Goal: Task Accomplishment & Management: Manage account settings

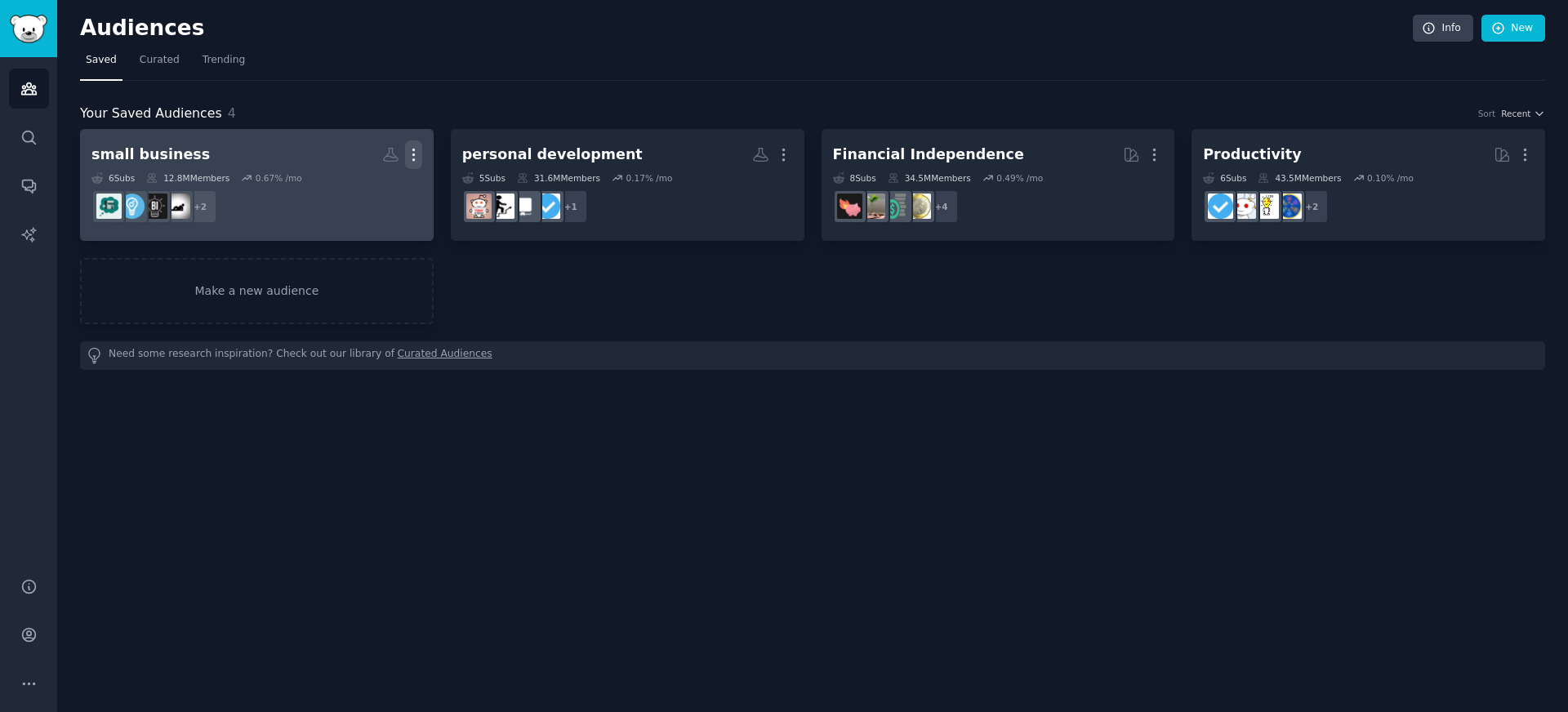
click at [410, 154] on icon "button" at bounding box center [414, 155] width 17 height 17
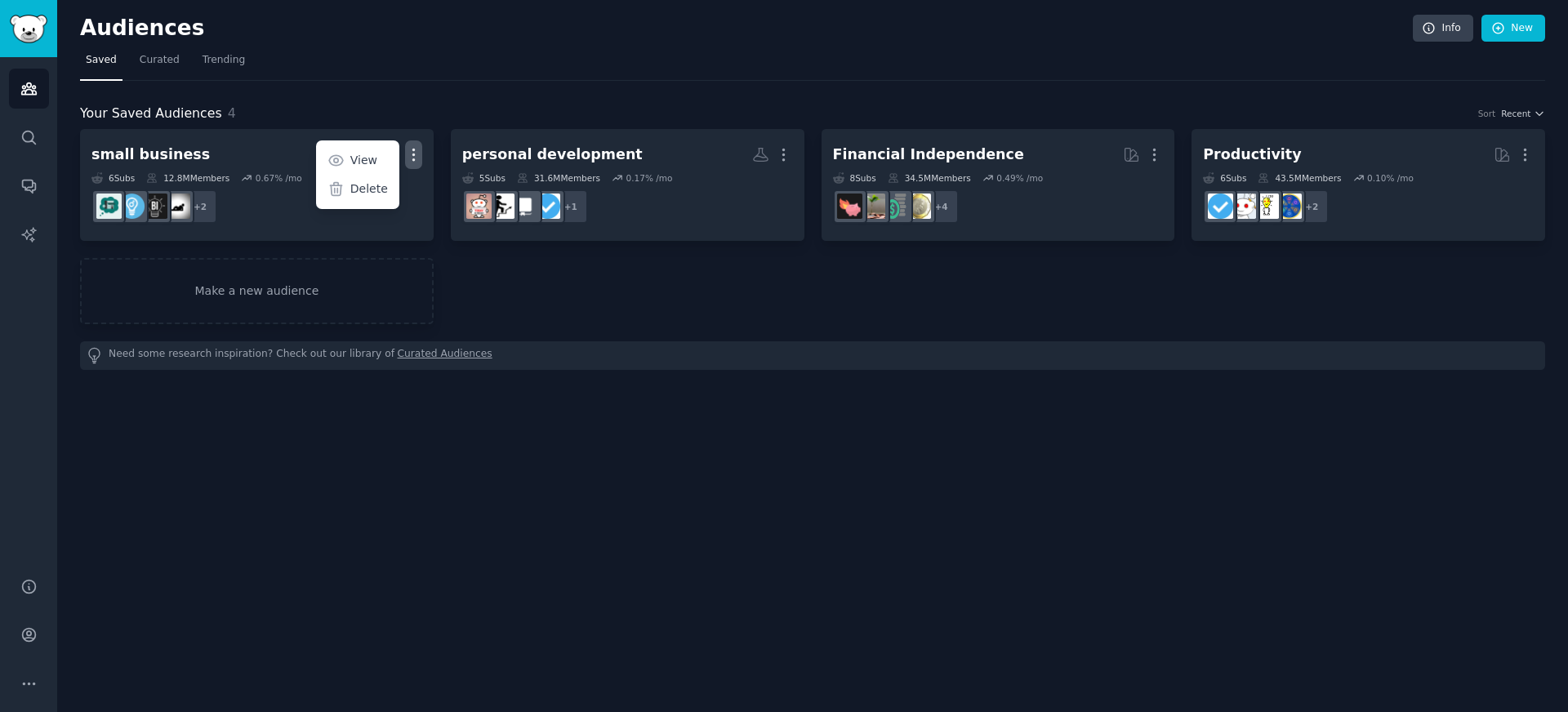
click at [509, 301] on div "small business More View Delete 6 Sub s 12.8M Members 0.67 % /mo + 2 personal d…" at bounding box center [813, 226] width 1466 height 195
click at [395, 305] on link "Make a new audience" at bounding box center [257, 292] width 354 height 66
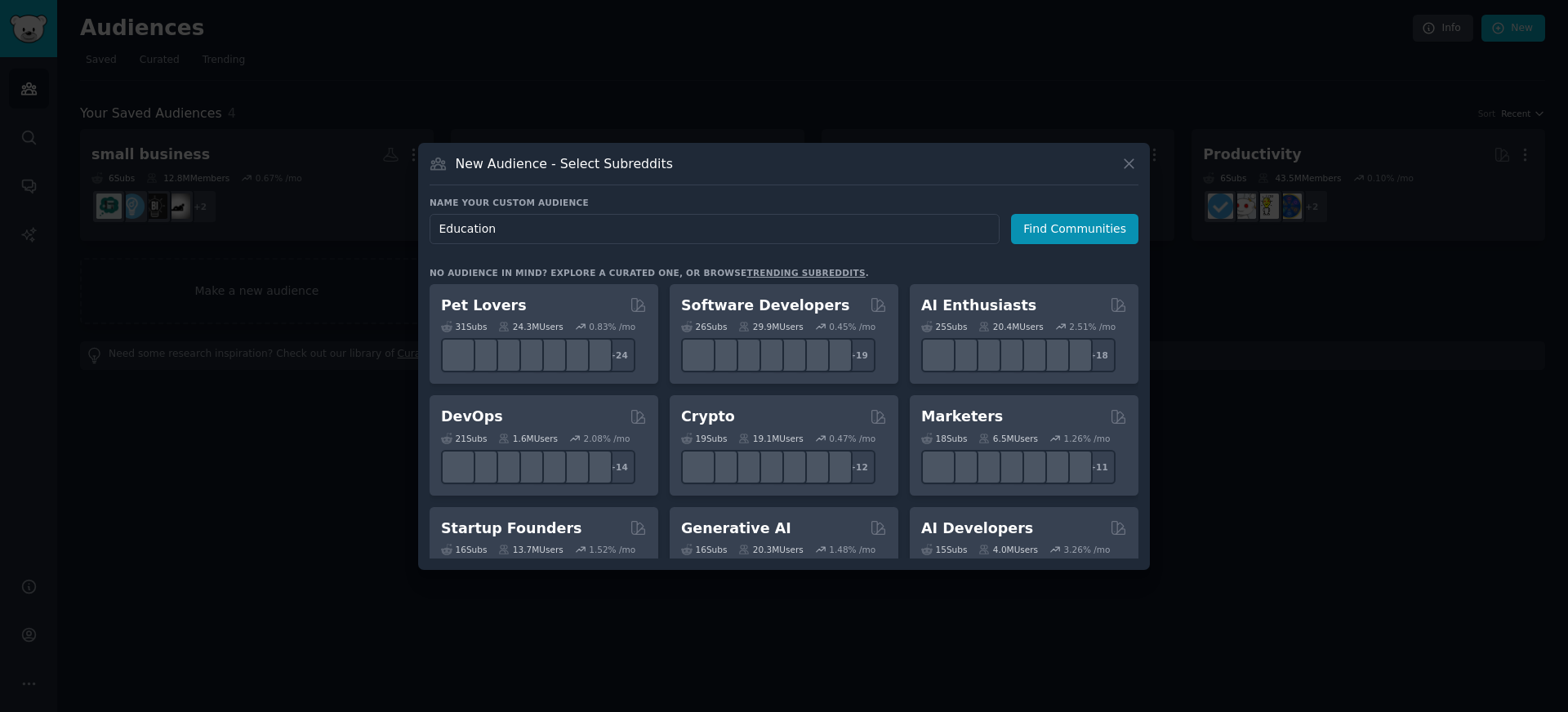
type input "Education"
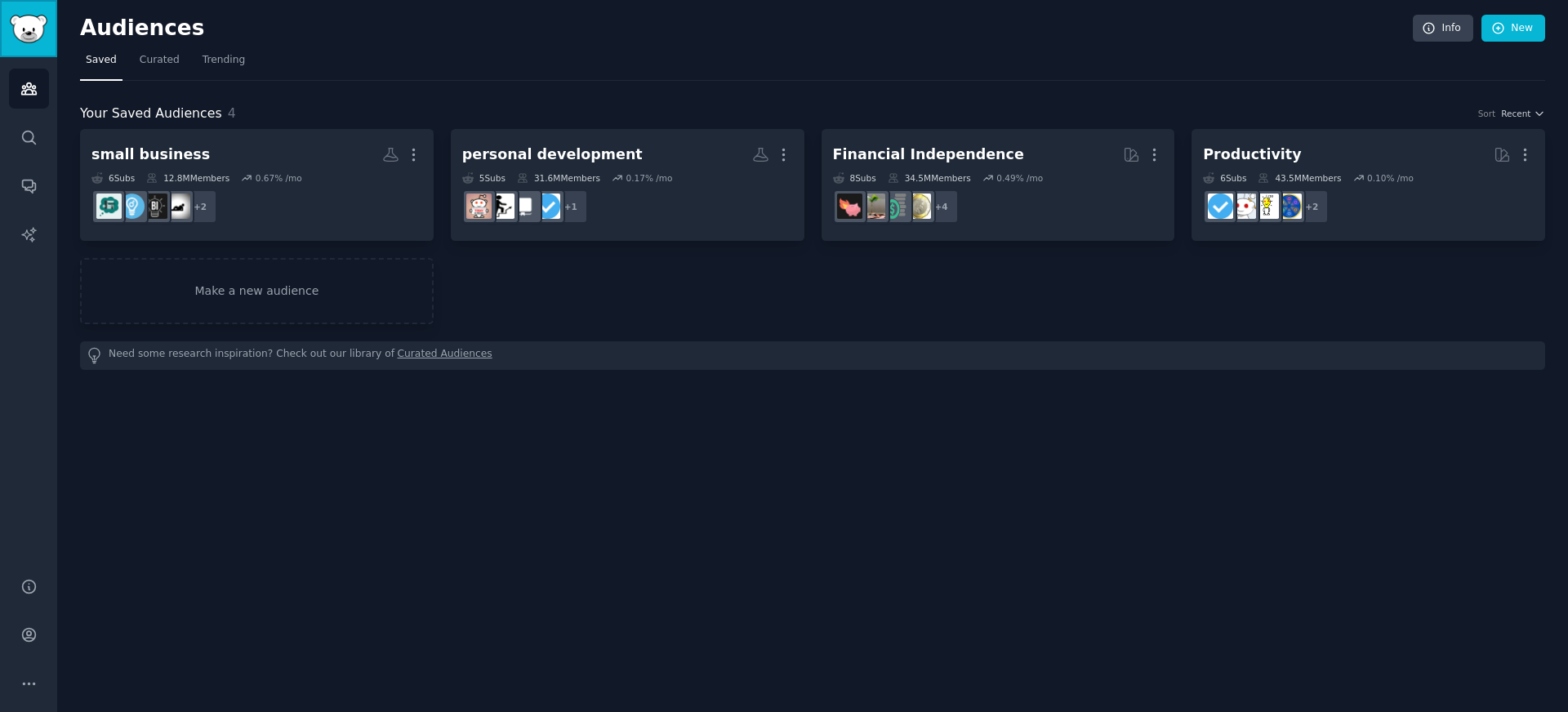
click at [35, 30] on img "Sidebar" at bounding box center [28, 29] width 37 height 28
click at [22, 653] on link "Account" at bounding box center [29, 635] width 40 height 40
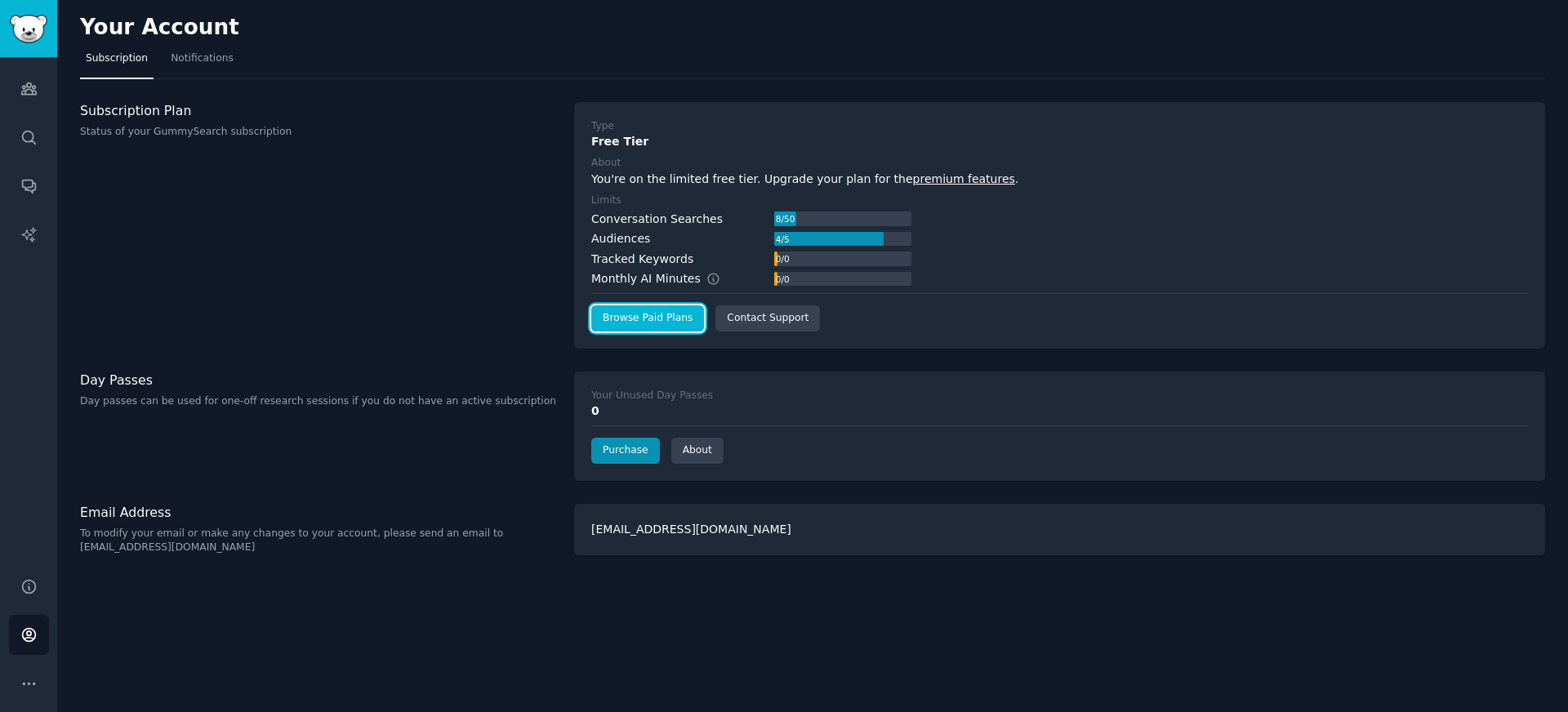
click at [671, 321] on link "Browse Paid Plans" at bounding box center [648, 318] width 113 height 26
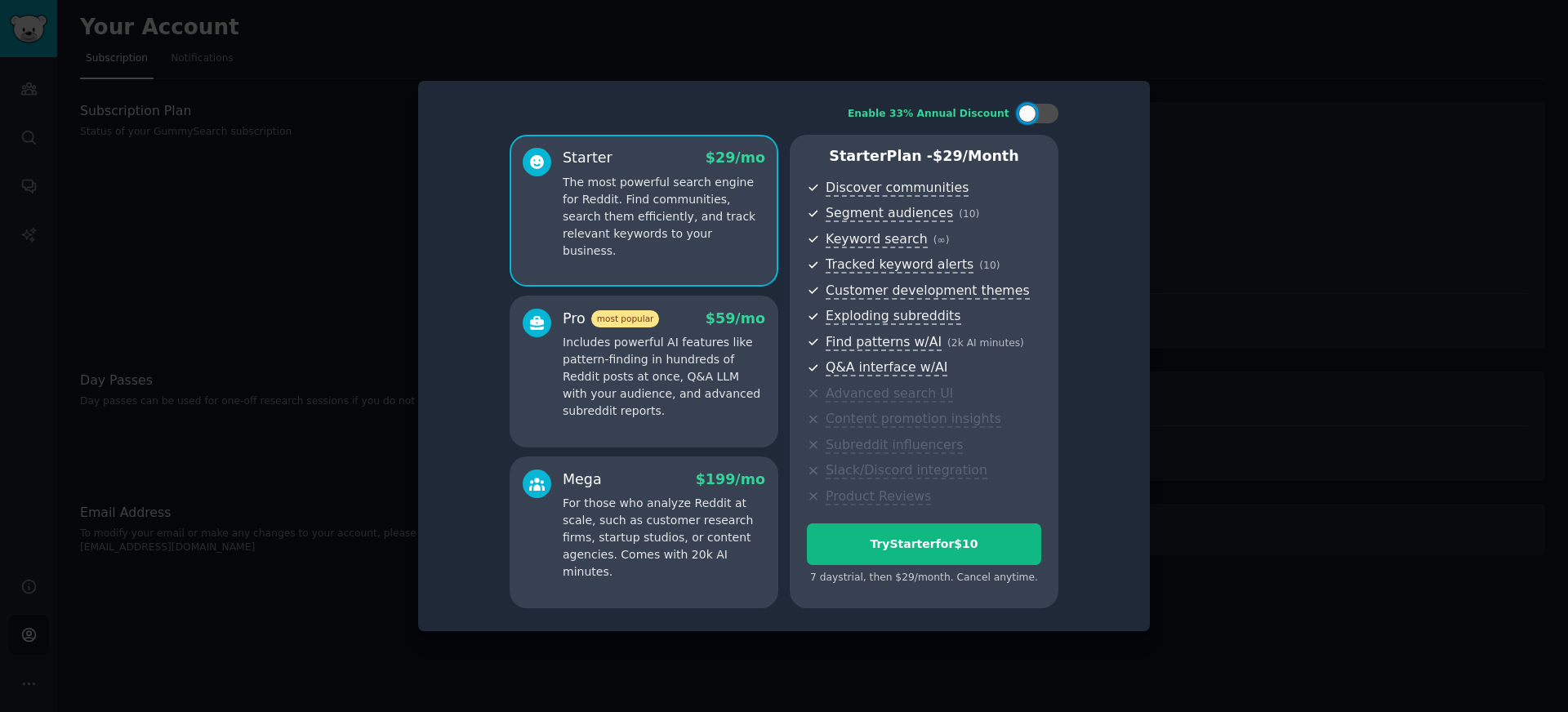
click at [696, 325] on div "Pro most popular $ 59 /mo" at bounding box center [664, 319] width 203 height 21
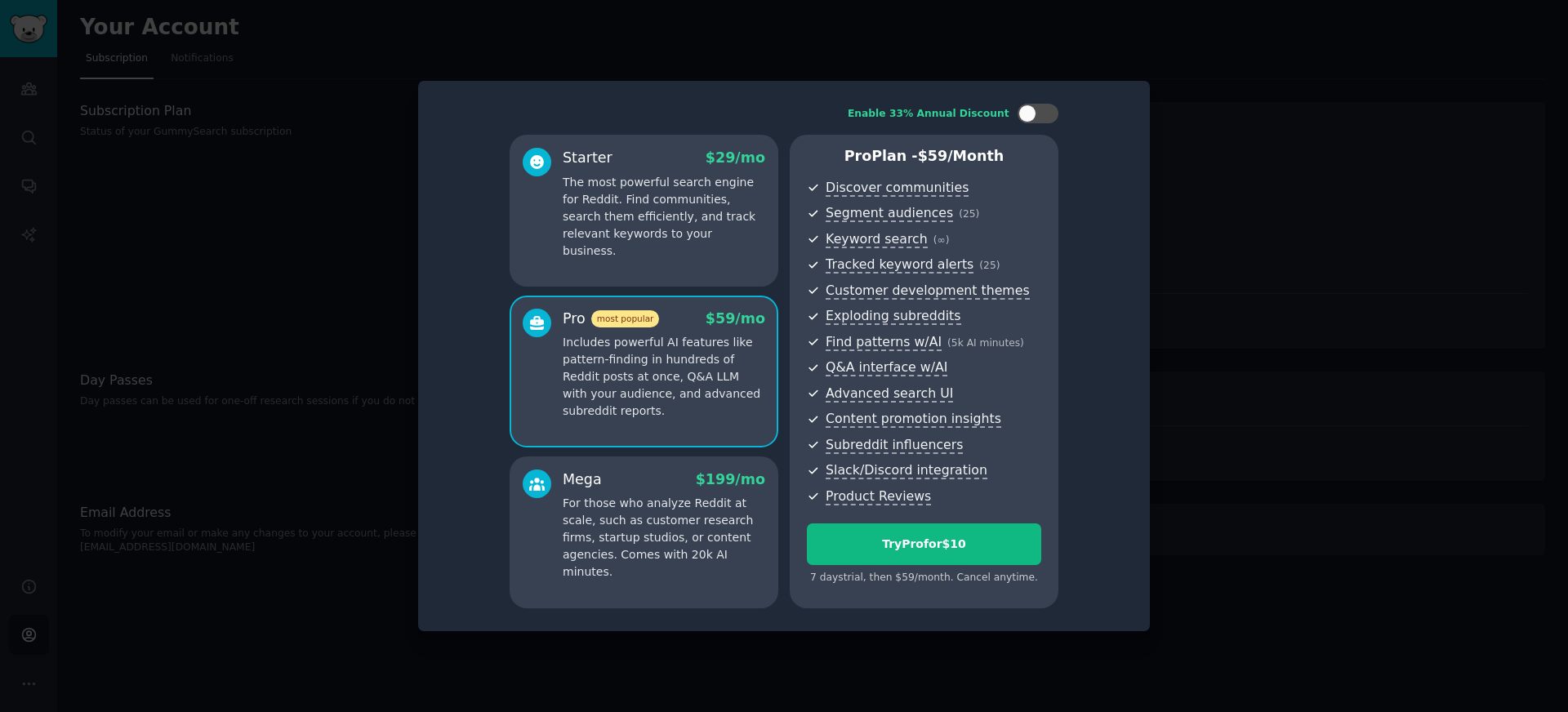
click at [696, 489] on div "Mega $ 199 /mo" at bounding box center [664, 479] width 203 height 21
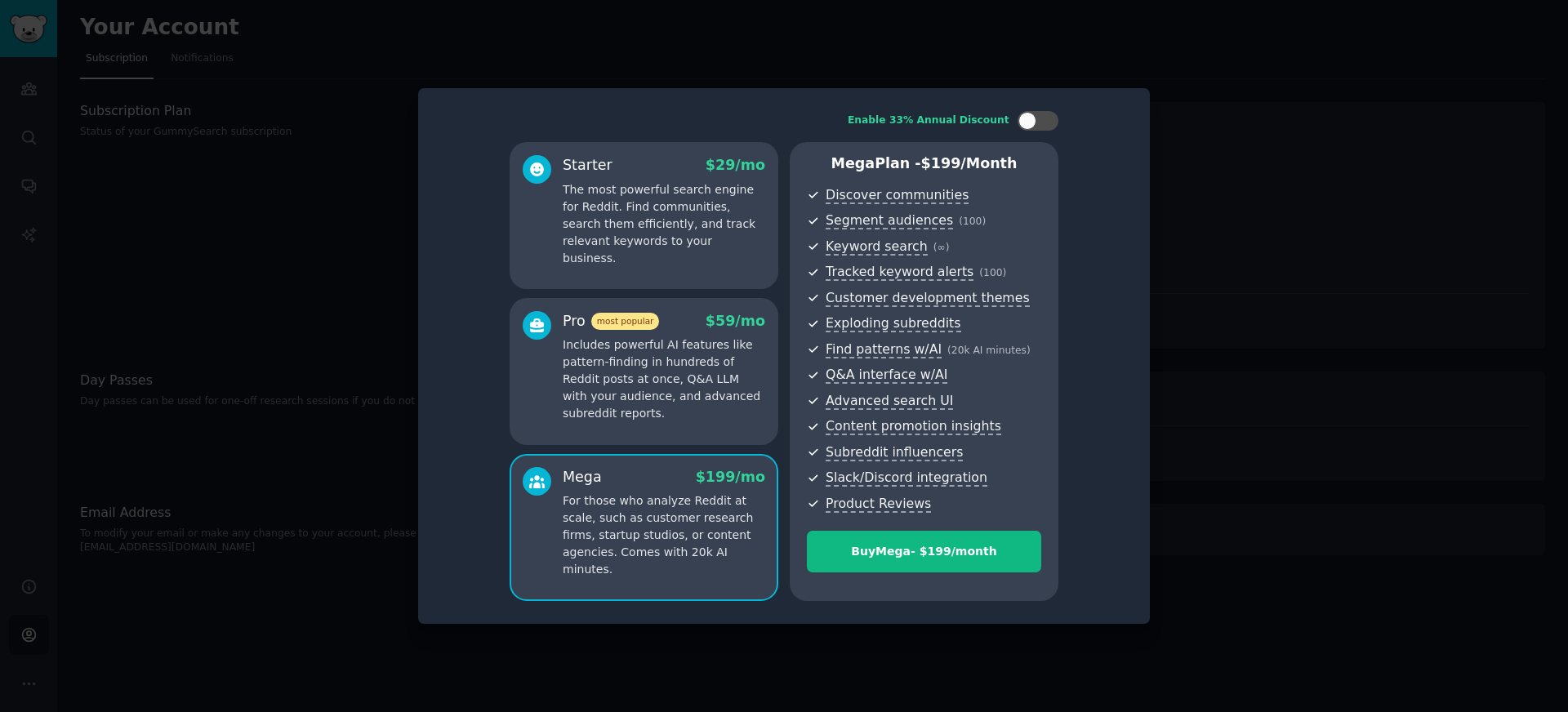
click at [674, 377] on p "Includes powerful AI features like pattern-finding in hundreds of Reddit posts …" at bounding box center [664, 379] width 203 height 86
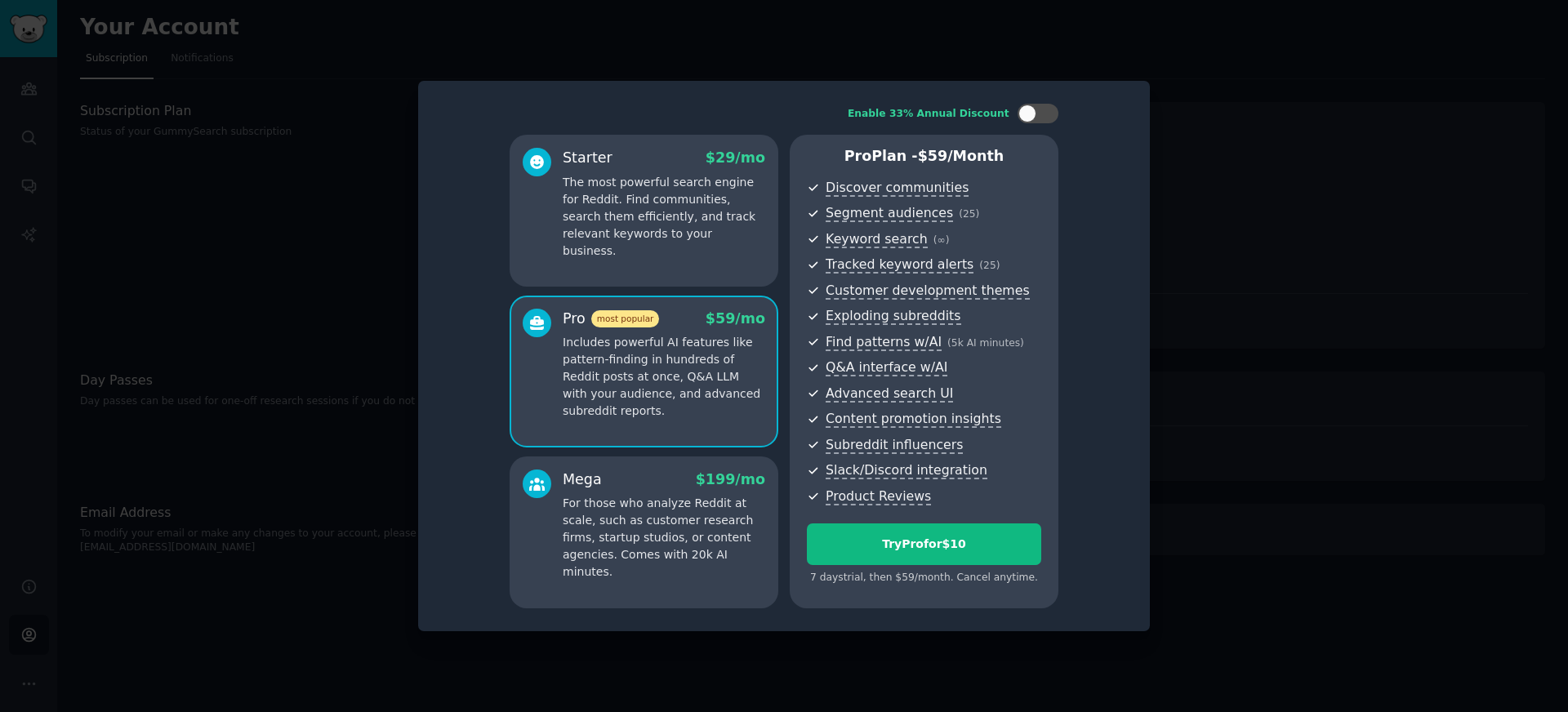
click at [680, 199] on p "The most powerful search engine for Reddit. Find communities, search them effic…" at bounding box center [664, 216] width 203 height 86
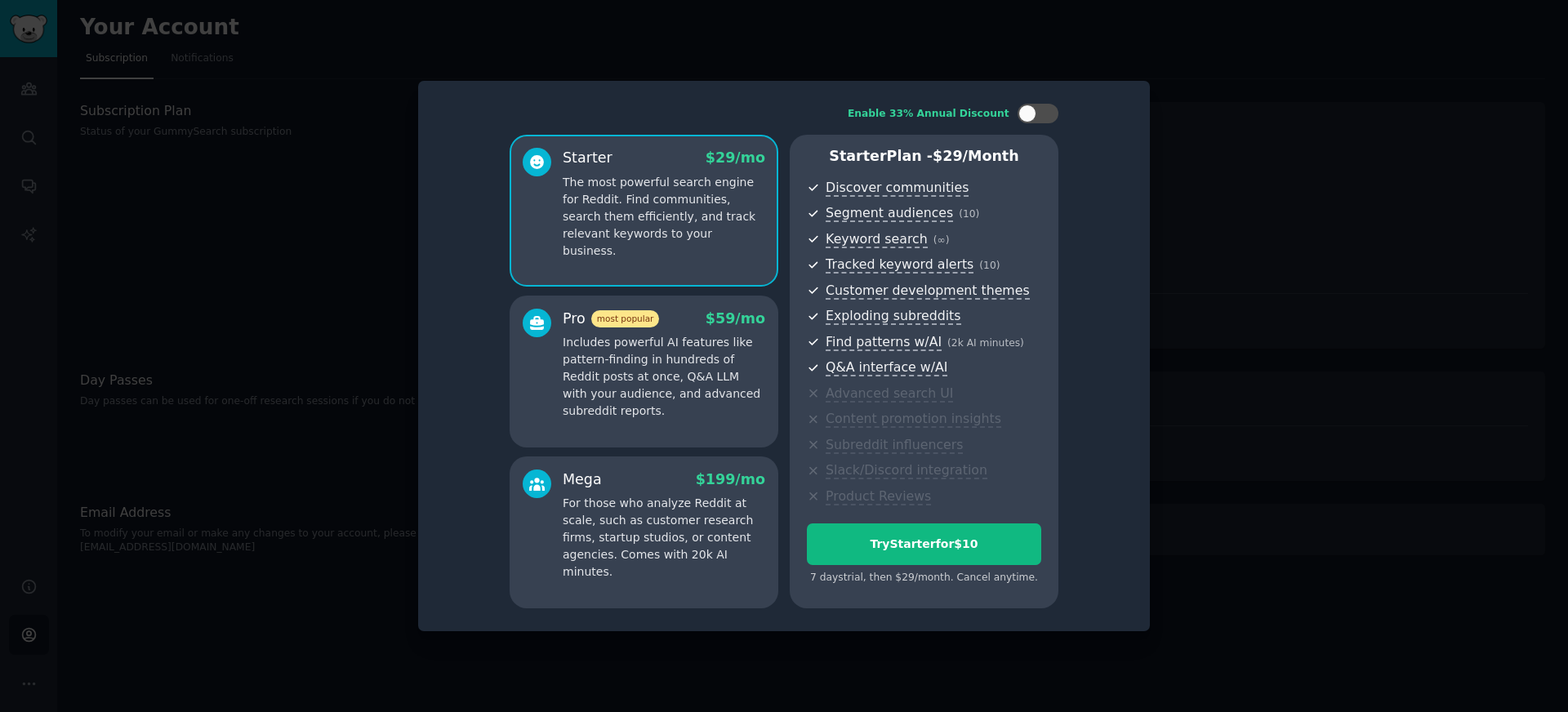
click at [695, 351] on p "Includes powerful AI features like pattern-finding in hundreds of Reddit posts …" at bounding box center [664, 376] width 203 height 86
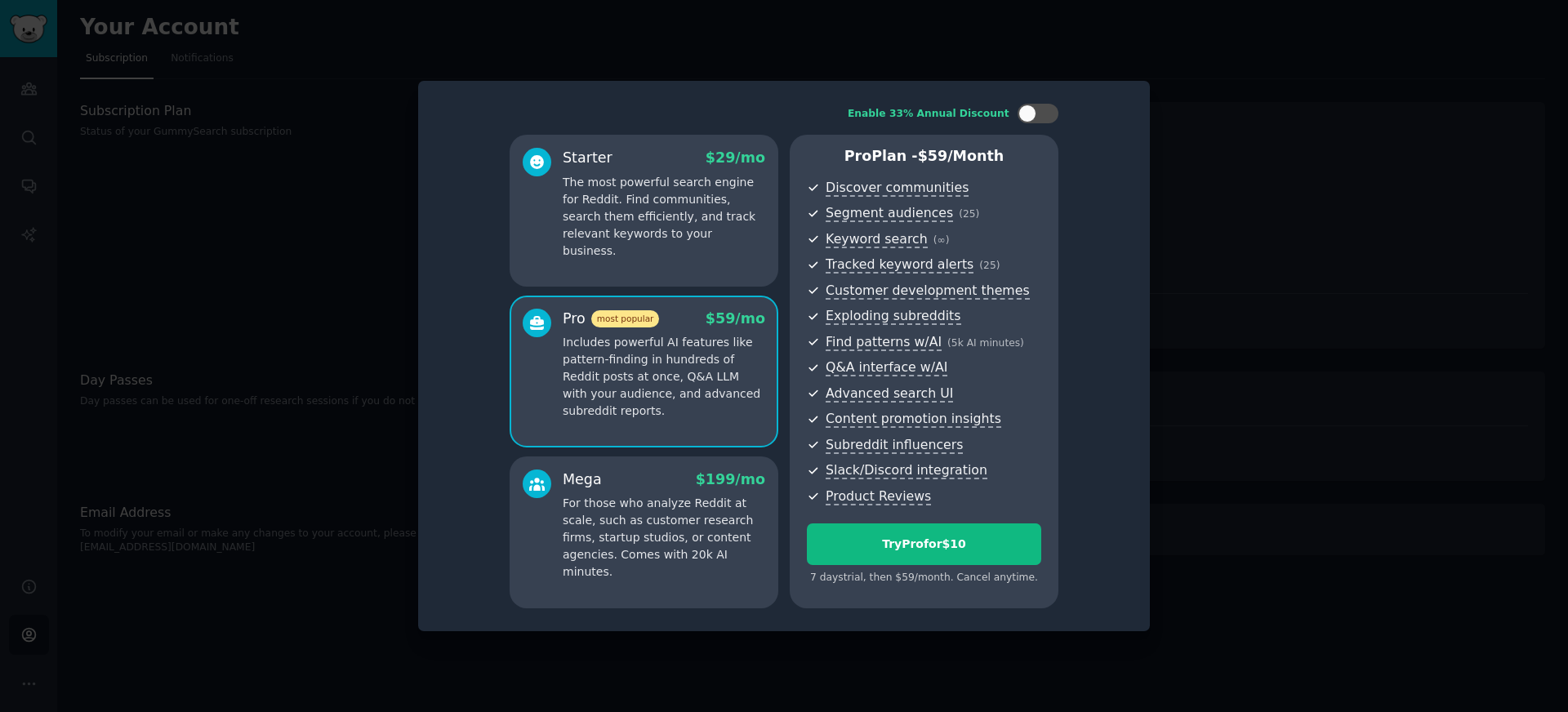
click at [695, 225] on p "The most powerful search engine for Reddit. Find communities, search them effic…" at bounding box center [664, 216] width 203 height 86
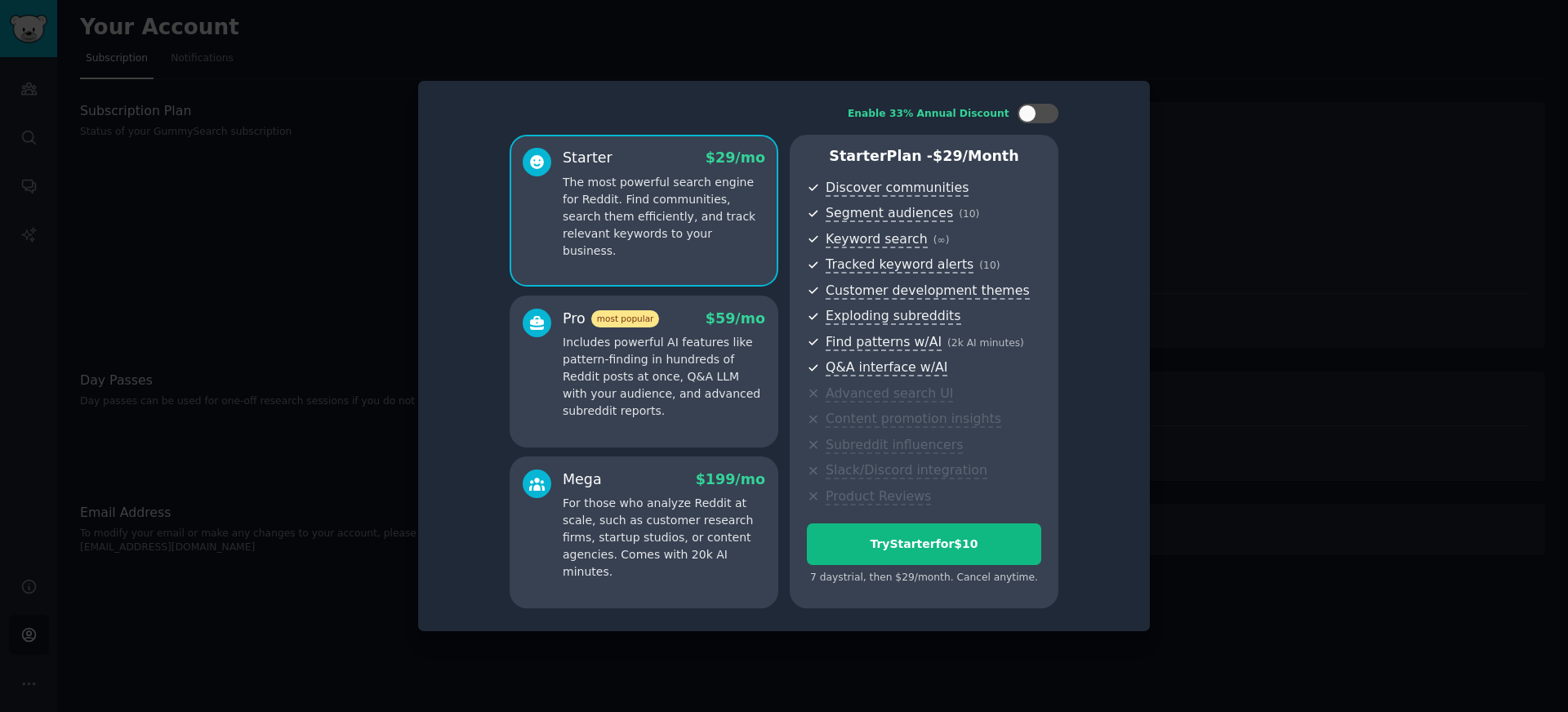
click at [1034, 99] on div "Enable 33% Annual Discount Starter $ 29 /mo The most powerful search engine for…" at bounding box center [784, 356] width 709 height 528
click at [1034, 120] on div at bounding box center [1028, 114] width 18 height 18
click at [1045, 120] on div at bounding box center [1049, 114] width 18 height 18
click at [1045, 120] on div at bounding box center [1038, 114] width 41 height 20
click at [1045, 120] on div at bounding box center [1049, 114] width 18 height 18
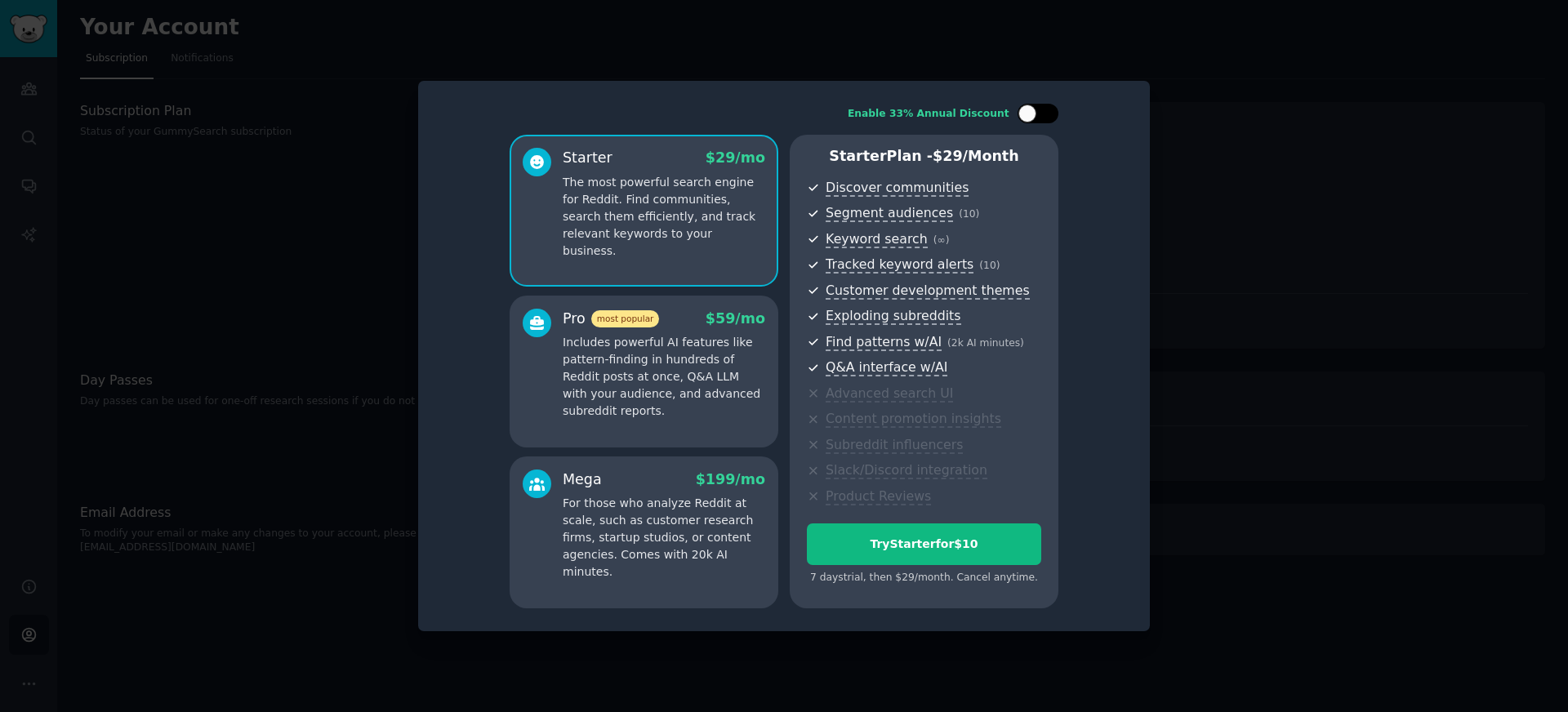
click at [1045, 120] on div at bounding box center [1038, 114] width 41 height 20
click at [1045, 120] on div at bounding box center [1049, 114] width 18 height 18
checkbox input "false"
click at [1208, 236] on div at bounding box center [784, 356] width 1568 height 712
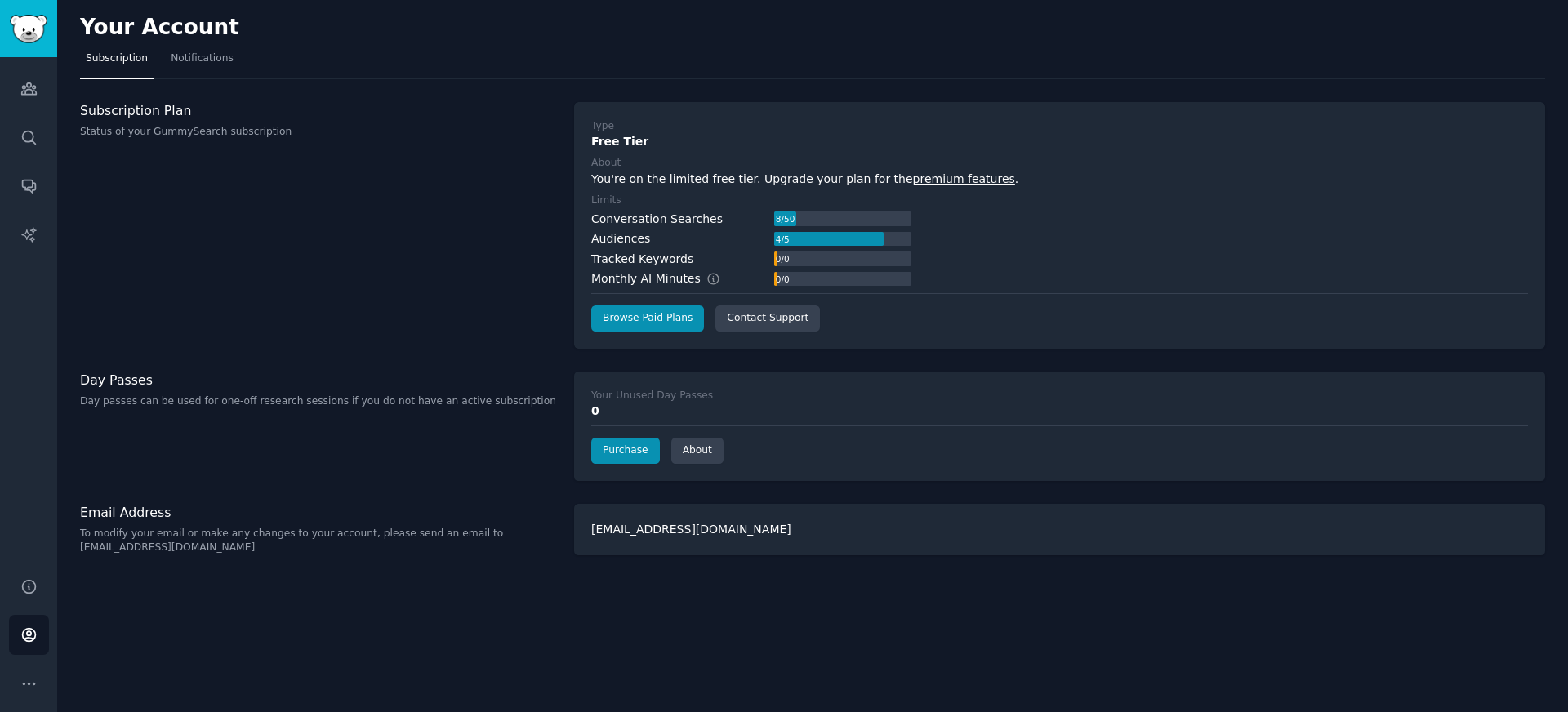
click at [669, 354] on div "Your Account Subscription Notifications Subscription Plan Status of your GummyS…" at bounding box center [813, 356] width 1511 height 712
click at [646, 451] on link "Purchase" at bounding box center [626, 450] width 69 height 26
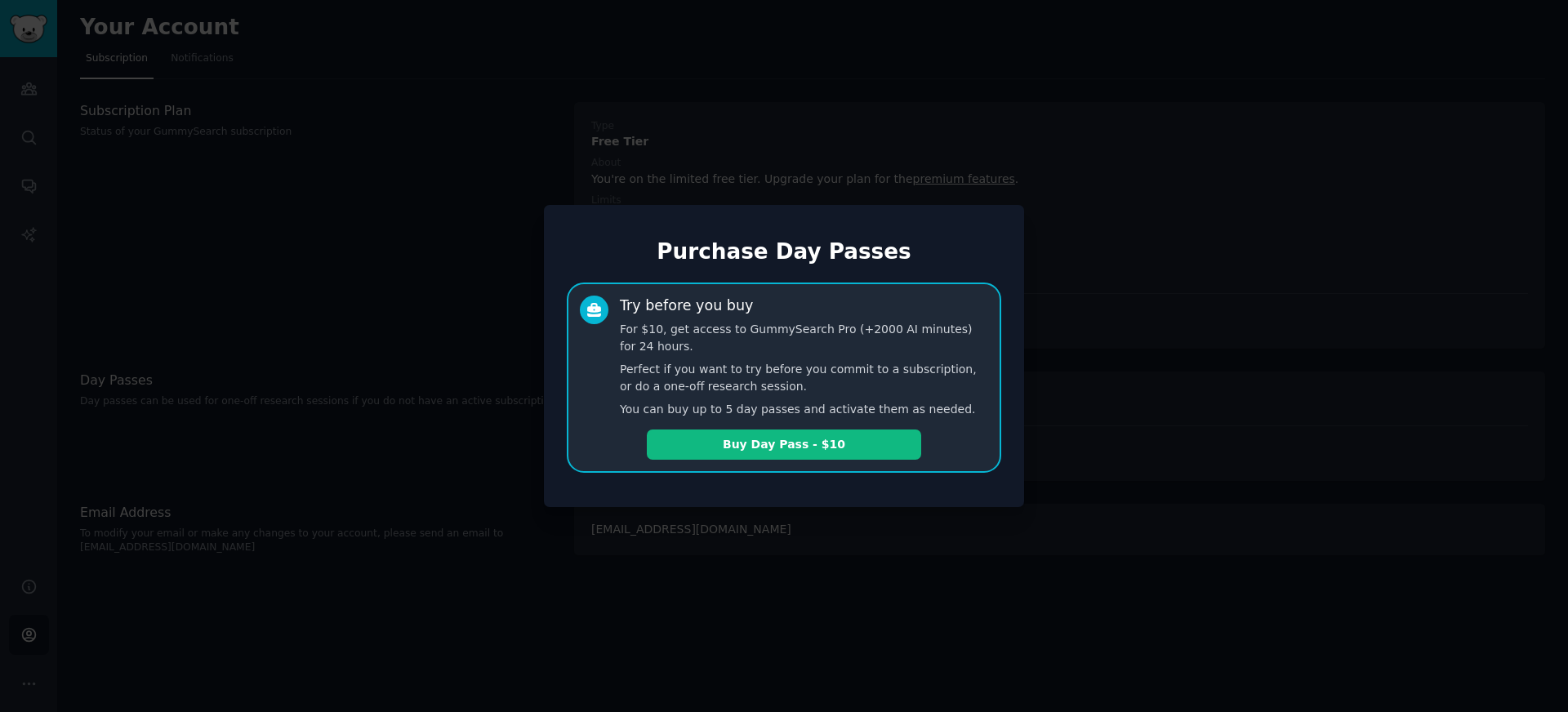
click at [653, 520] on div at bounding box center [784, 356] width 1568 height 712
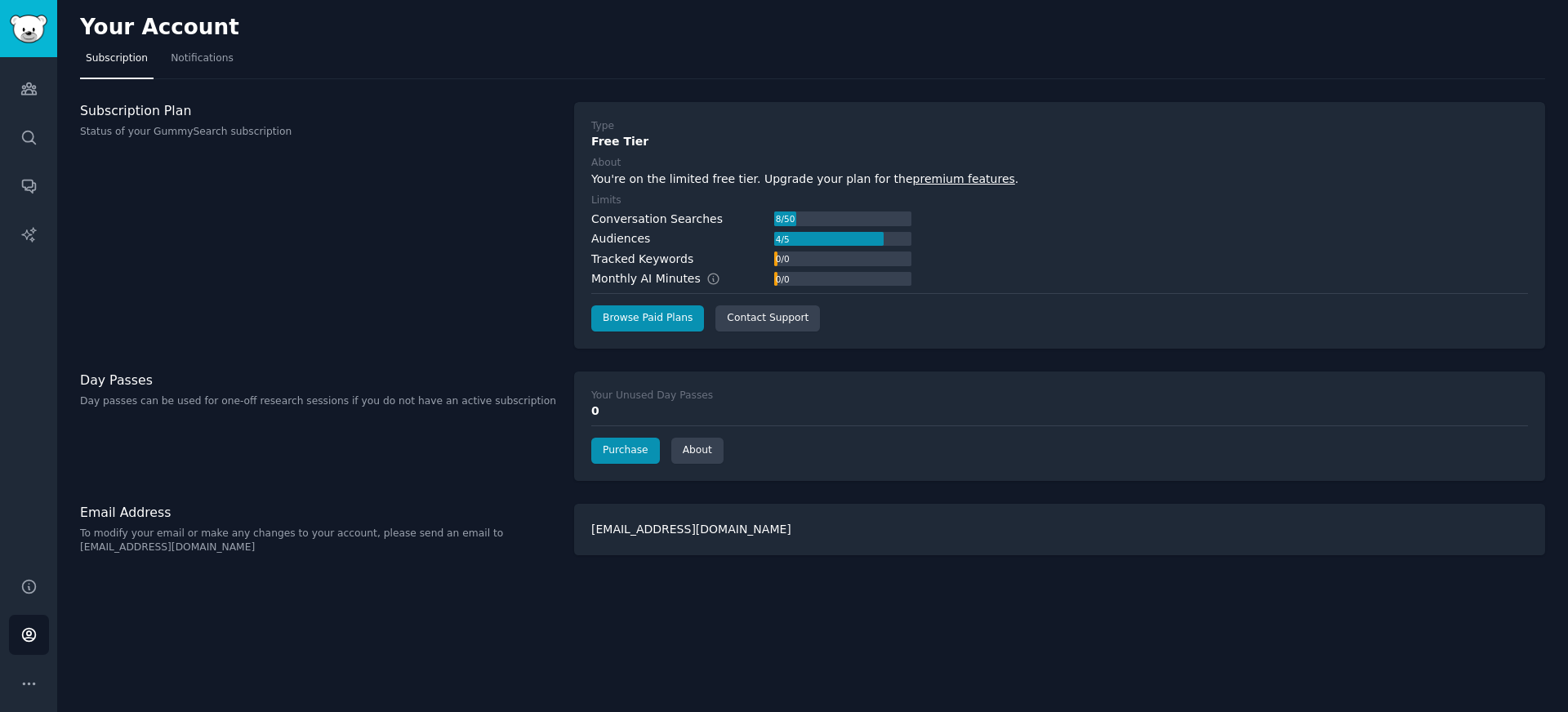
click at [455, 238] on div "Subscription Plan Status of your GummySearch subscription" at bounding box center [318, 225] width 477 height 247
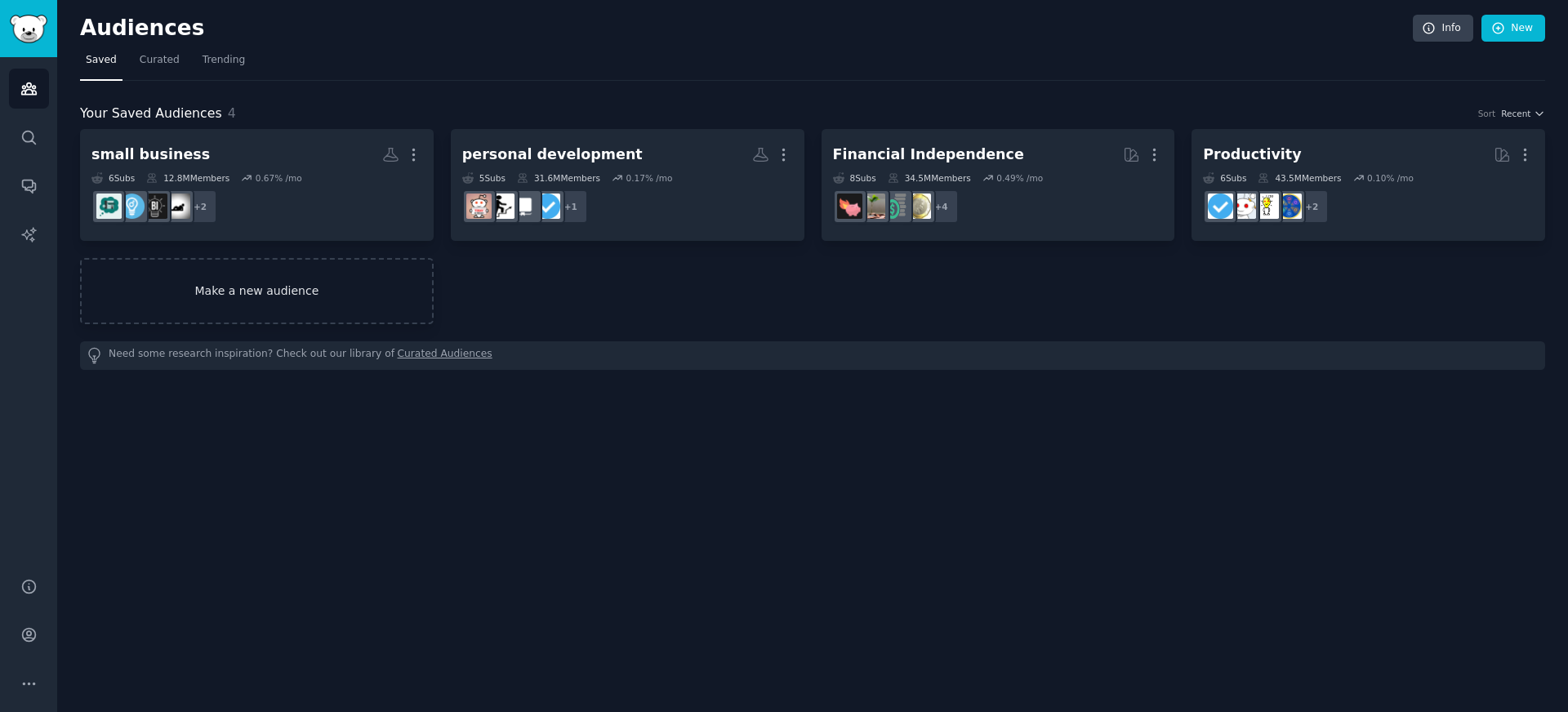
click at [275, 298] on link "Make a new audience" at bounding box center [257, 292] width 354 height 66
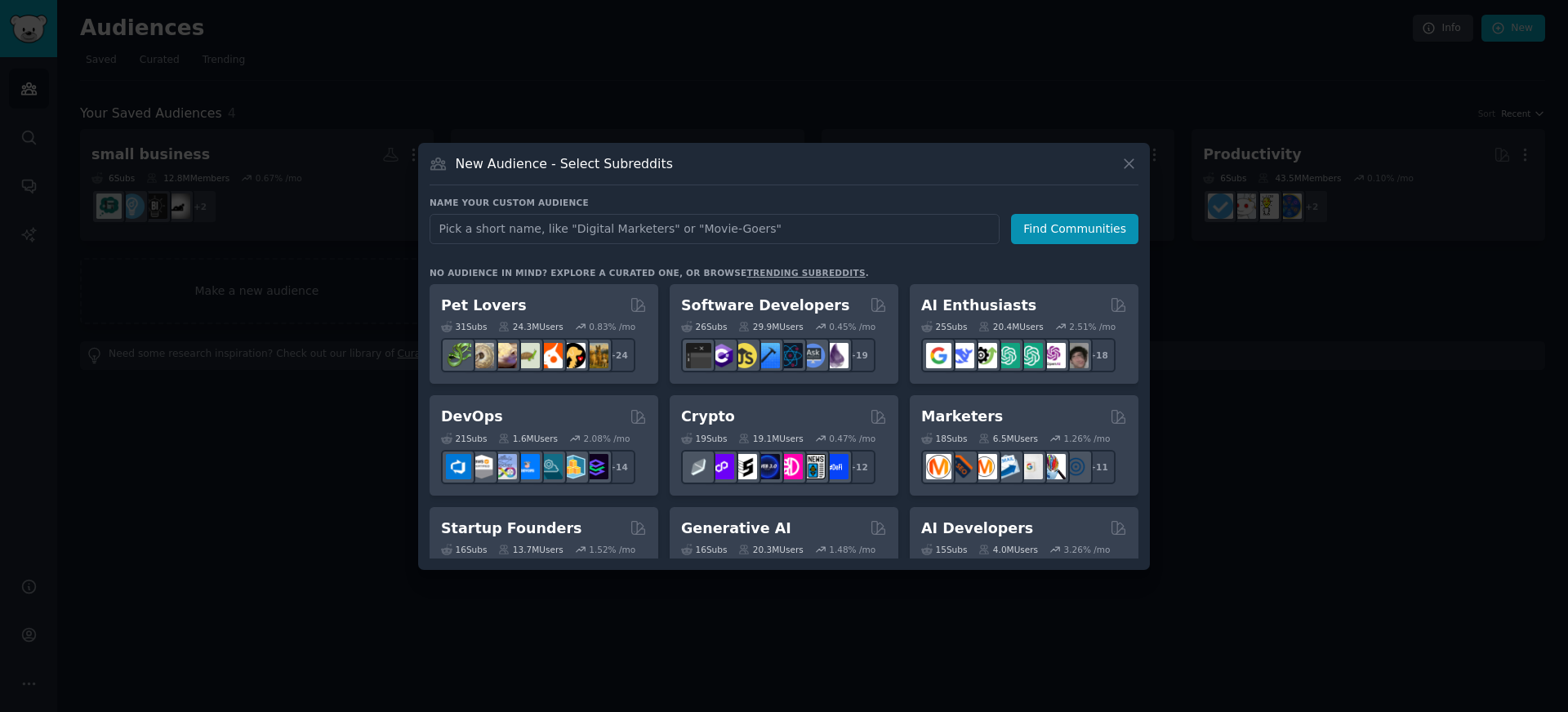
click at [541, 223] on input "text" at bounding box center [715, 229] width 570 height 30
type input "Education"
click button "Find Communities" at bounding box center [1074, 229] width 127 height 30
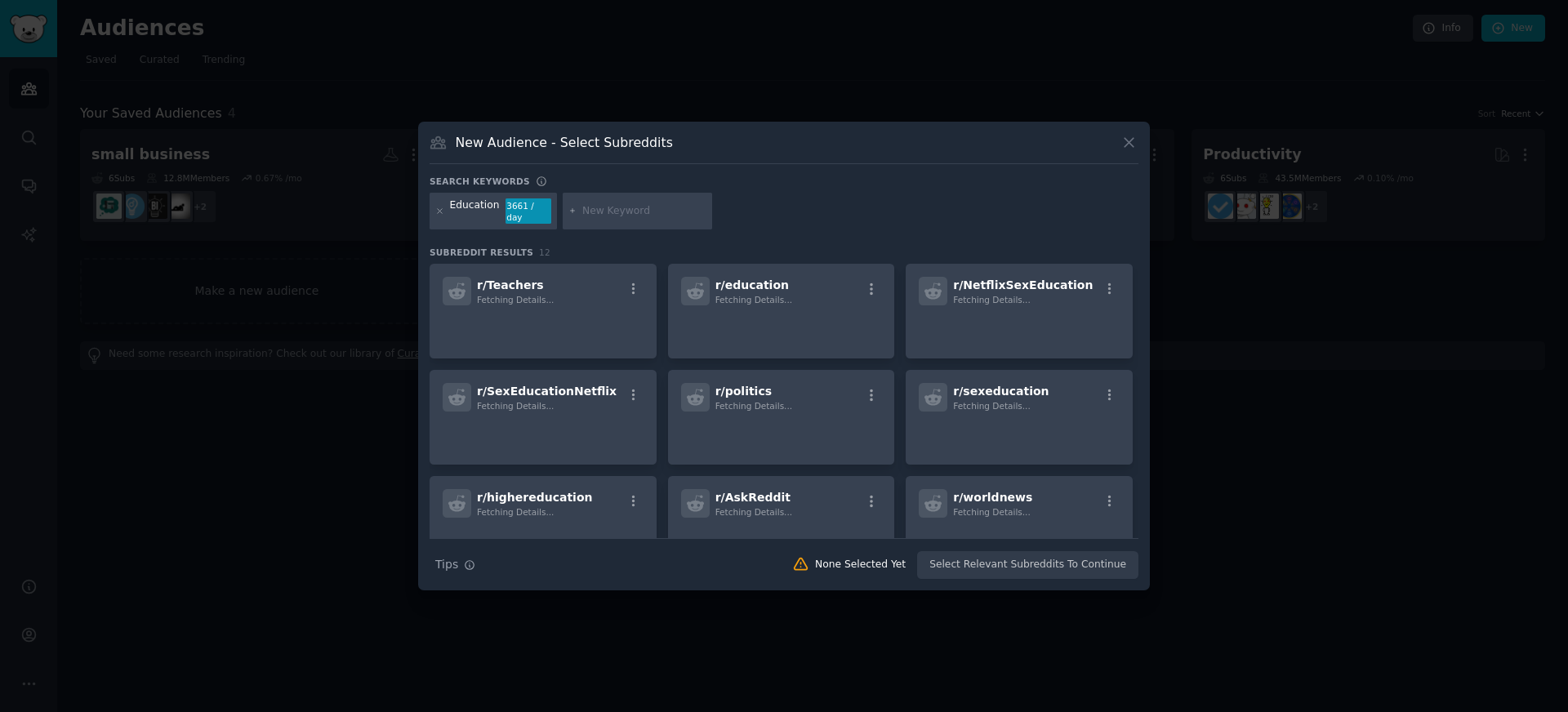
click at [611, 204] on input "text" at bounding box center [644, 212] width 124 height 15
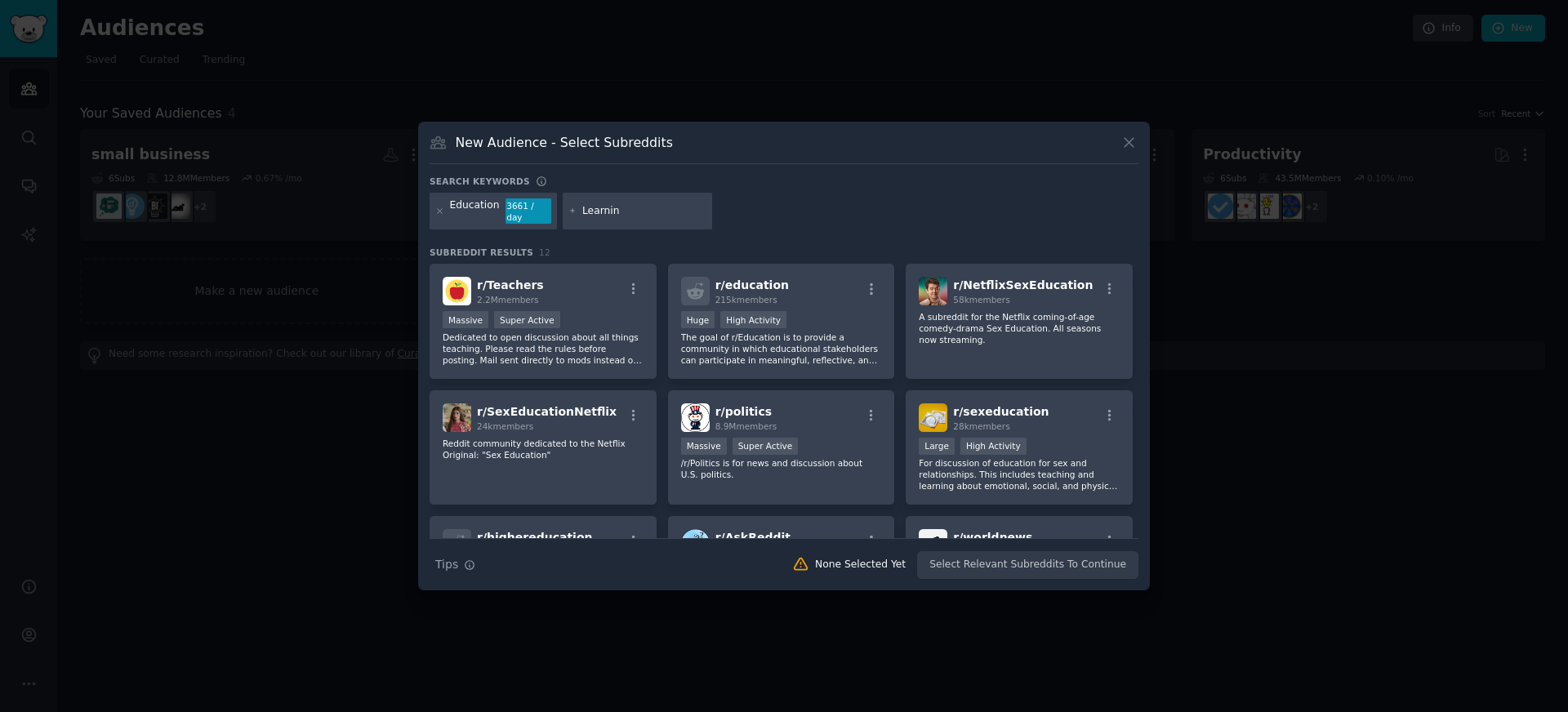
type input "Learning"
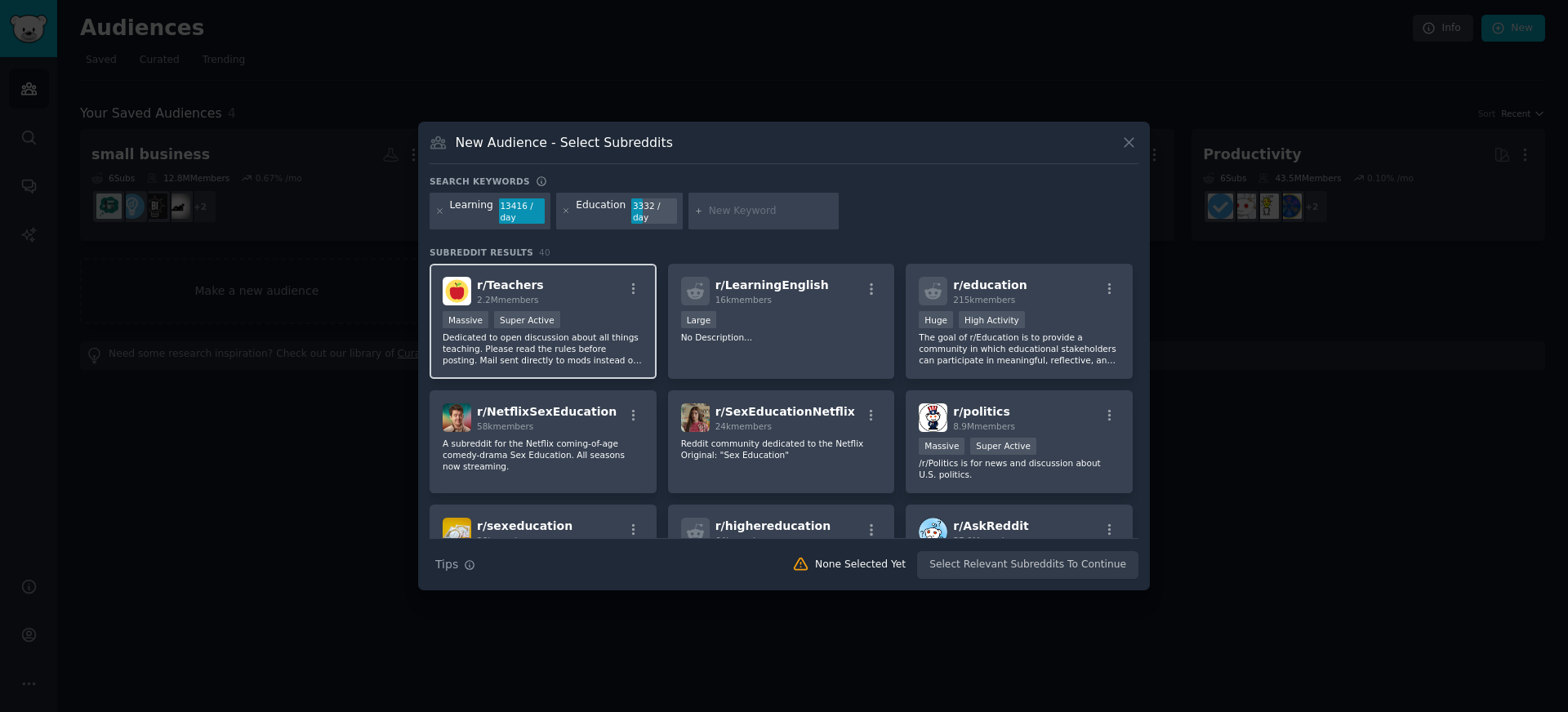
click at [576, 301] on div "r/ Teachers 2.2M members" at bounding box center [543, 291] width 201 height 28
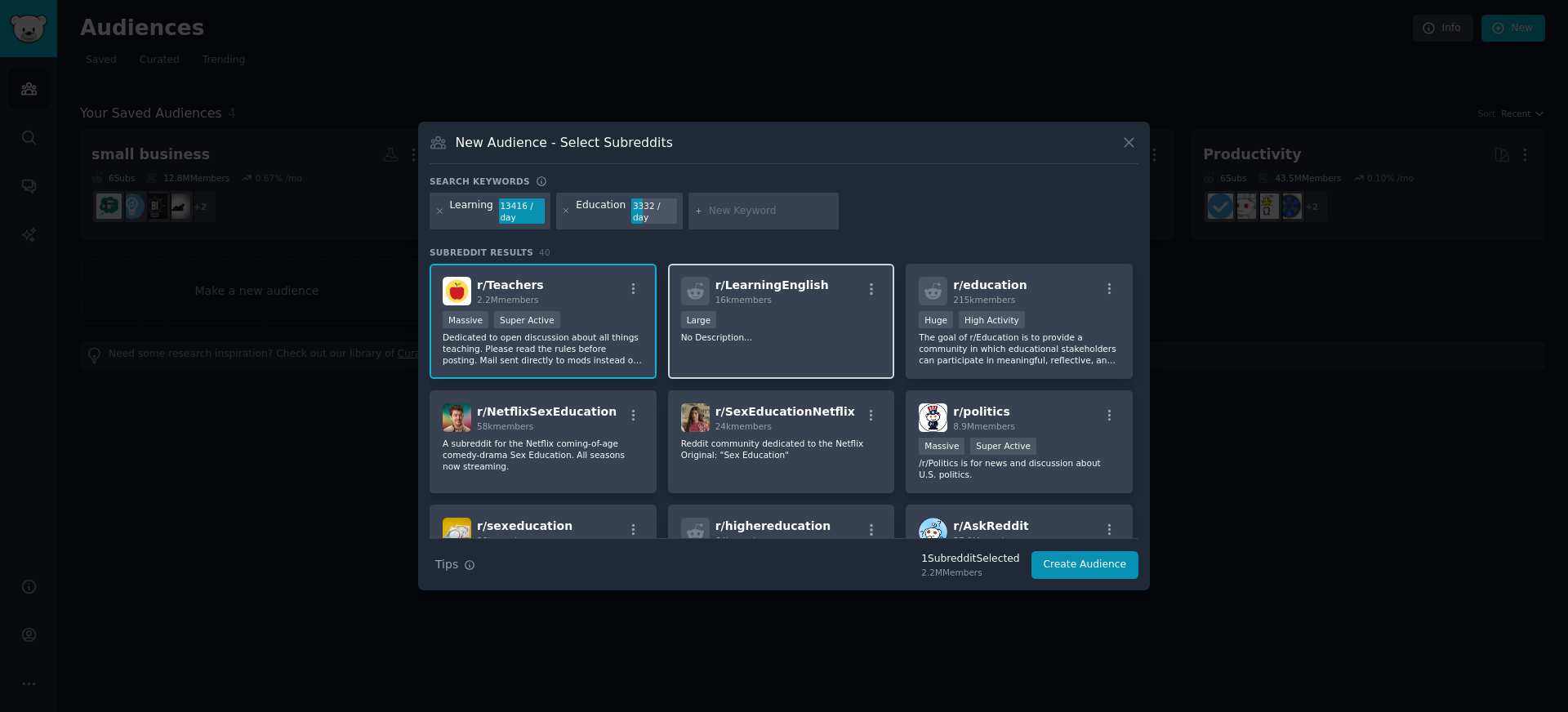
click at [751, 290] on span "r/ LearningEnglish" at bounding box center [772, 285] width 114 height 13
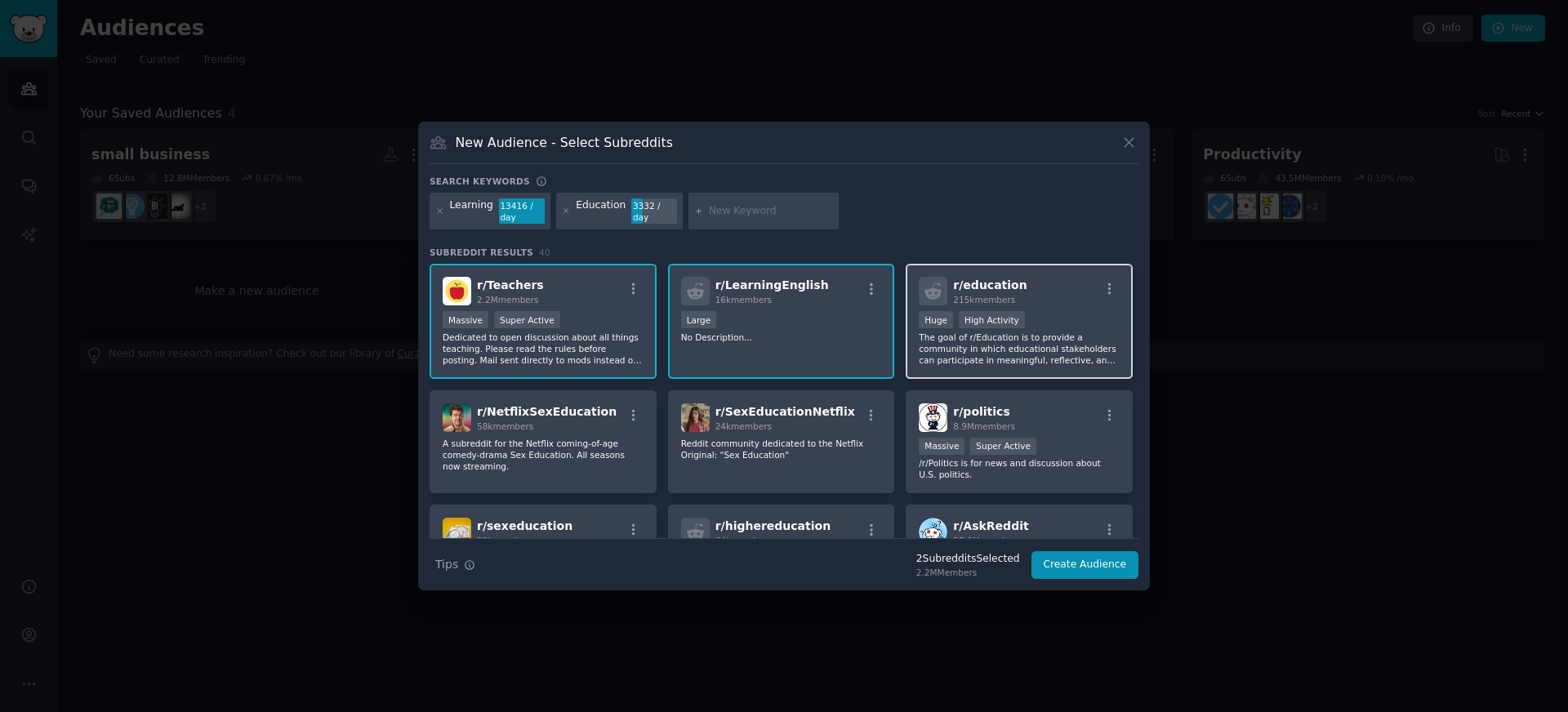
click at [971, 283] on span "r/ education" at bounding box center [990, 285] width 73 height 13
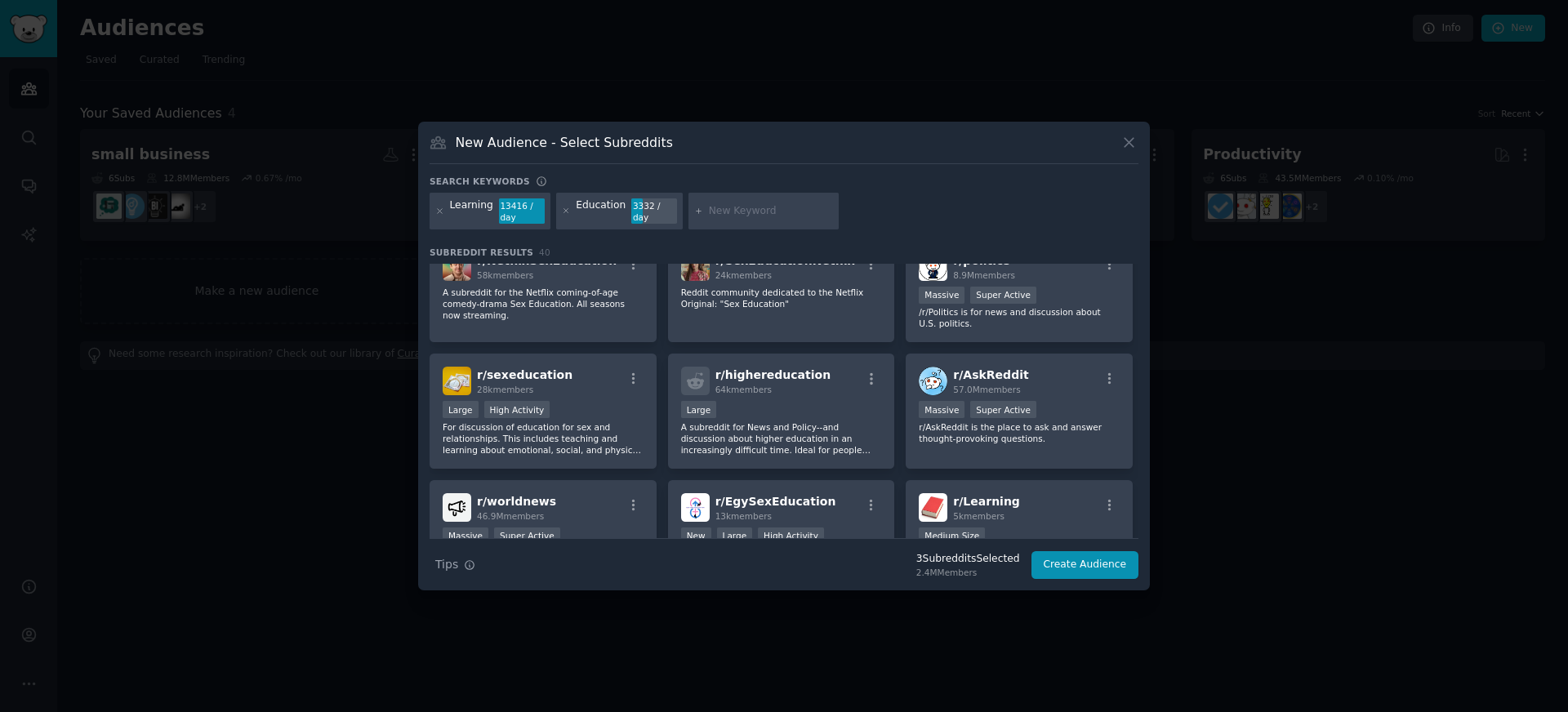
scroll to position [153, 0]
click at [778, 371] on span "r/ highereducation" at bounding box center [774, 373] width 116 height 13
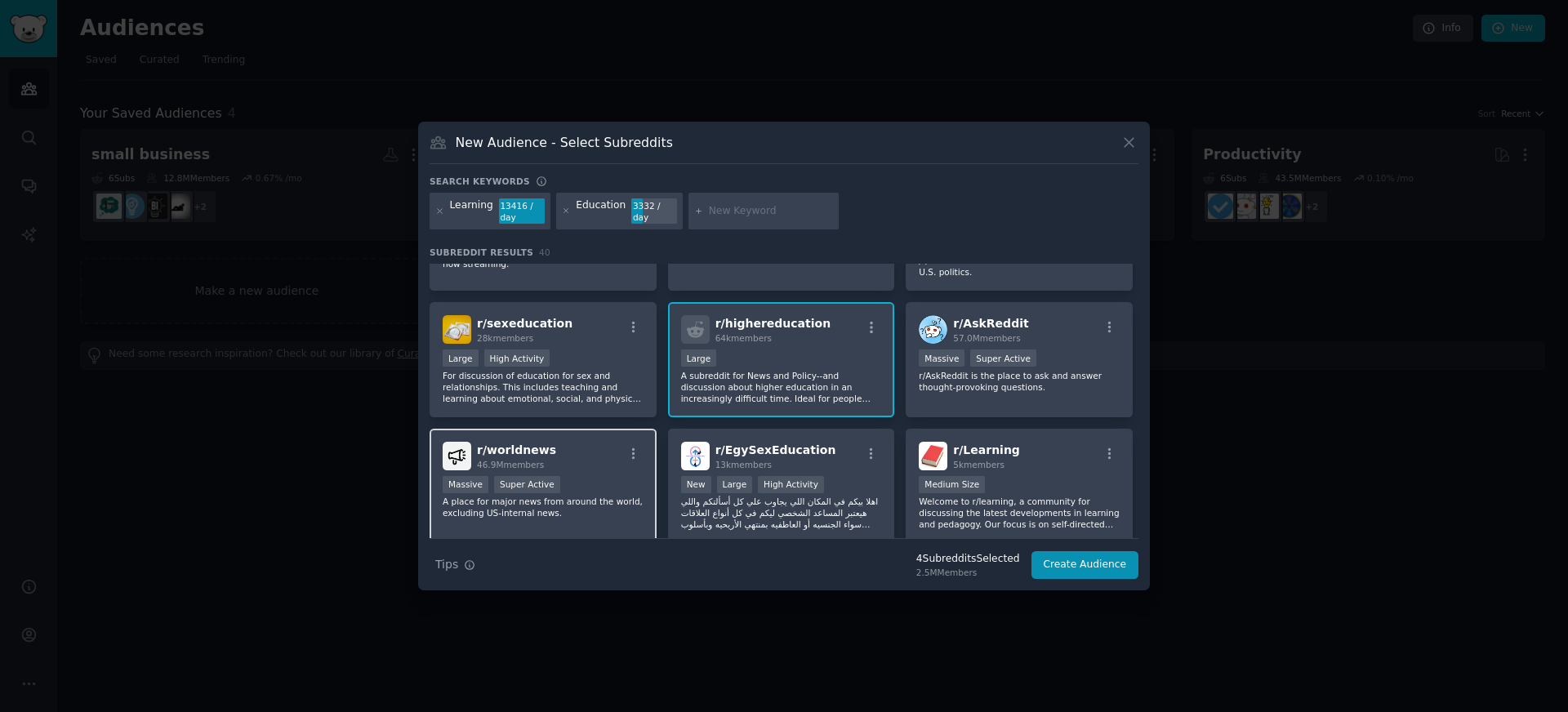
scroll to position [204, 0]
click at [559, 449] on div "r/ worldnews 46.9M members" at bounding box center [543, 455] width 201 height 28
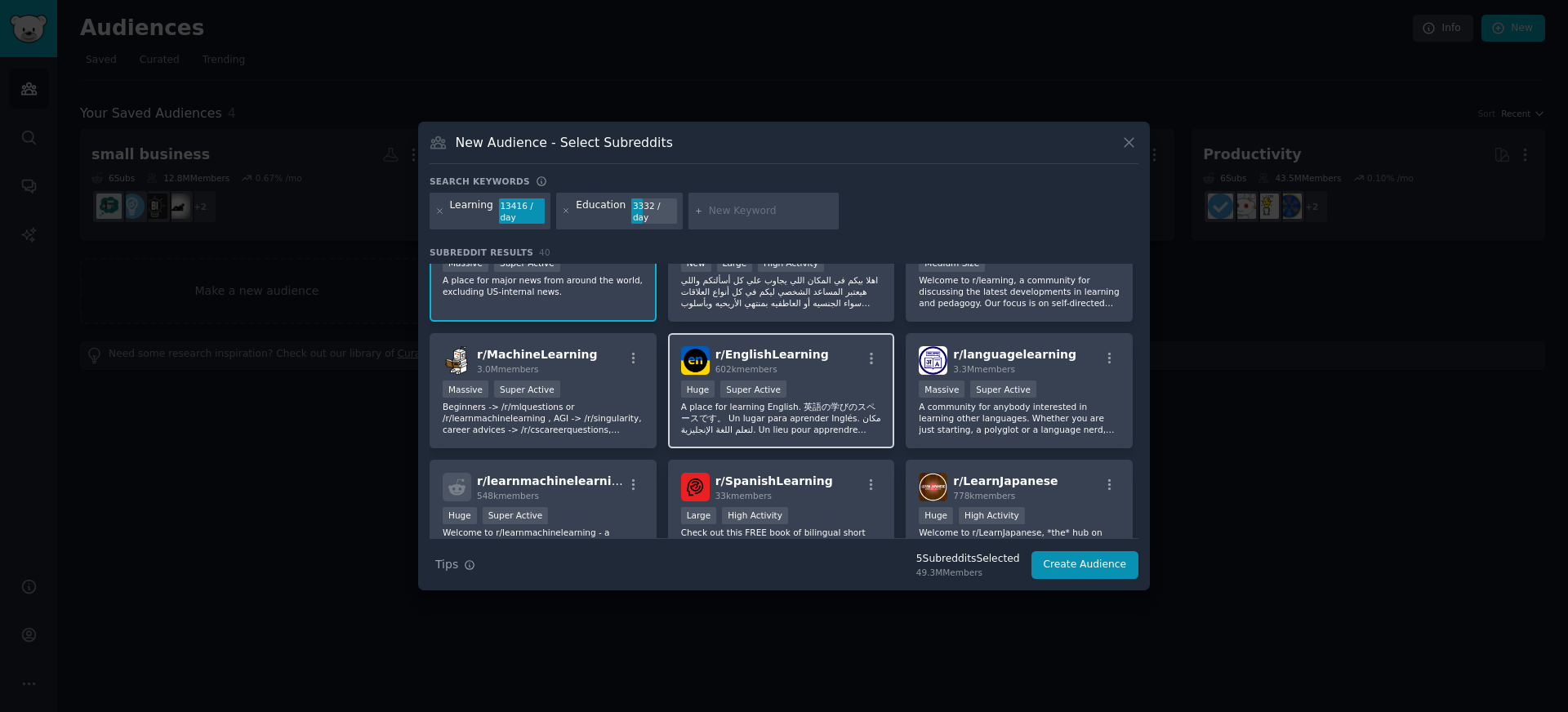
scroll to position [438, 0]
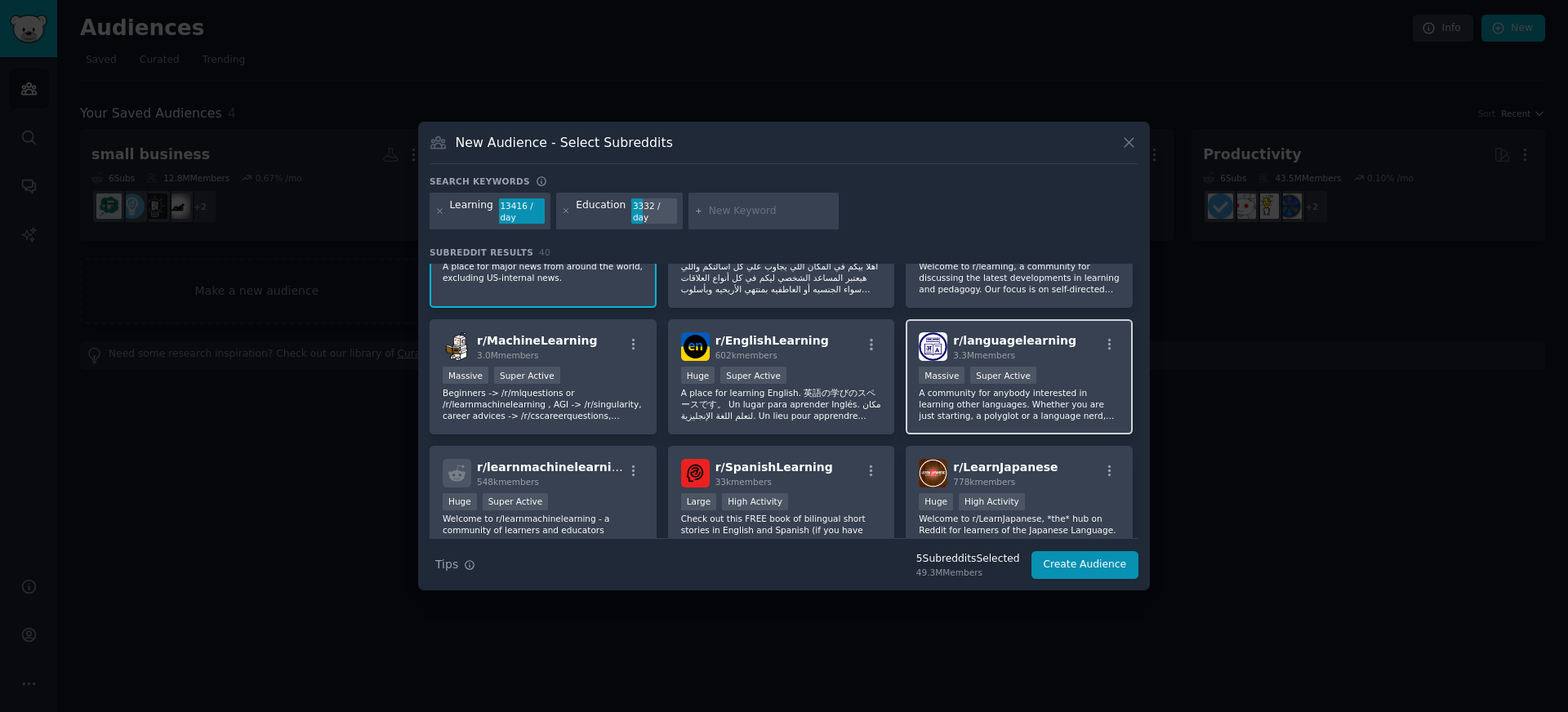
click at [986, 346] on span "r/ languagelearning" at bounding box center [1015, 341] width 123 height 13
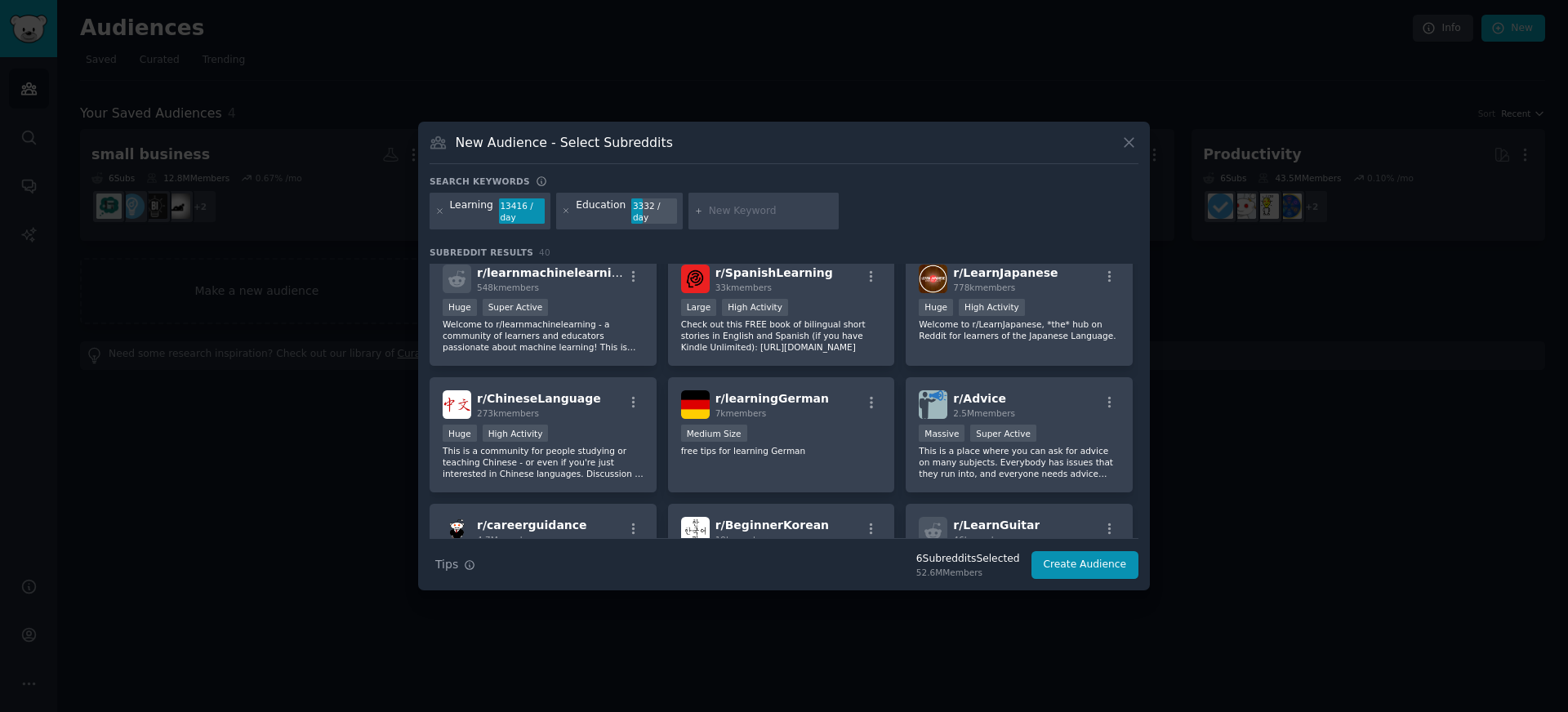
scroll to position [636, 0]
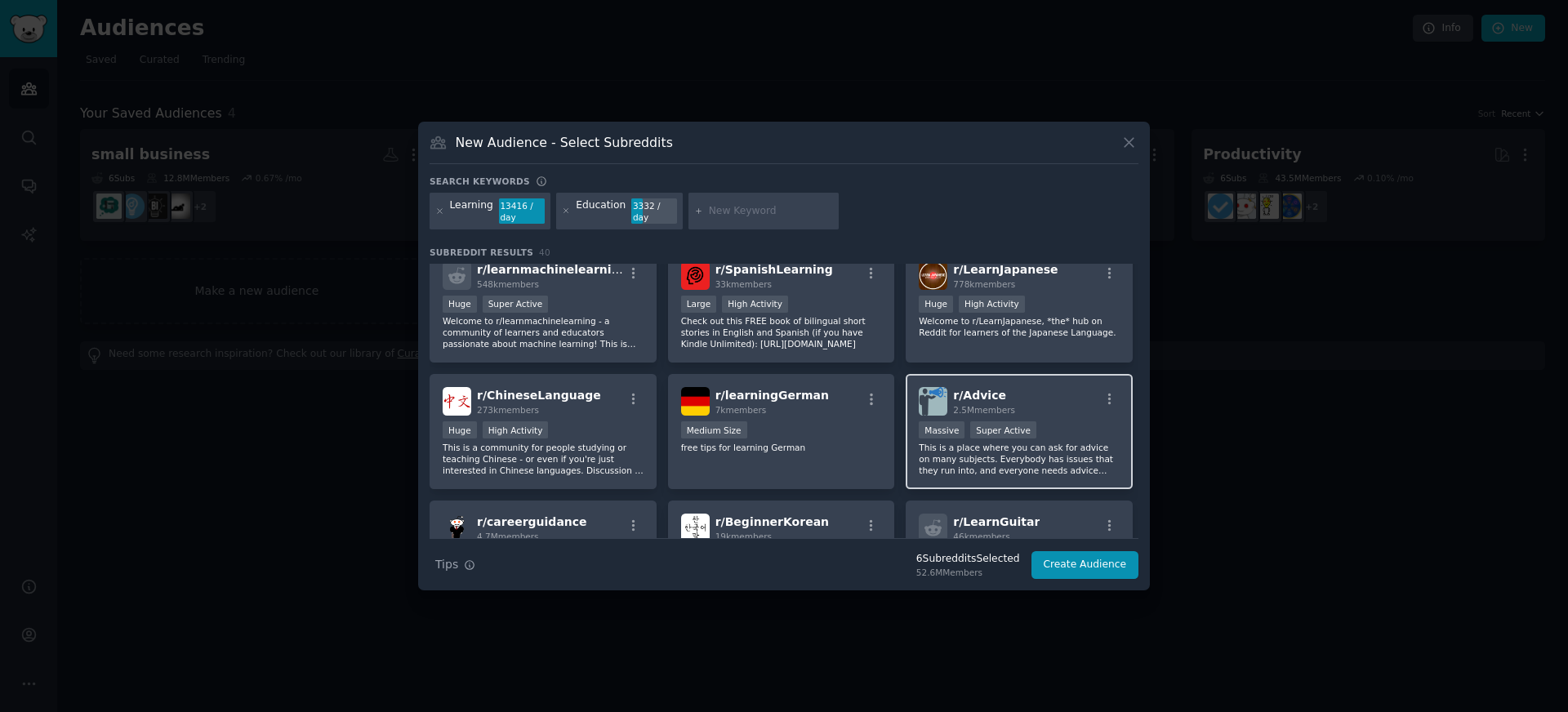
click at [974, 392] on span "r/ Advice" at bounding box center [980, 395] width 53 height 13
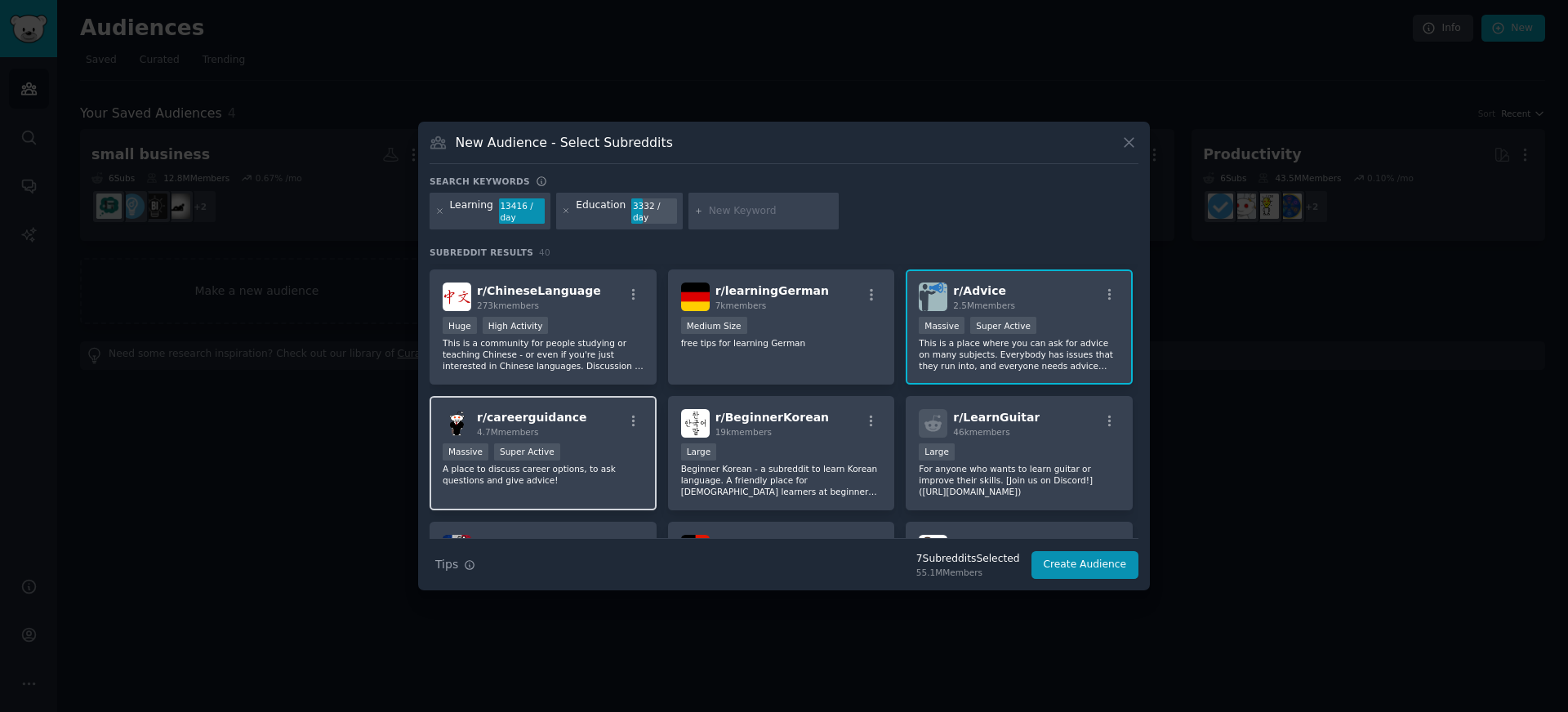
scroll to position [745, 0]
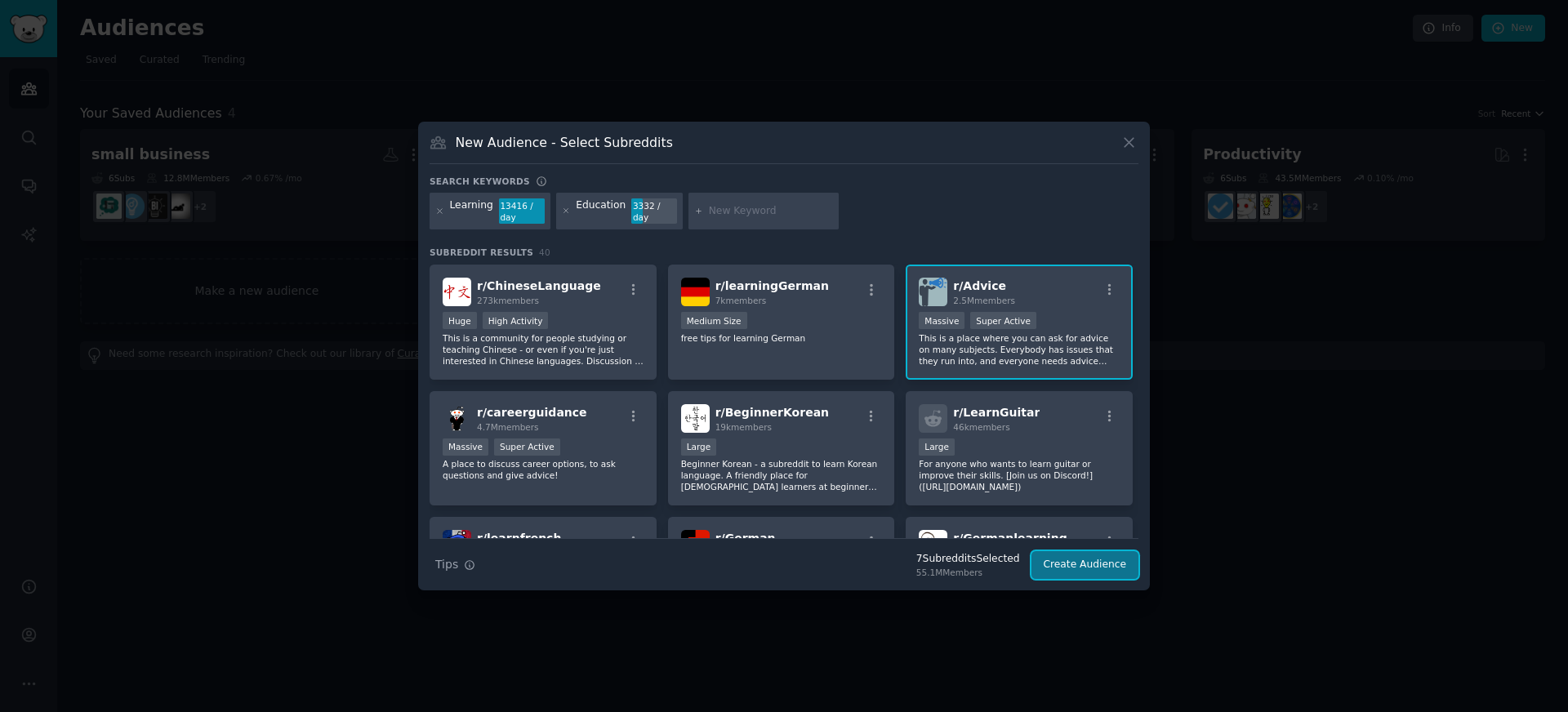
click at [1103, 562] on button "Create Audience" at bounding box center [1086, 565] width 108 height 27
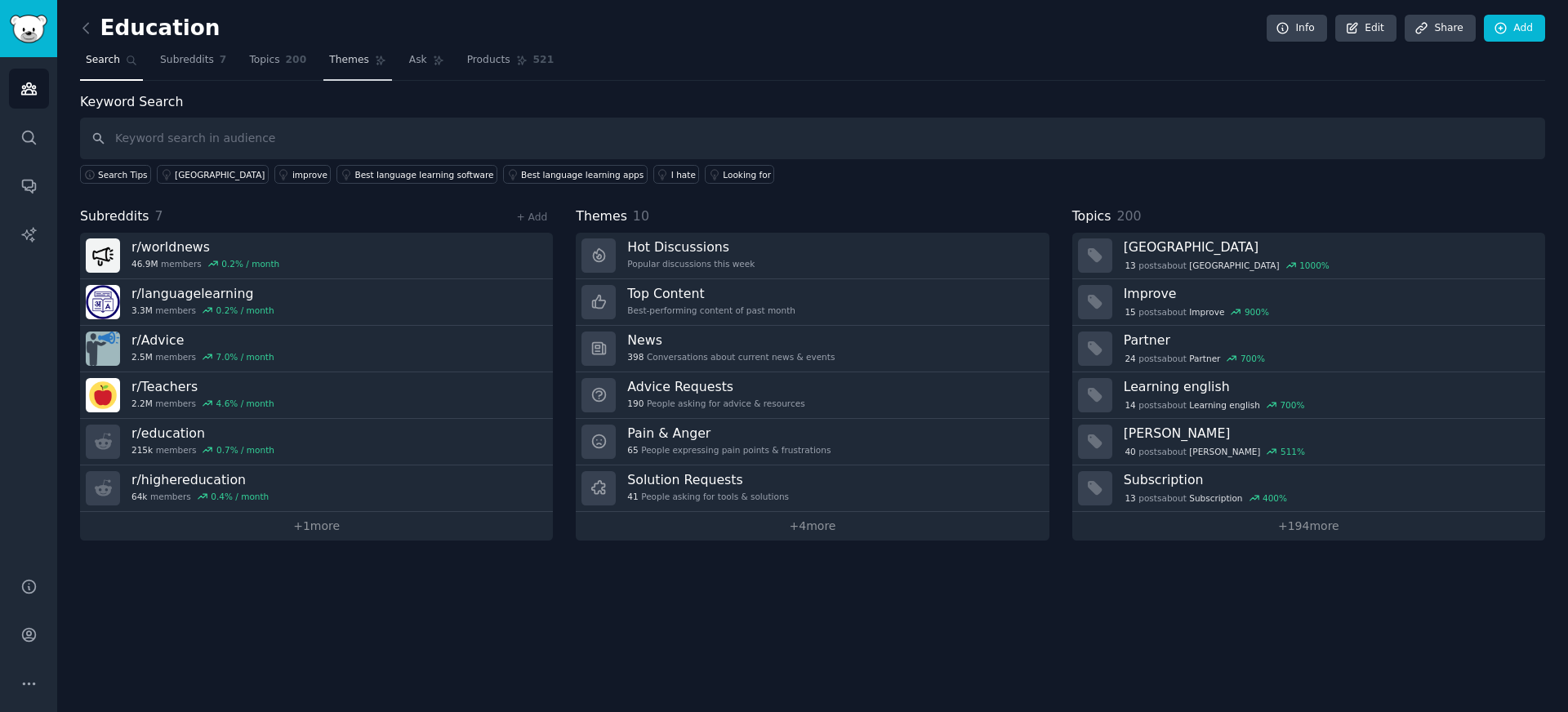
click at [333, 67] on span "Themes" at bounding box center [349, 61] width 40 height 15
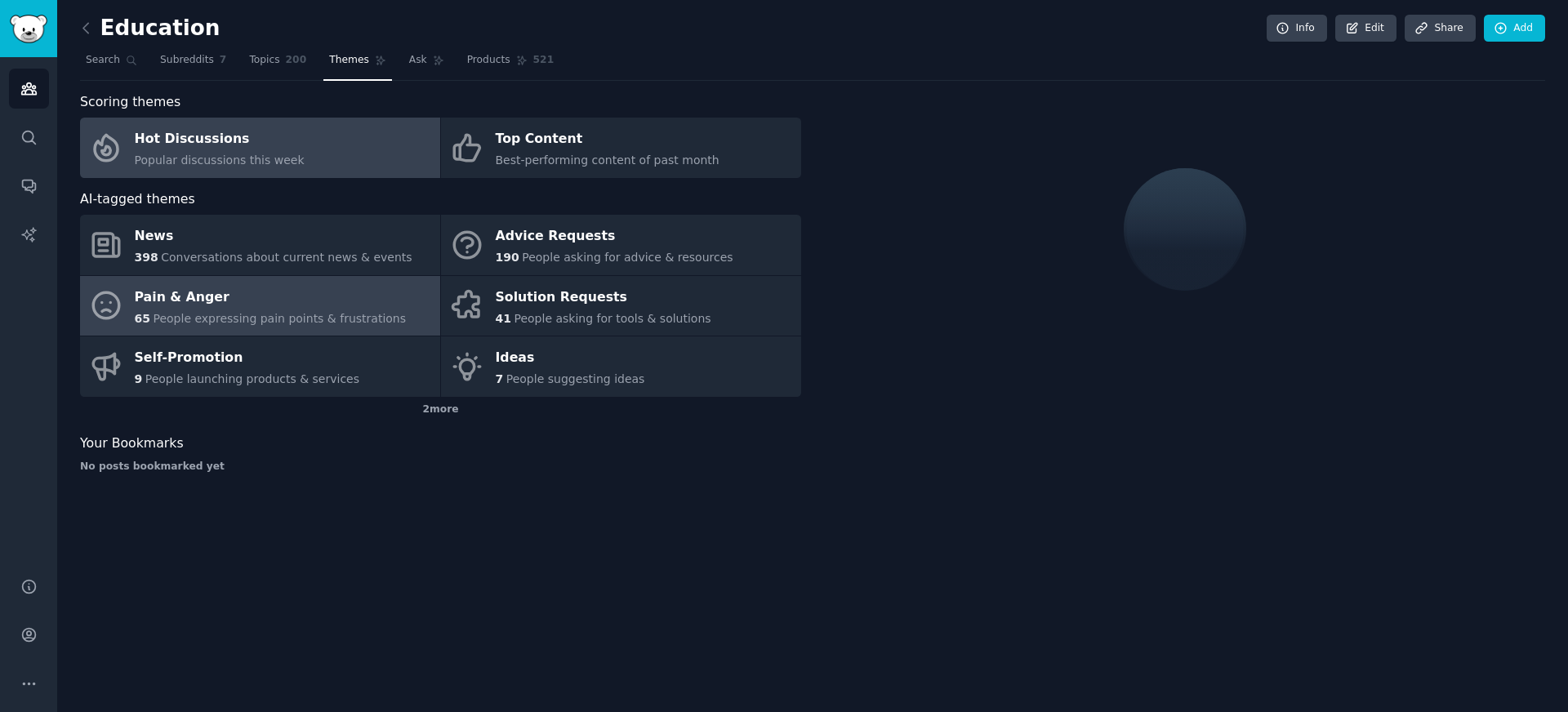
click at [333, 312] on span "People expressing pain points & frustrations" at bounding box center [279, 319] width 253 height 13
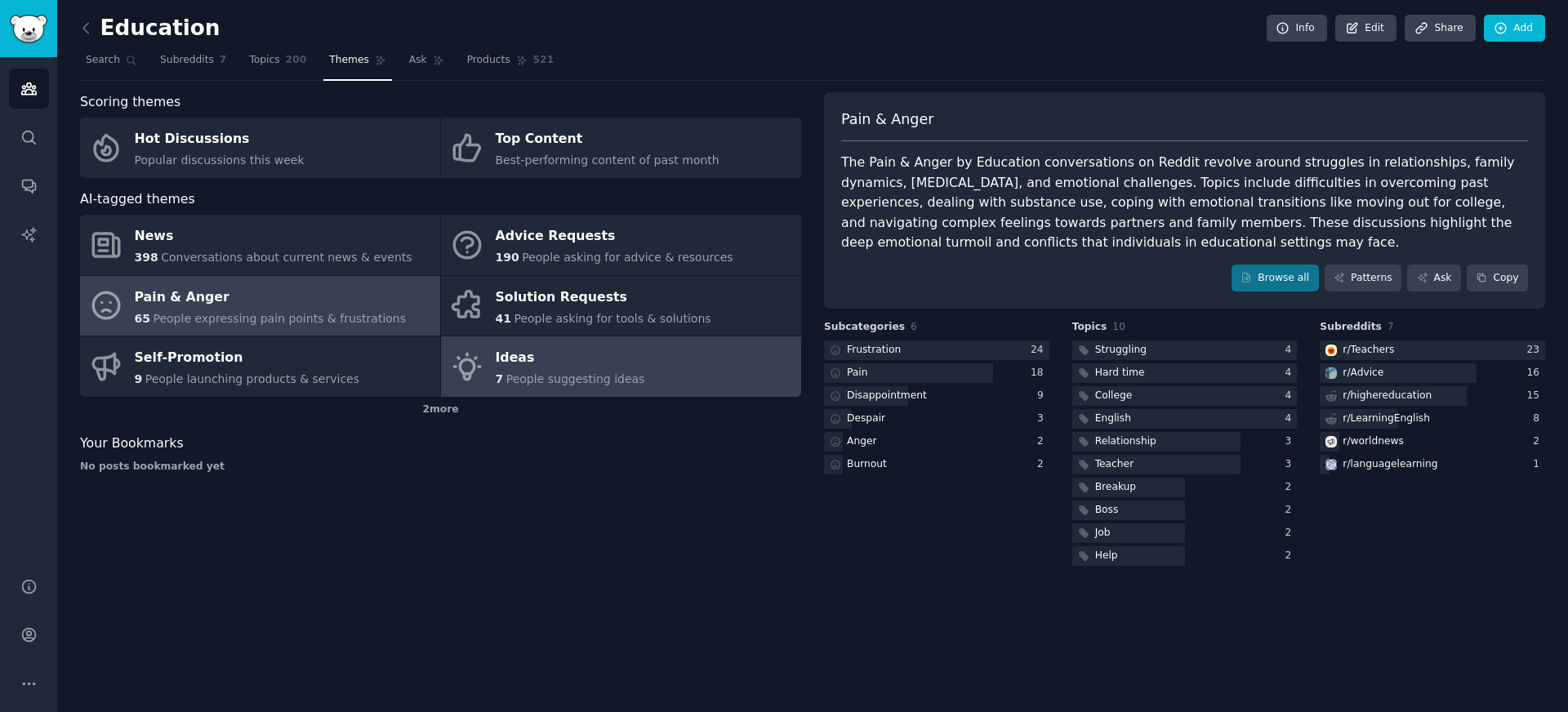
click at [651, 368] on link "Ideas 7 People suggesting ideas" at bounding box center [622, 366] width 361 height 61
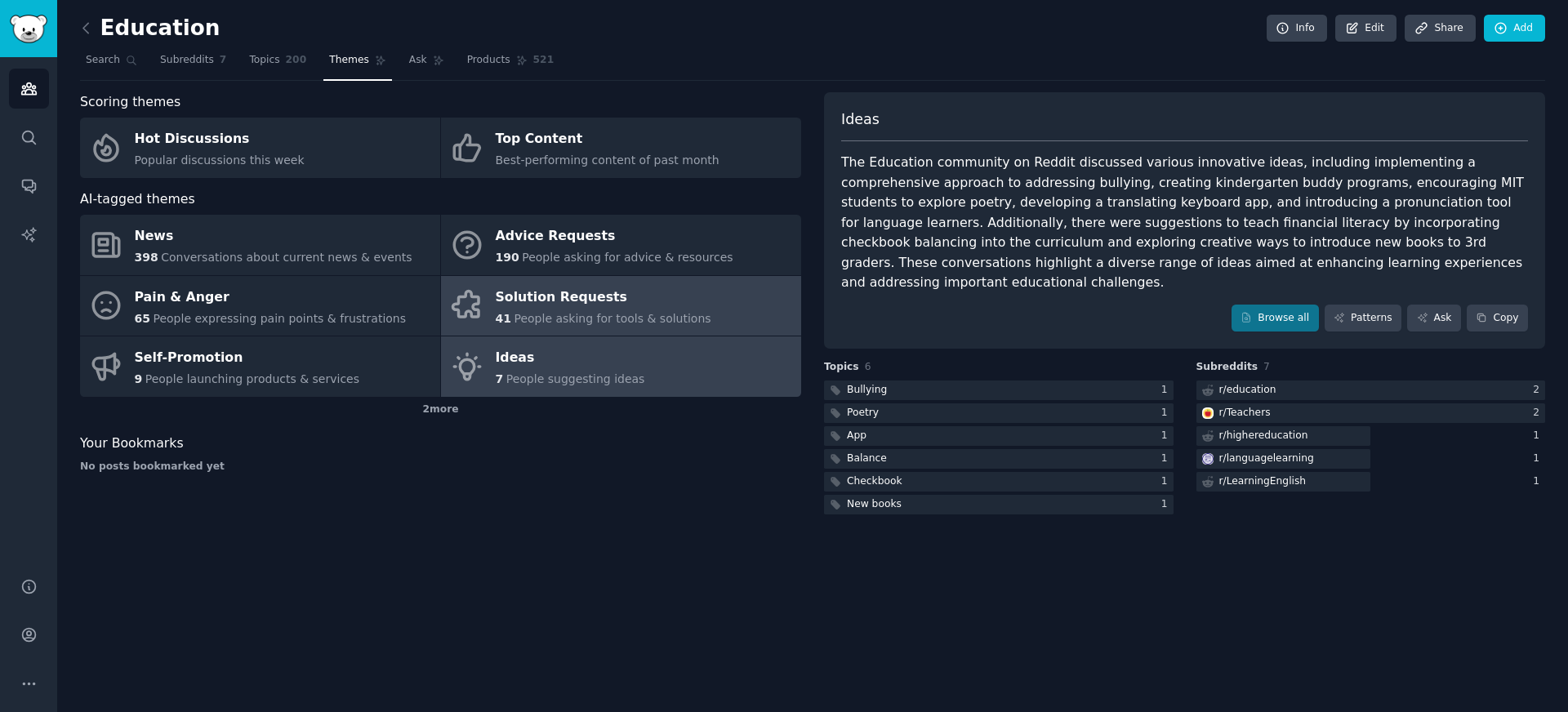
click at [676, 319] on span "People asking for tools & solutions" at bounding box center [612, 319] width 197 height 13
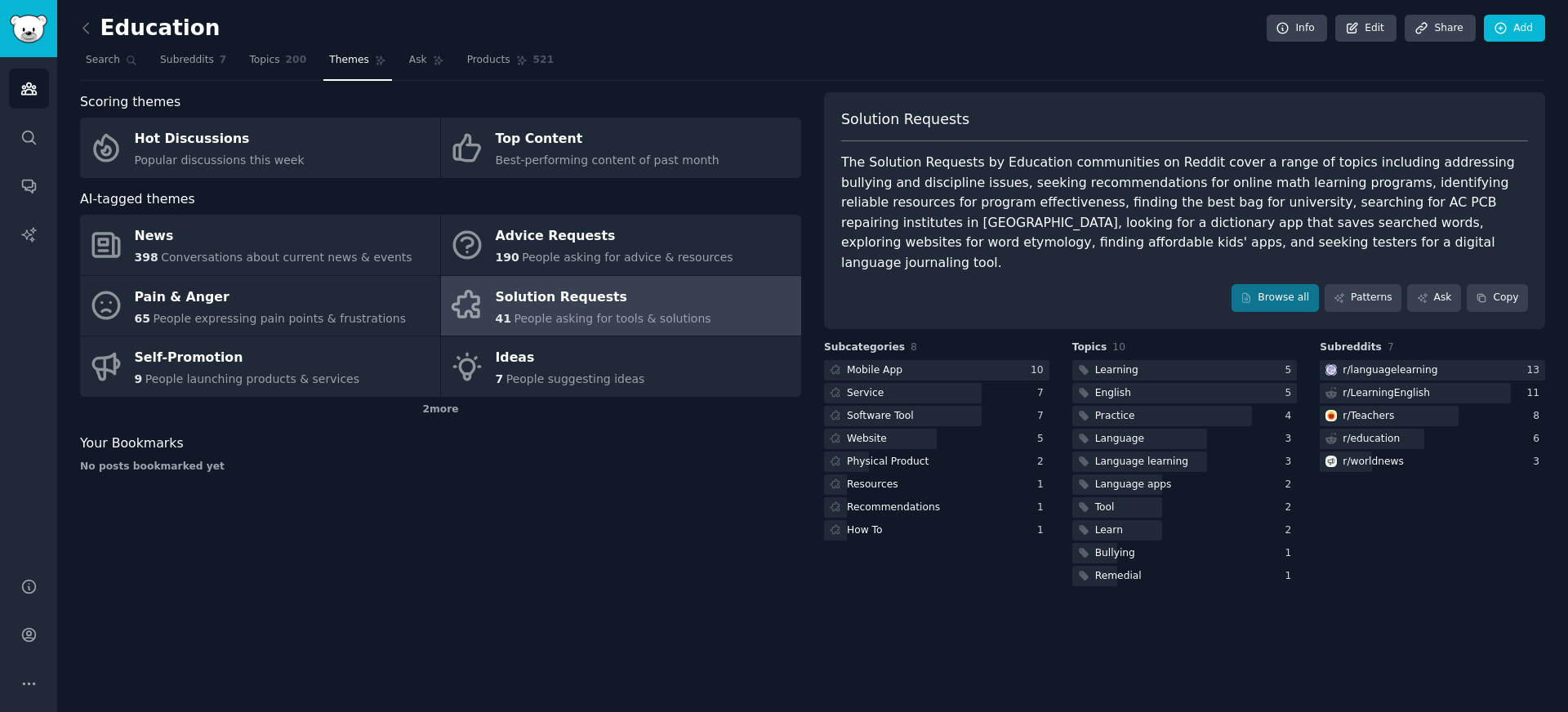
click at [97, 24] on link at bounding box center [90, 28] width 21 height 26
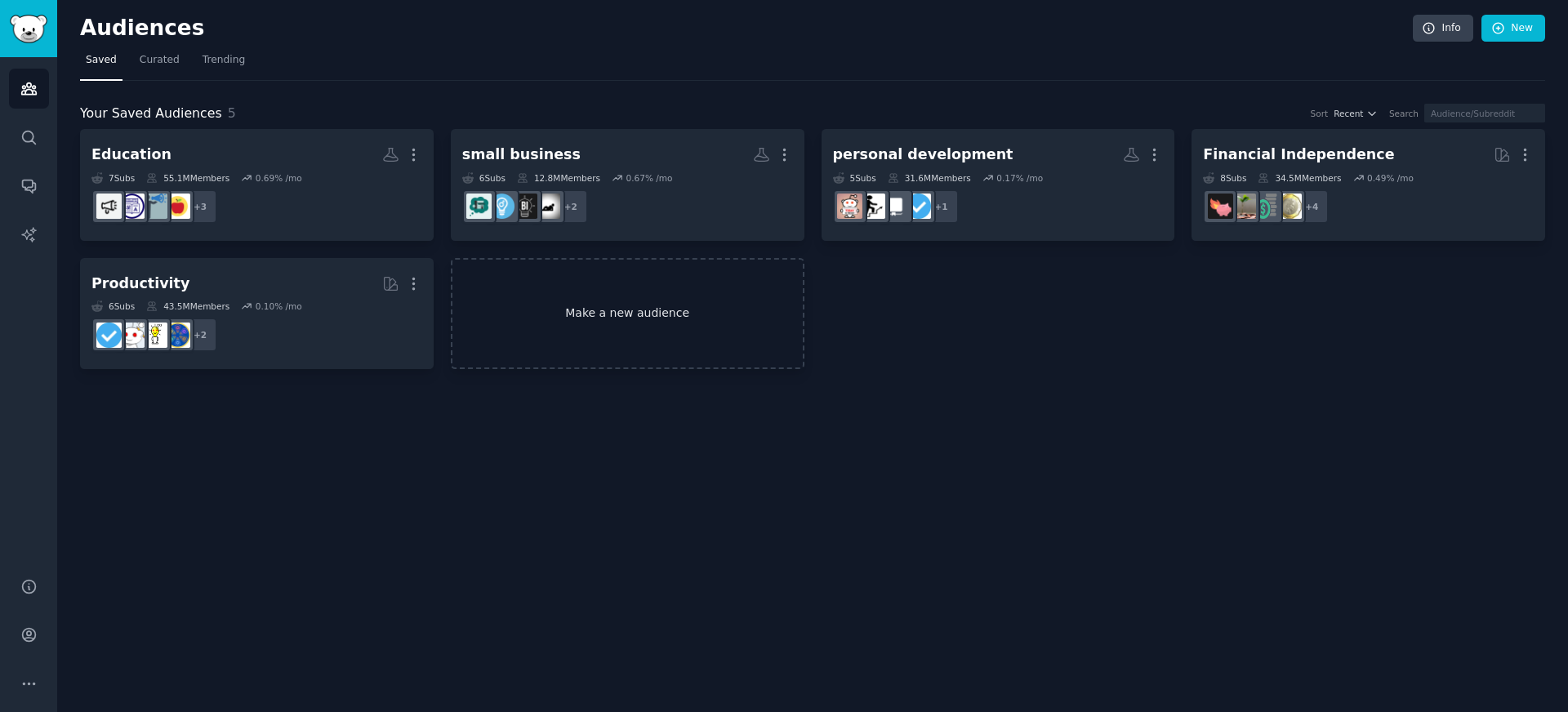
click at [506, 280] on link "Make a new audience" at bounding box center [628, 314] width 354 height 112
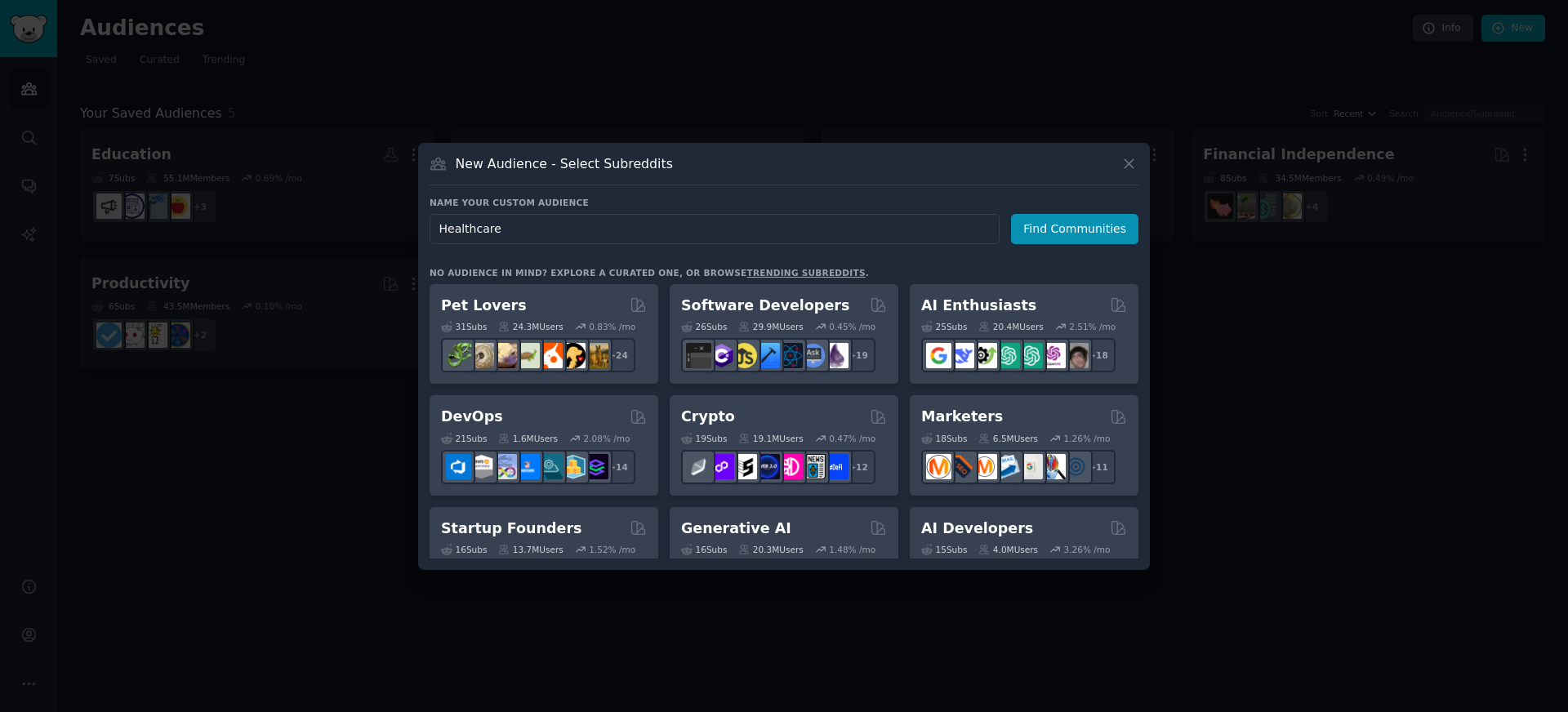
type input "Healthcare"
click at [1121, 165] on icon at bounding box center [1129, 164] width 17 height 17
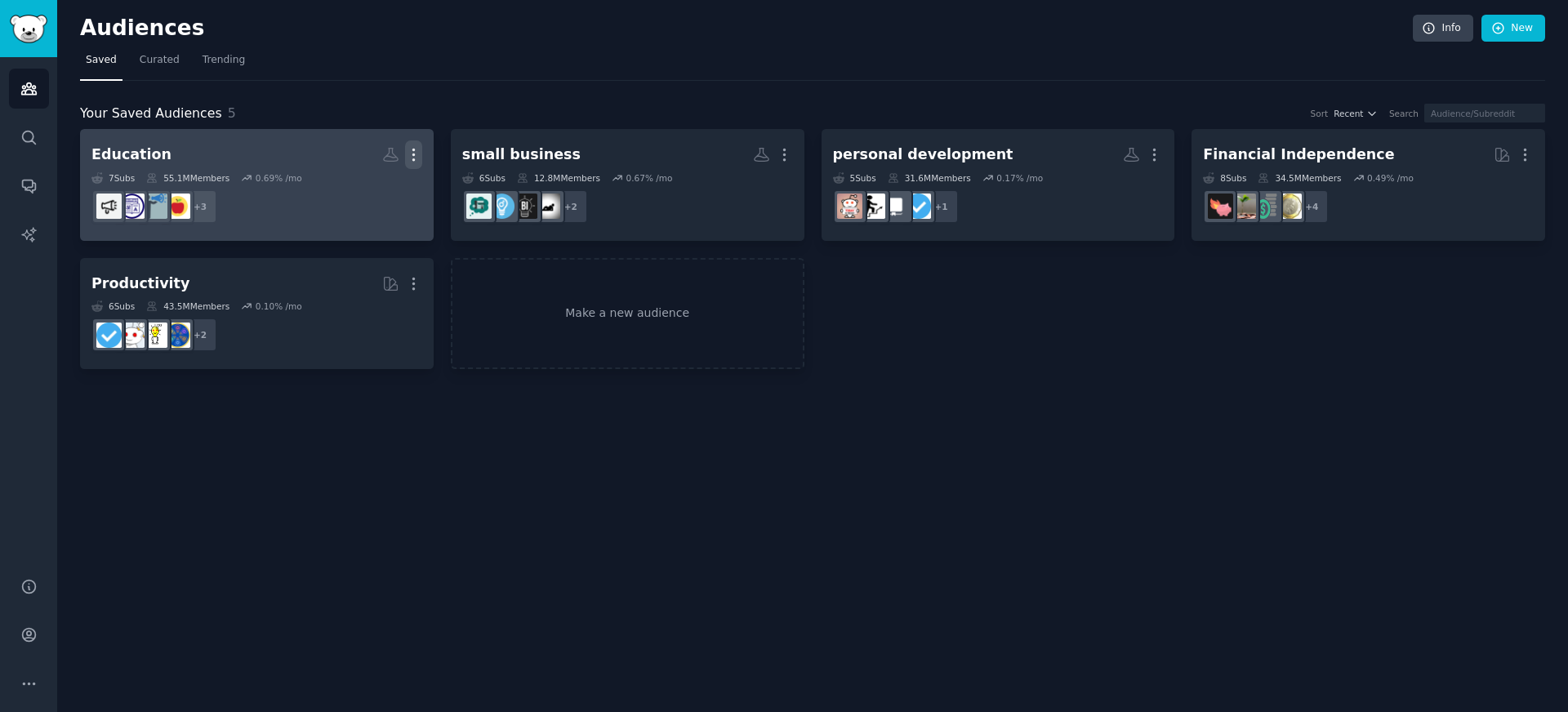
click at [421, 152] on link "Education More 7 Sub s 55.1M Members 0.69 % /mo + 3" at bounding box center [257, 184] width 354 height 112
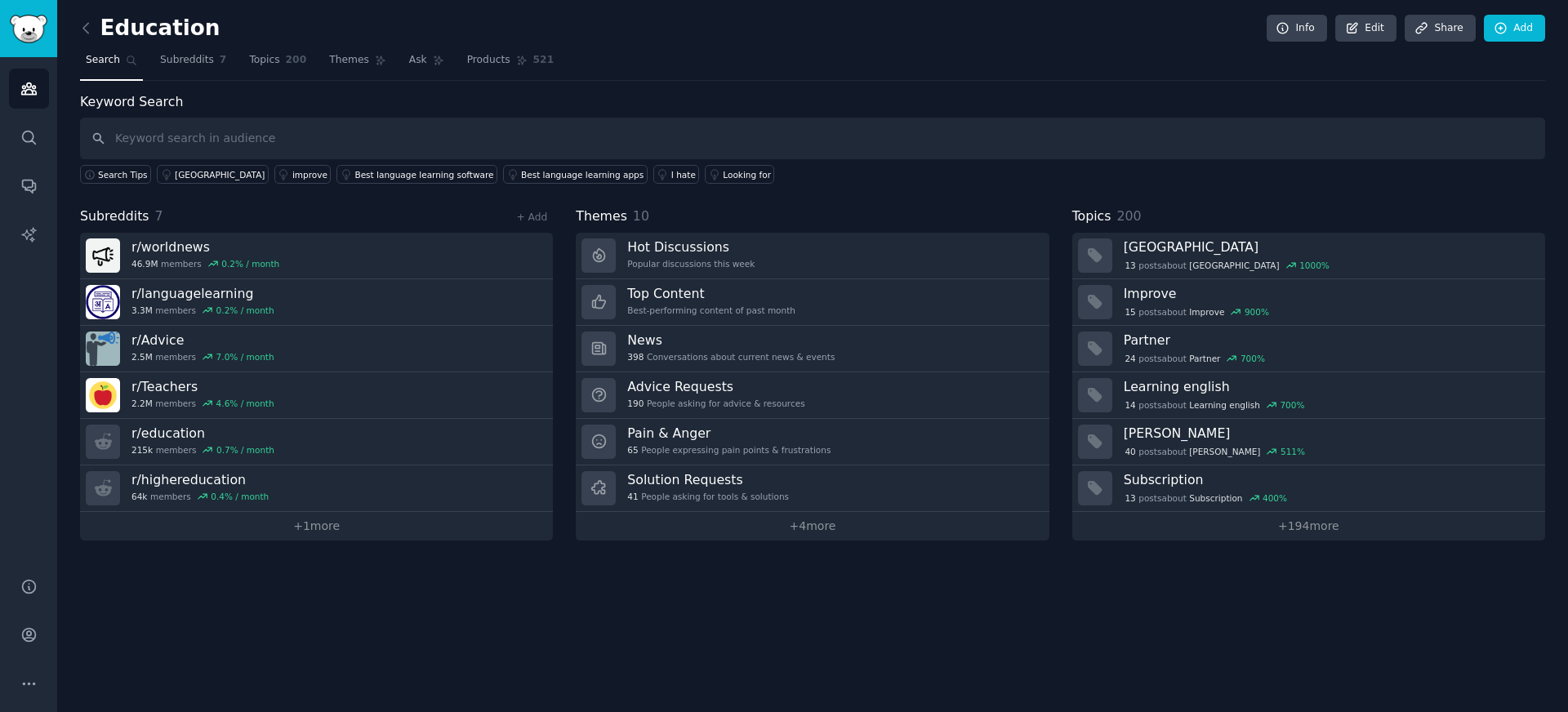
click at [96, 27] on link at bounding box center [90, 28] width 21 height 26
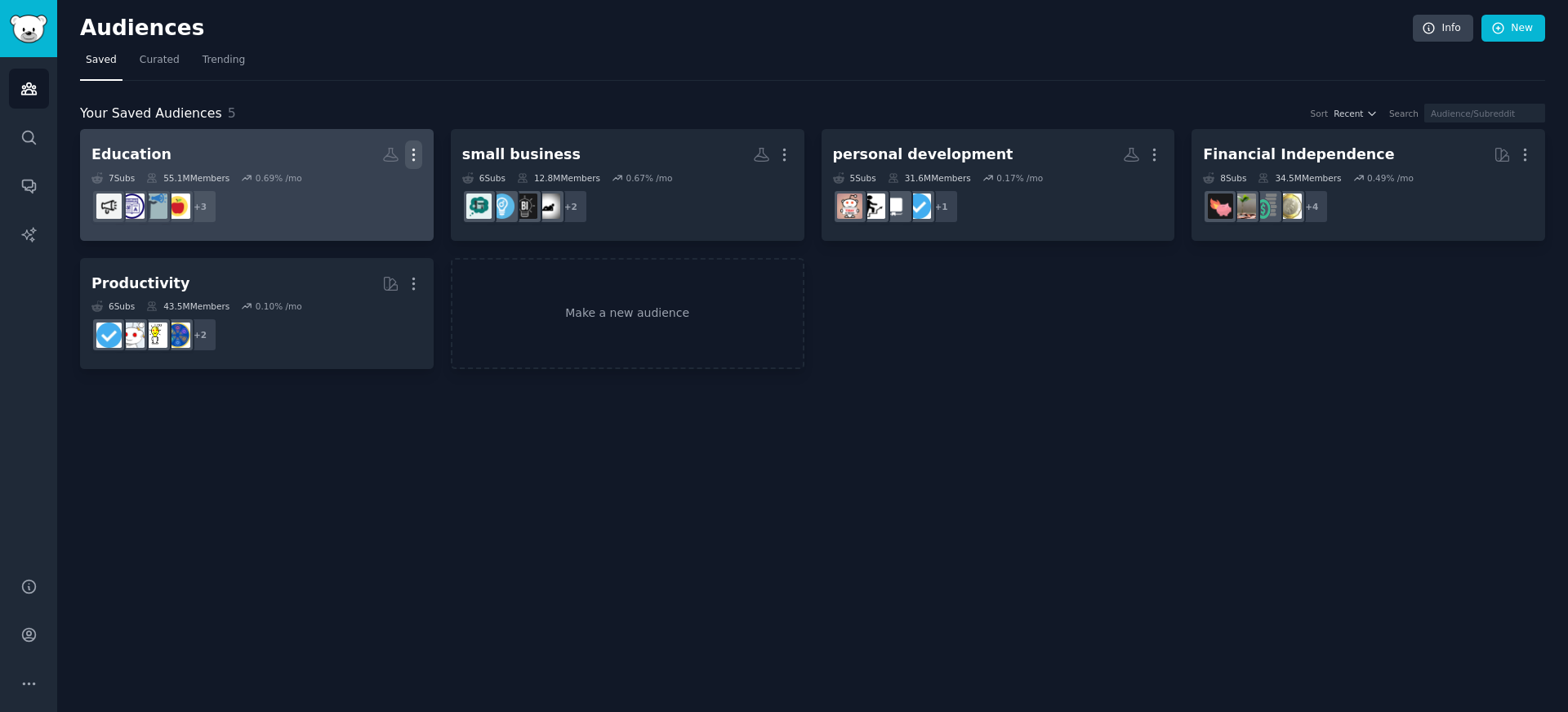
click at [415, 153] on icon "button" at bounding box center [414, 155] width 17 height 17
click at [366, 188] on p "Delete" at bounding box center [369, 189] width 37 height 17
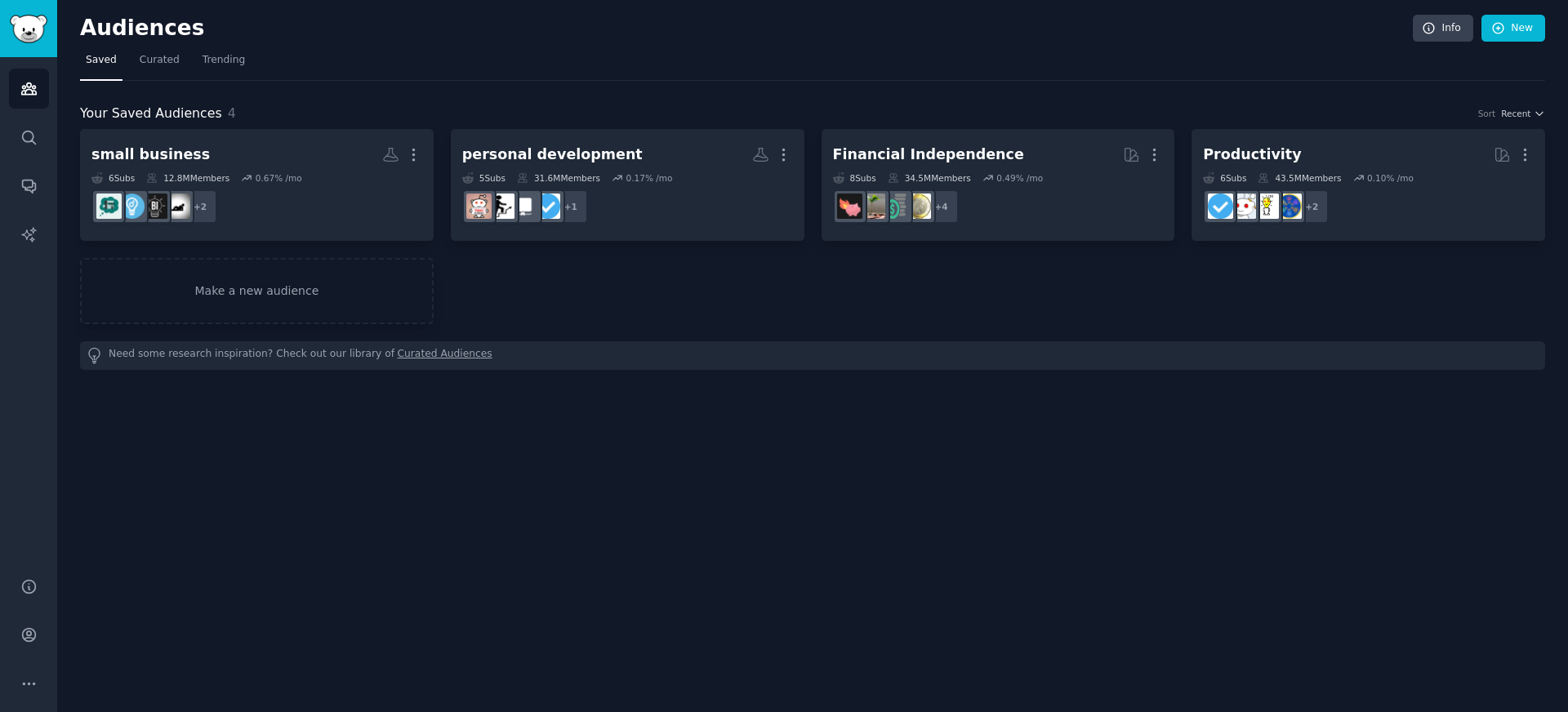
click at [559, 311] on div "small business More 6 Sub s 12.8M Members 0.67 % /mo + 2 personal development M…" at bounding box center [813, 226] width 1466 height 195
click at [334, 267] on link "Make a new audience" at bounding box center [257, 292] width 354 height 66
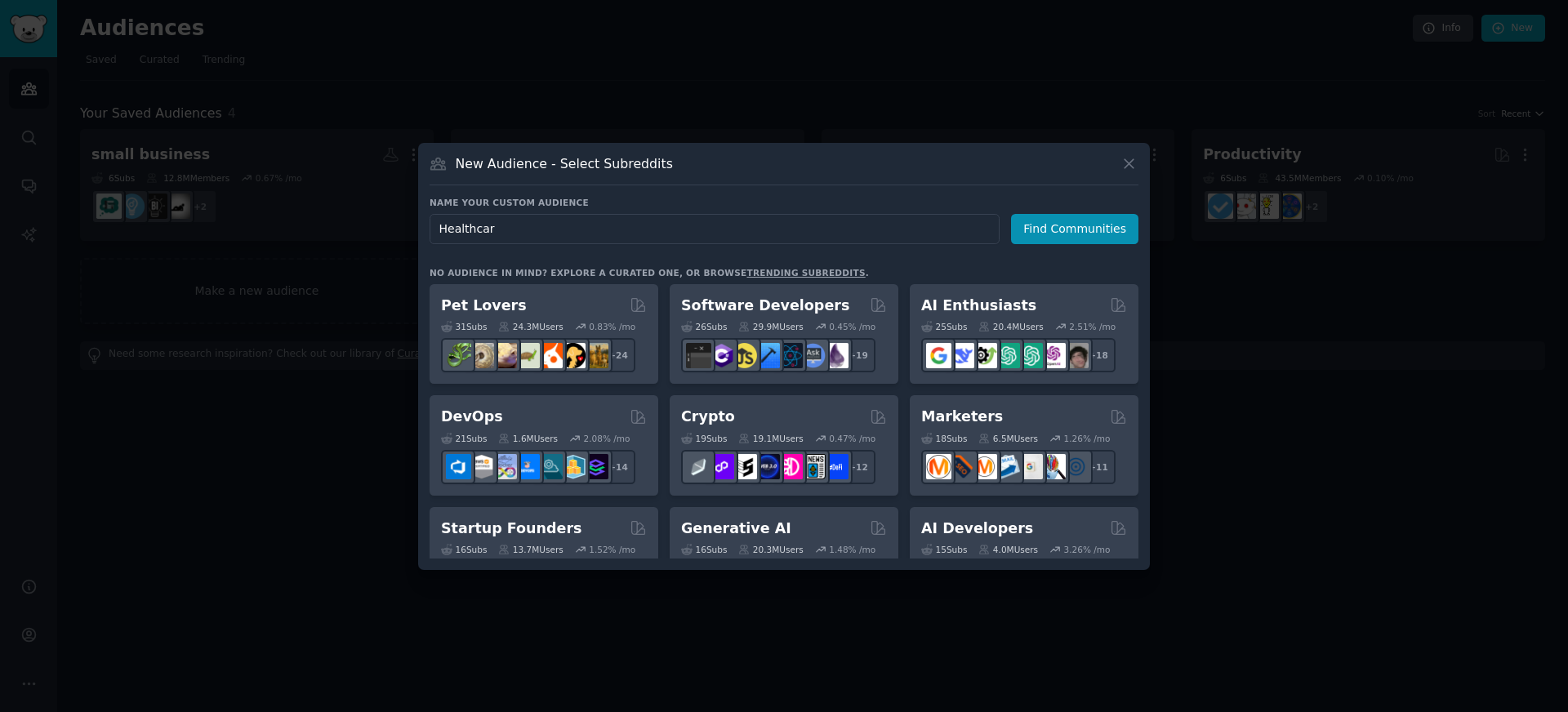
type input "Healthcare"
click button "Find Communities" at bounding box center [1074, 229] width 127 height 30
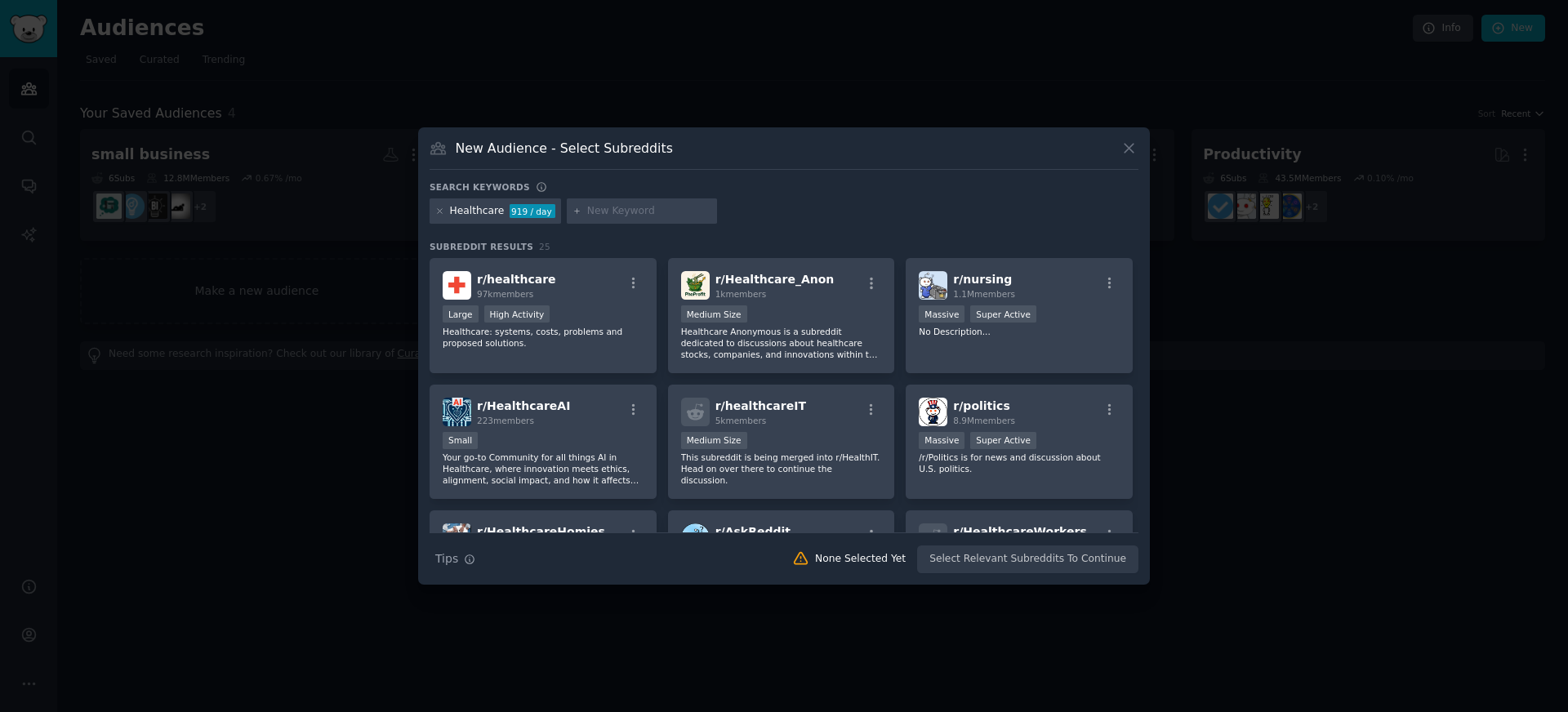
click at [622, 213] on input "text" at bounding box center [649, 212] width 124 height 15
type input "e"
type input "Medicine"
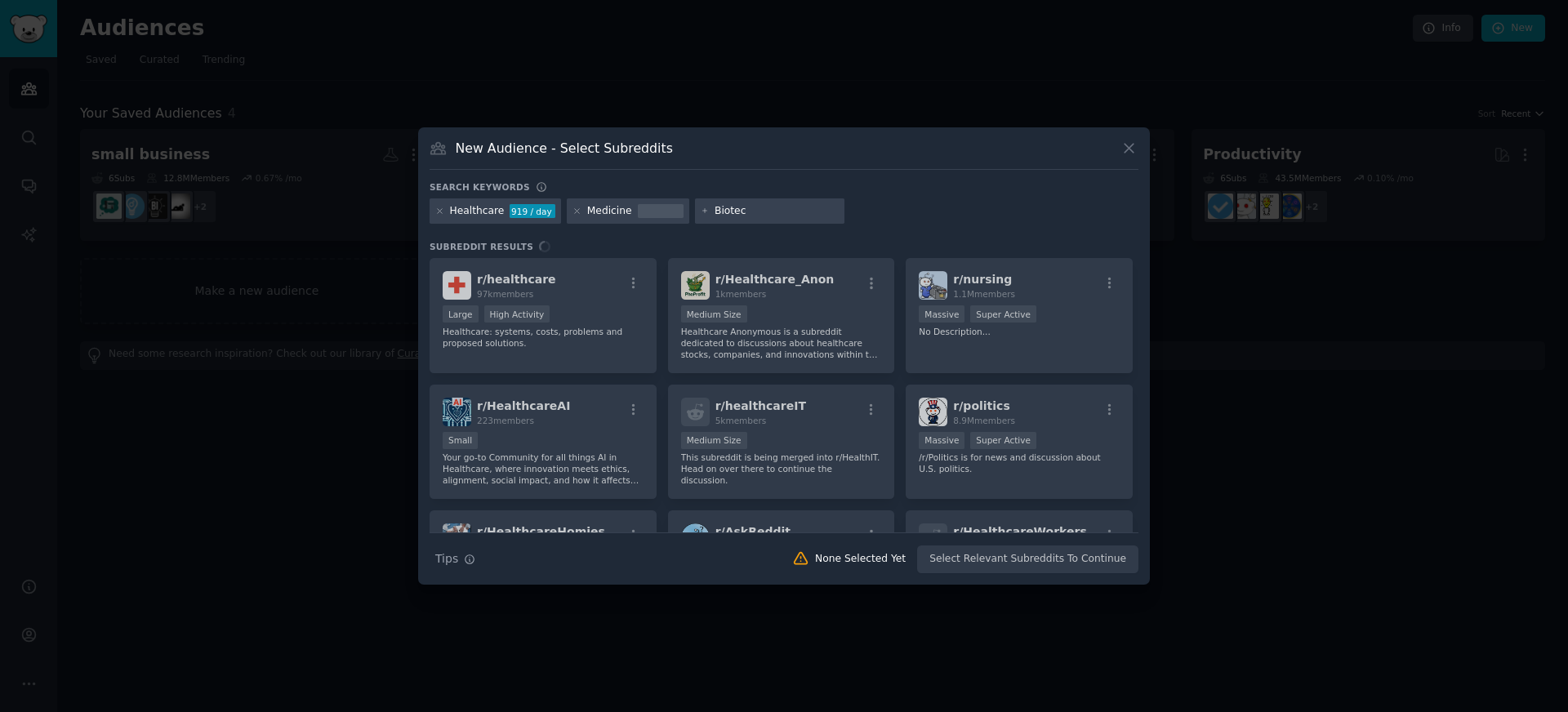
type input "Biotech"
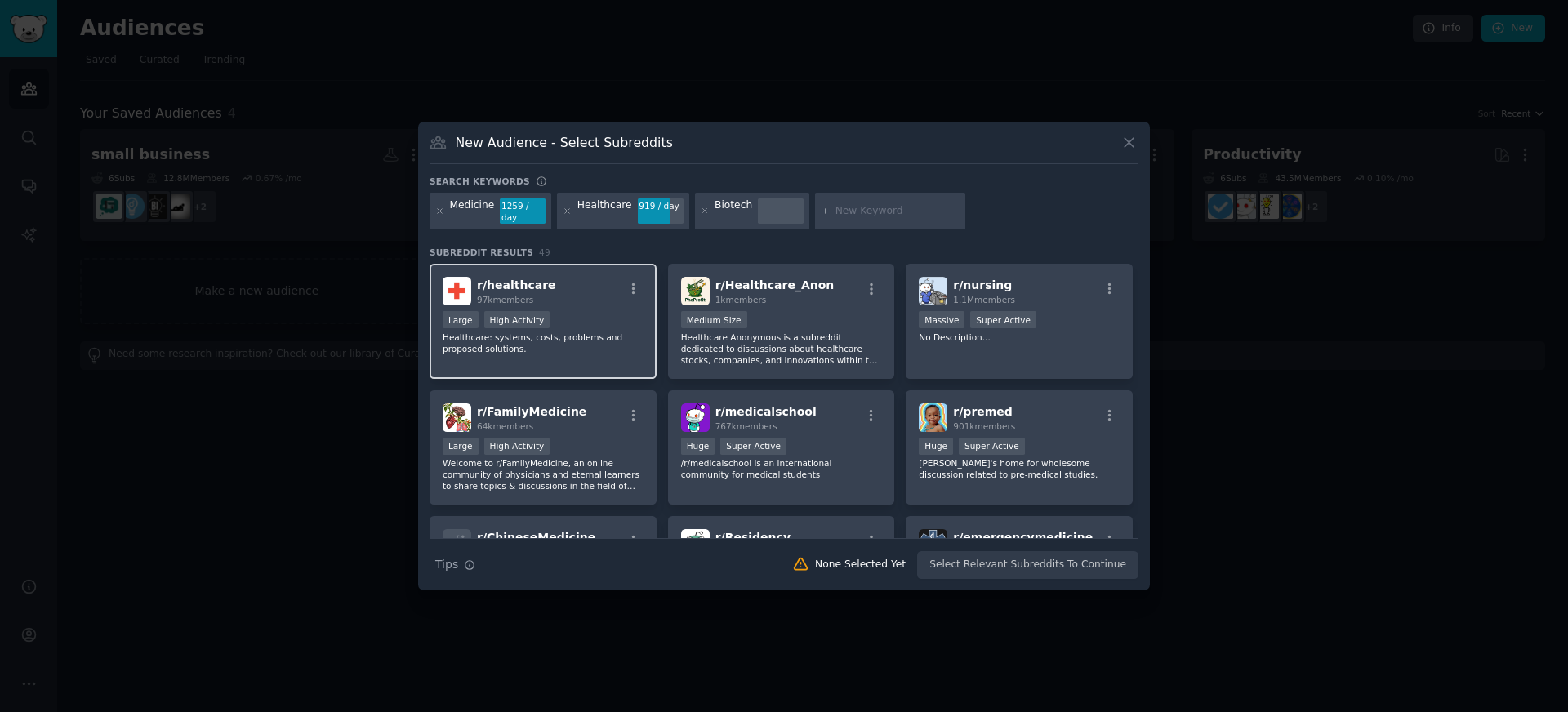
click at [522, 280] on span "r/ healthcare" at bounding box center [516, 285] width 79 height 13
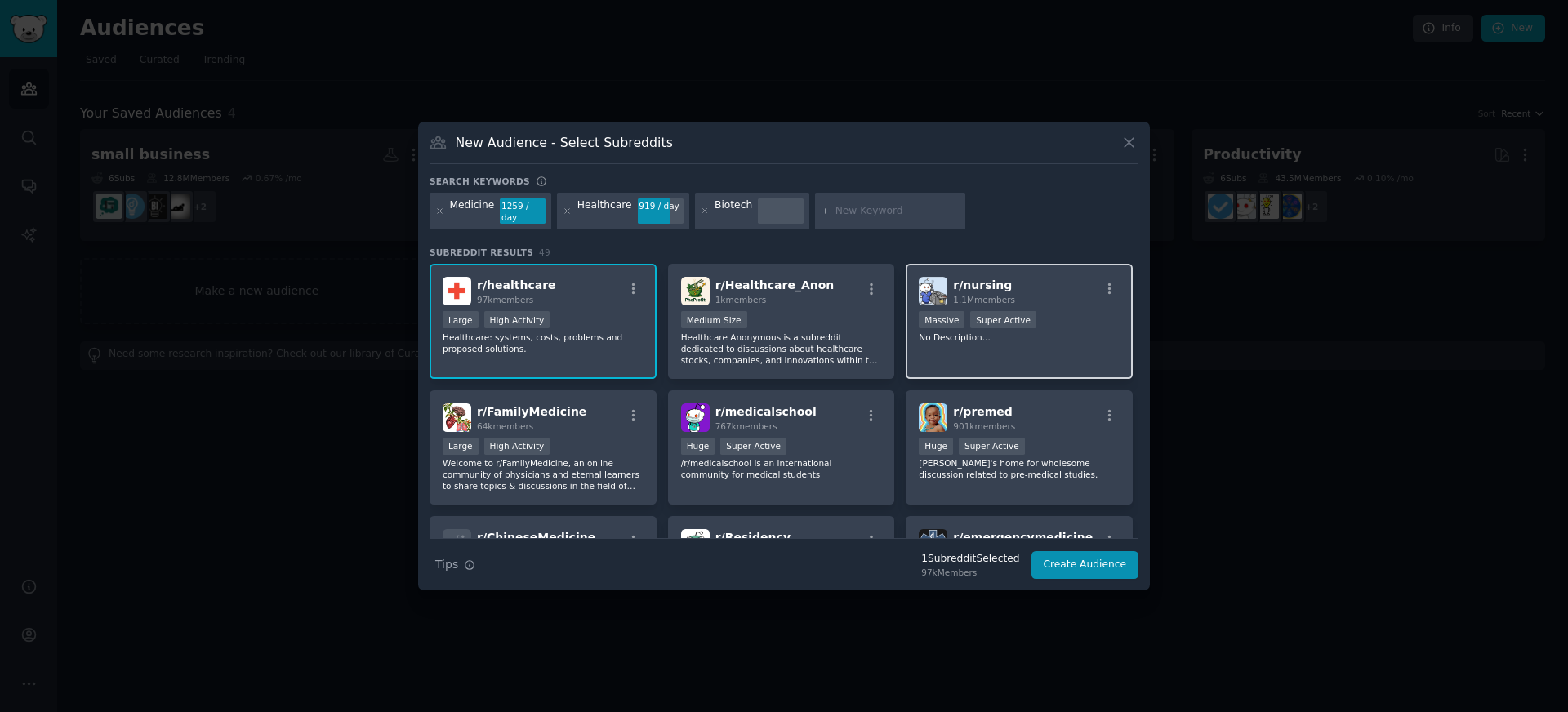
click at [1015, 277] on div "r/ nursing 1.1M members" at bounding box center [1020, 291] width 201 height 28
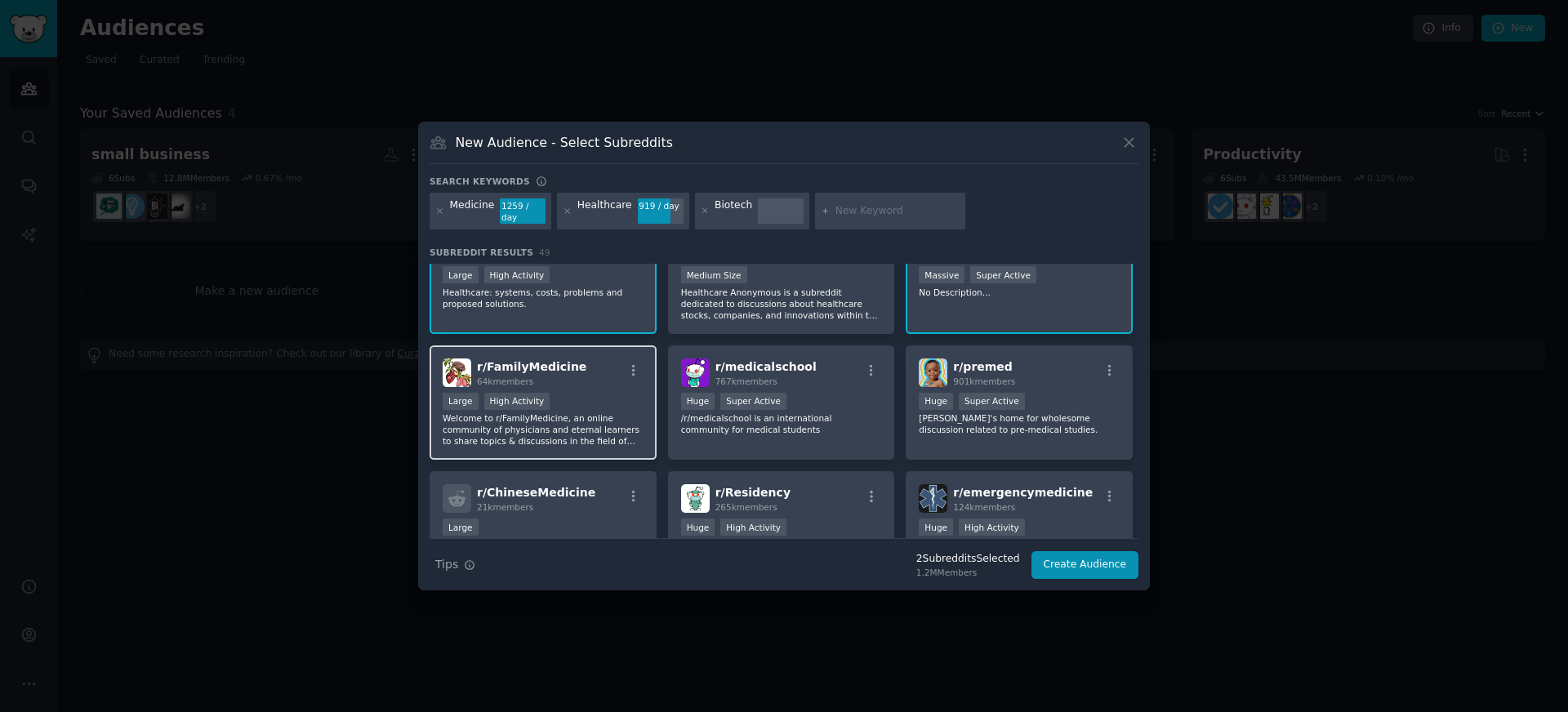
scroll to position [46, 0]
click at [553, 375] on div "64k members" at bounding box center [532, 381] width 110 height 12
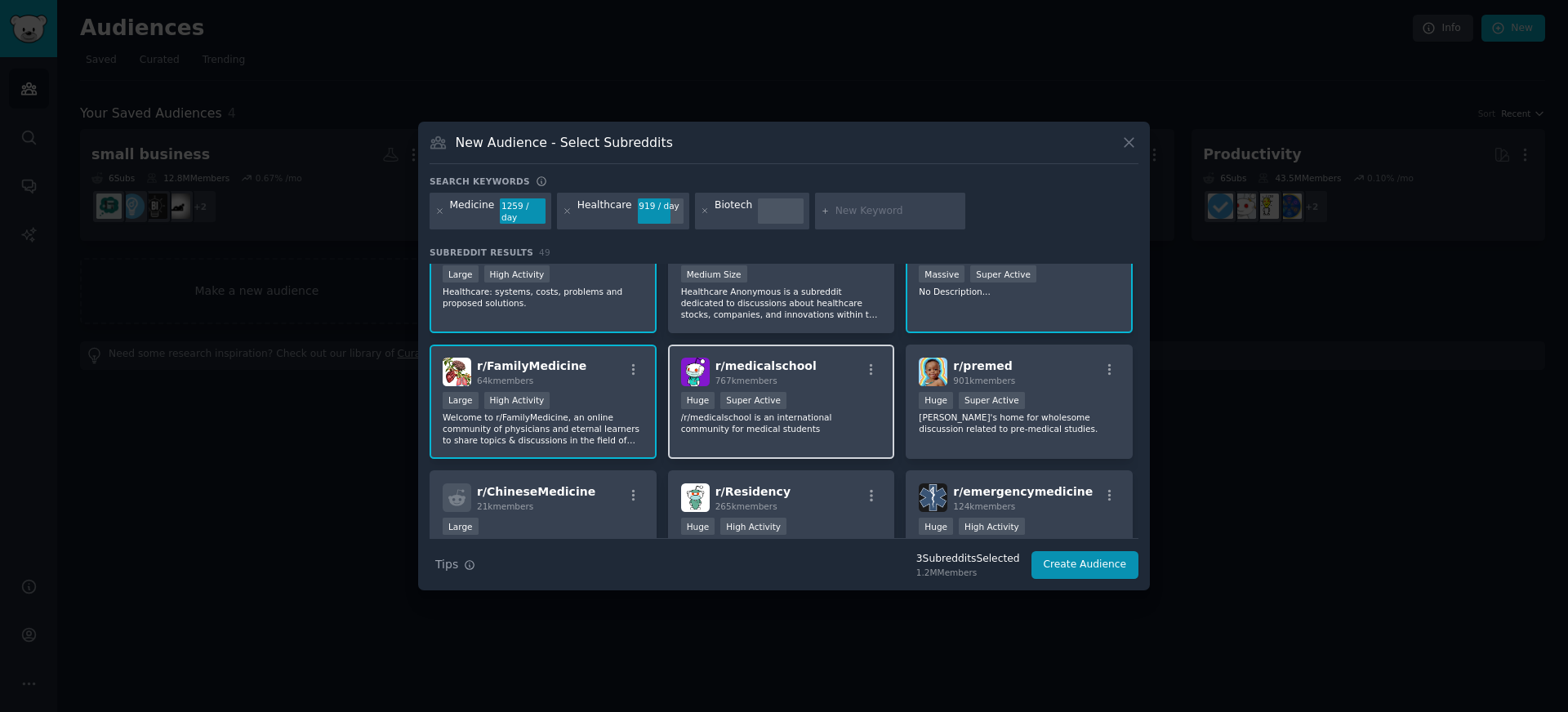
click at [797, 360] on span "r/ medicalschool" at bounding box center [766, 366] width 101 height 13
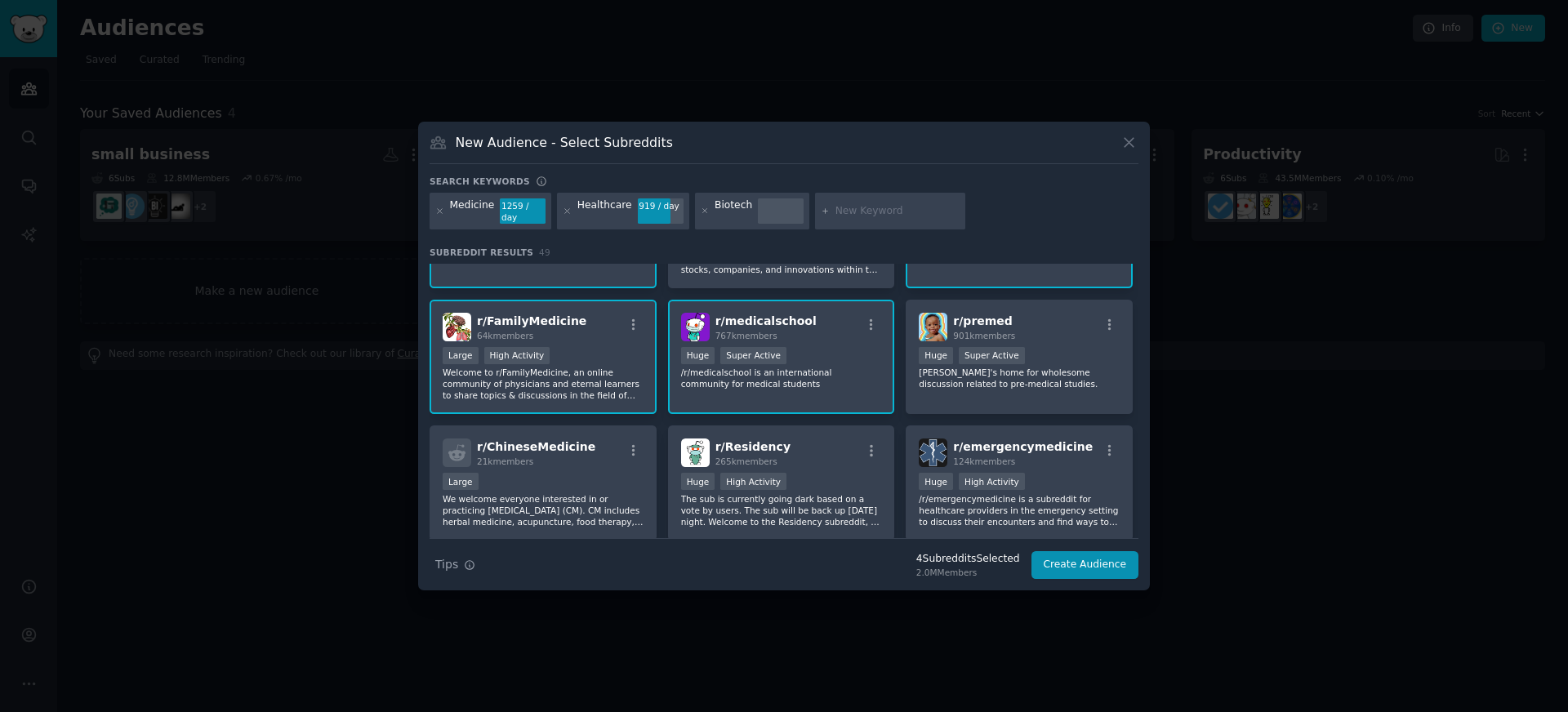
scroll to position [99, 0]
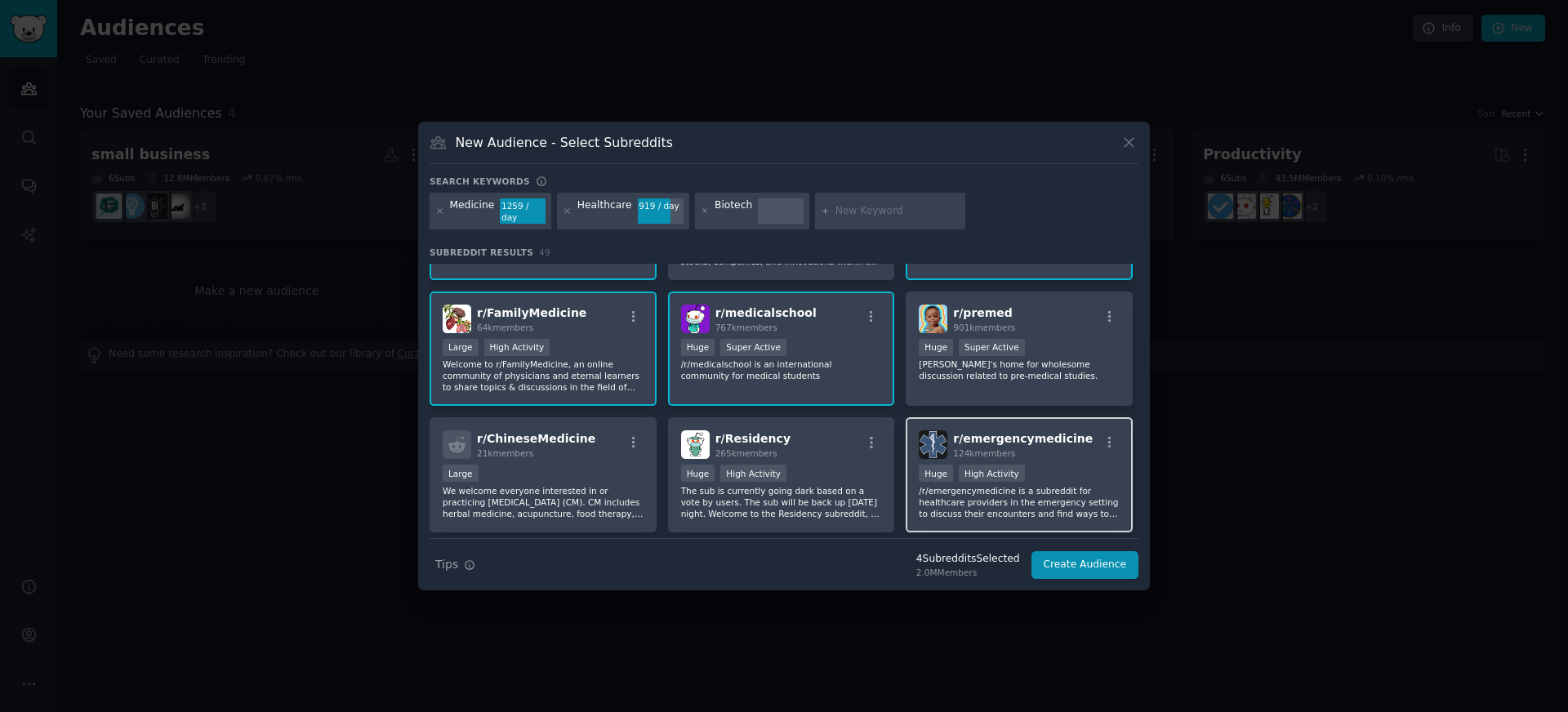
click at [978, 449] on span "124k members" at bounding box center [984, 454] width 62 height 10
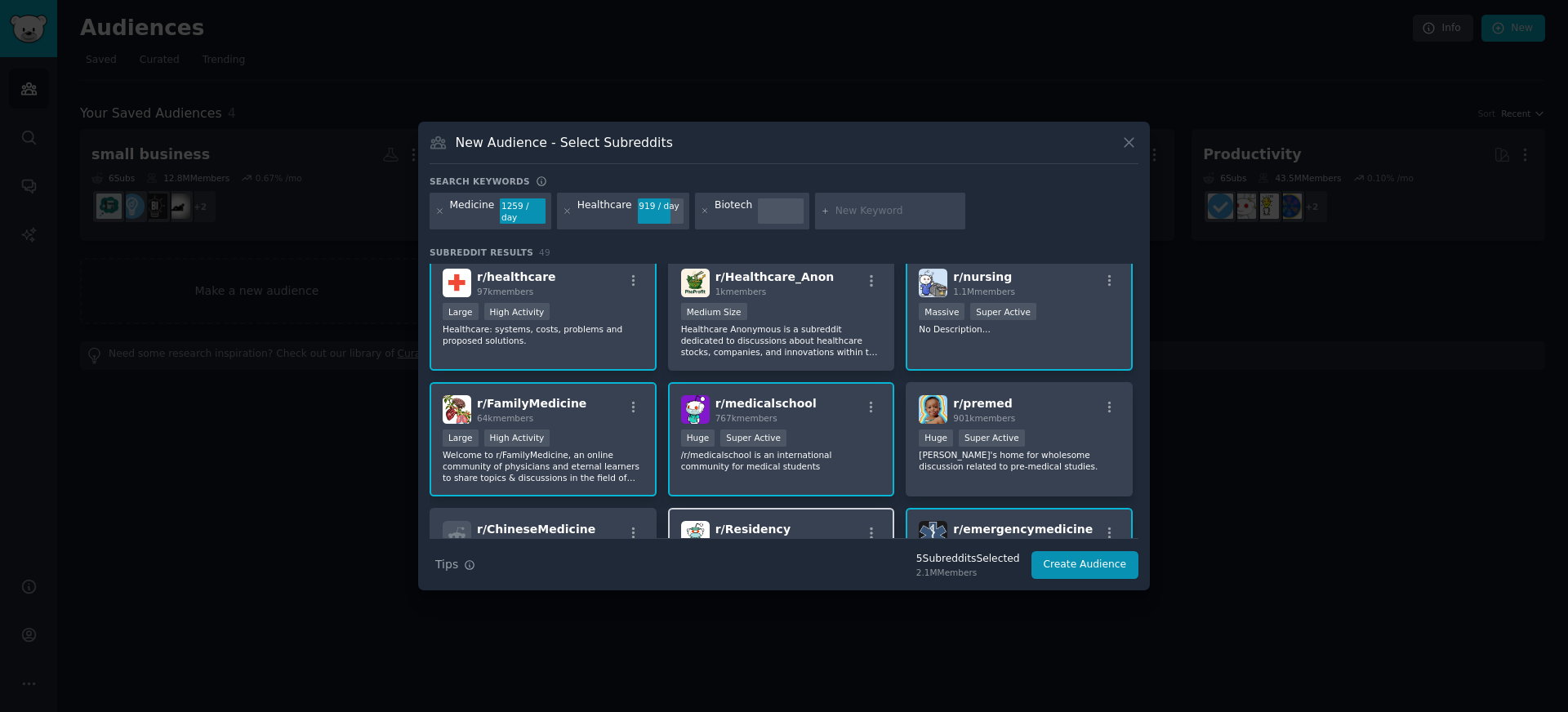
scroll to position [0, 0]
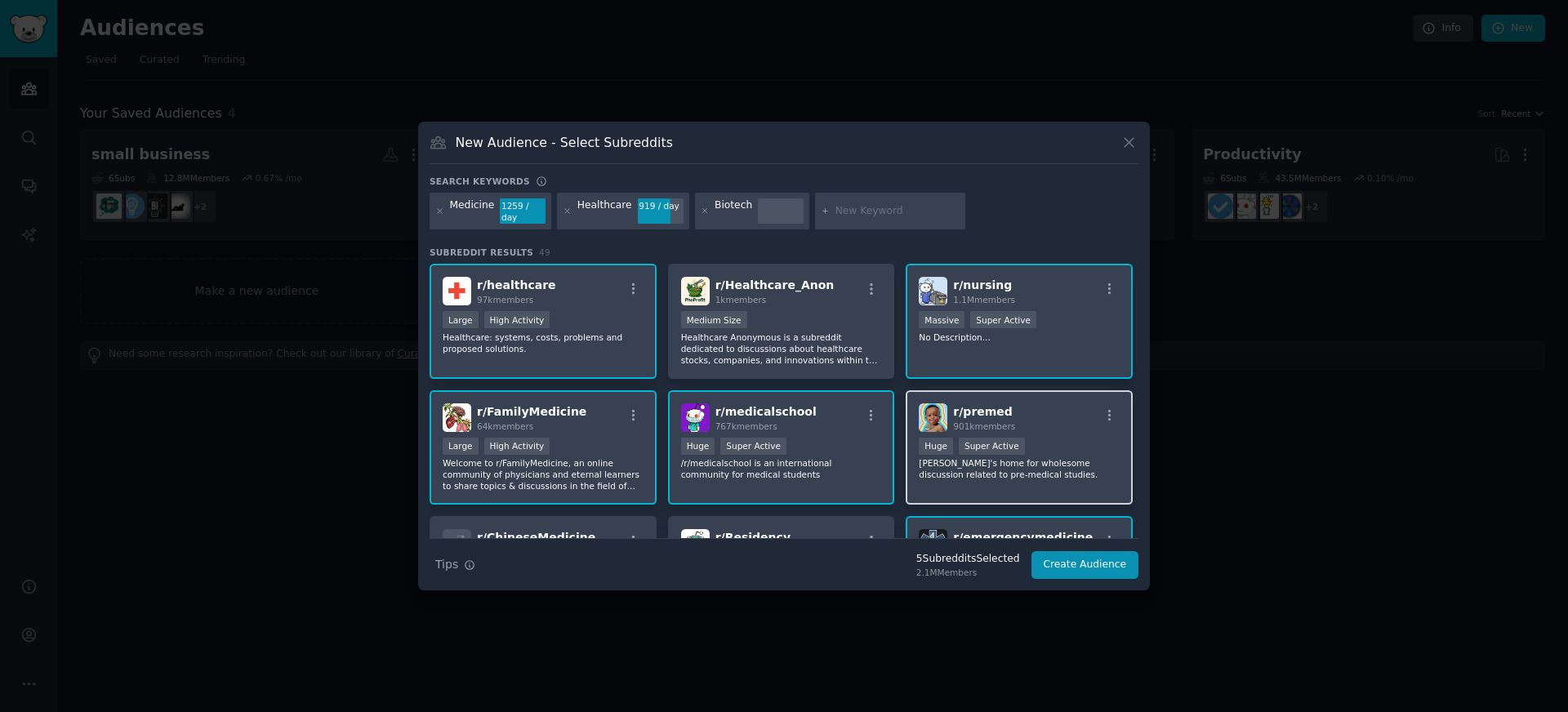
click at [954, 421] on span "901k members" at bounding box center [984, 426] width 62 height 10
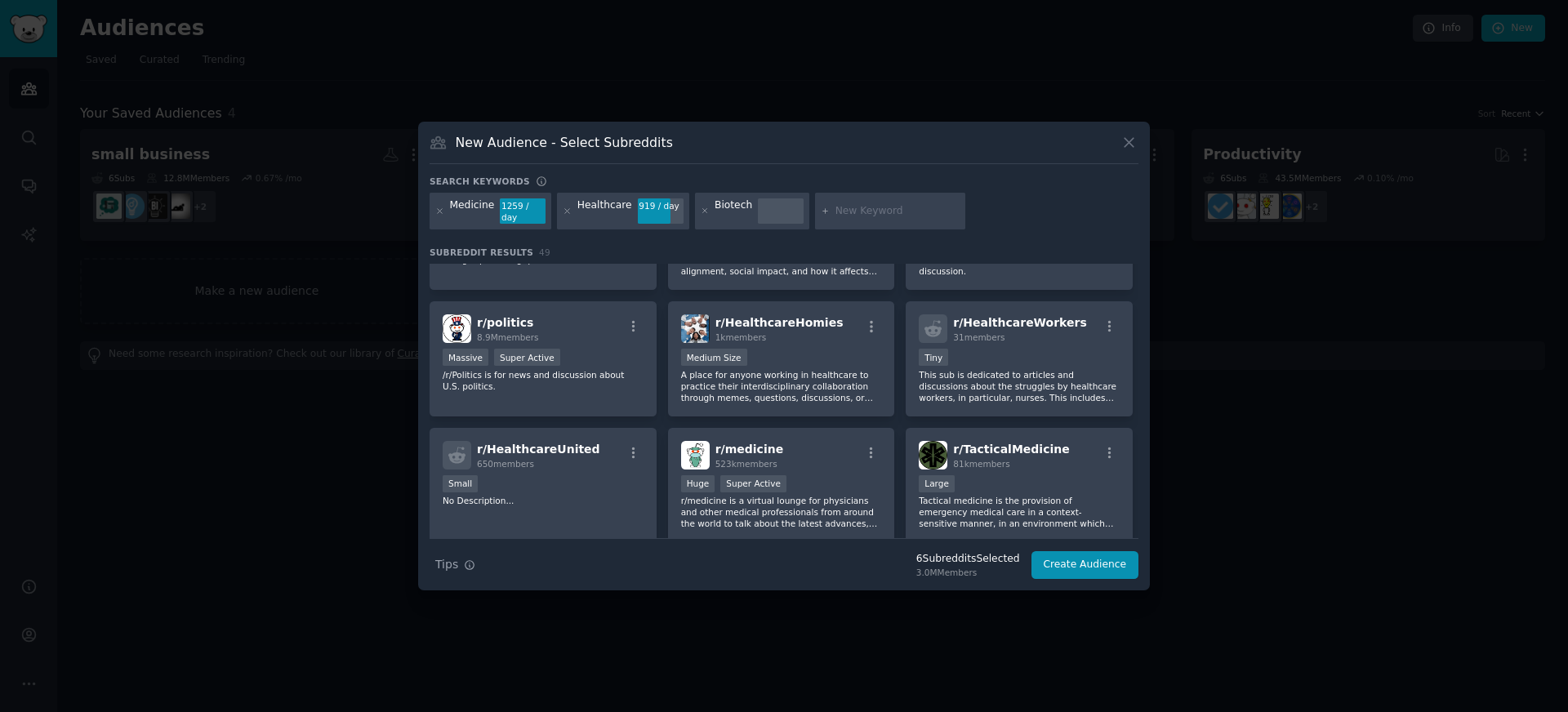
scroll to position [469, 0]
click at [981, 457] on span "81k members" at bounding box center [981, 462] width 57 height 10
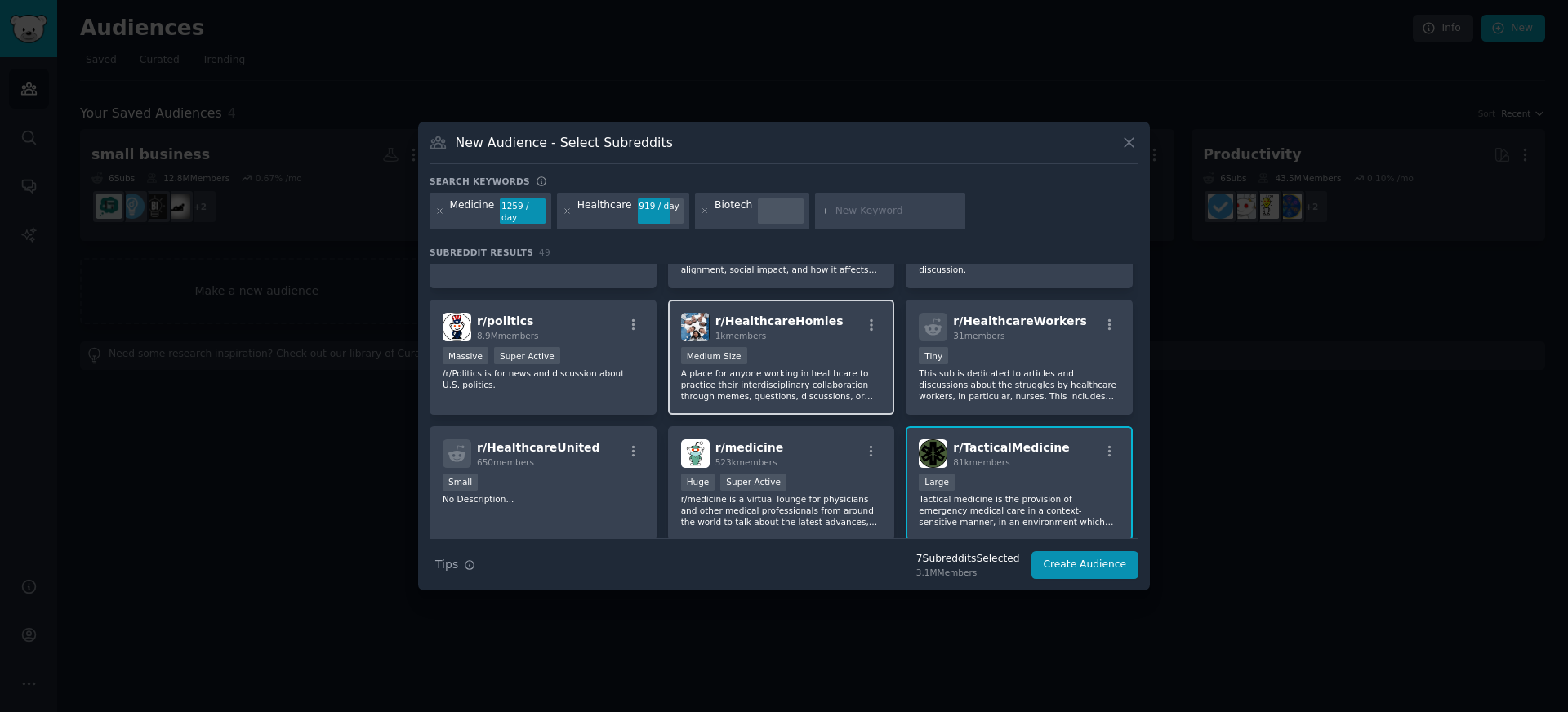
scroll to position [478, 0]
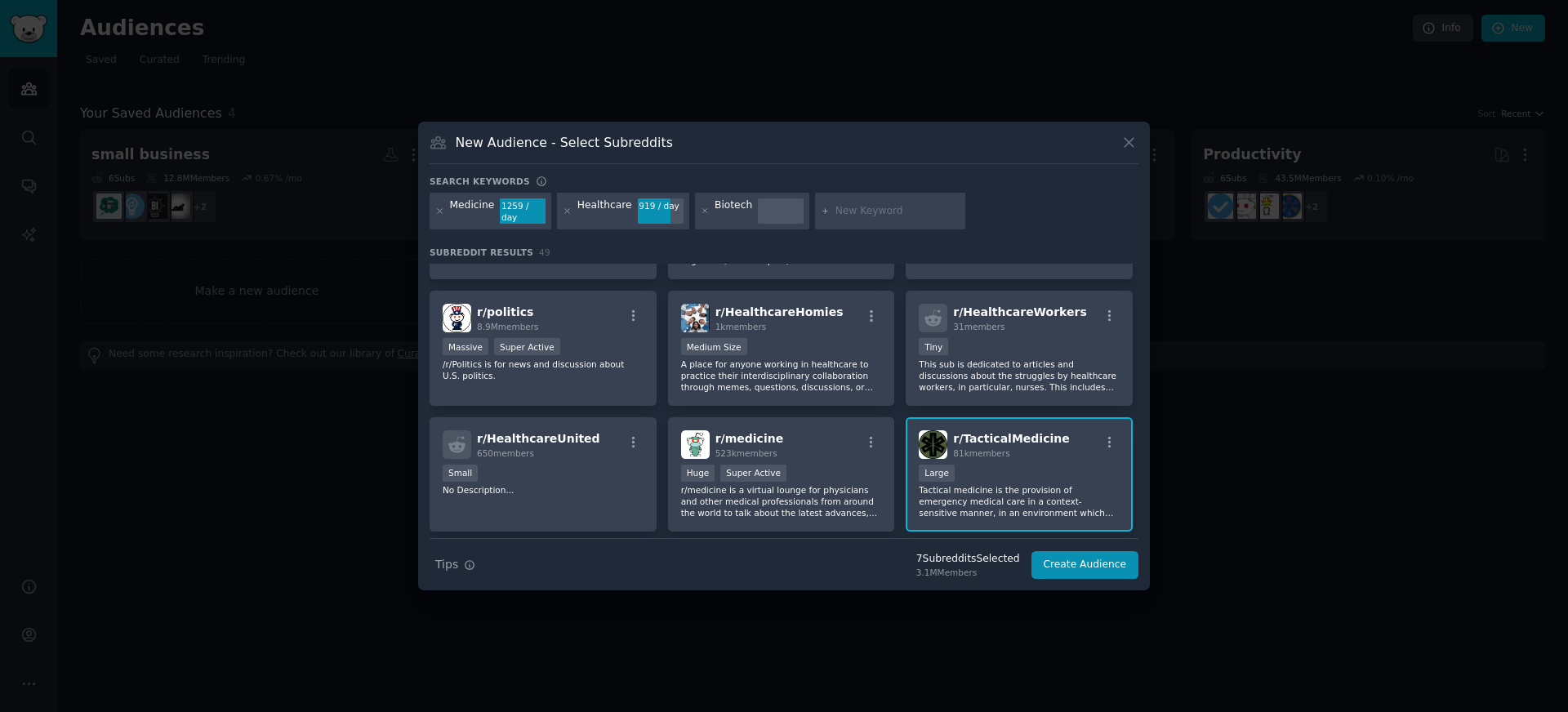
click at [1006, 440] on h2 "r/ TacticalMedicine 81k members" at bounding box center [1011, 444] width 116 height 28
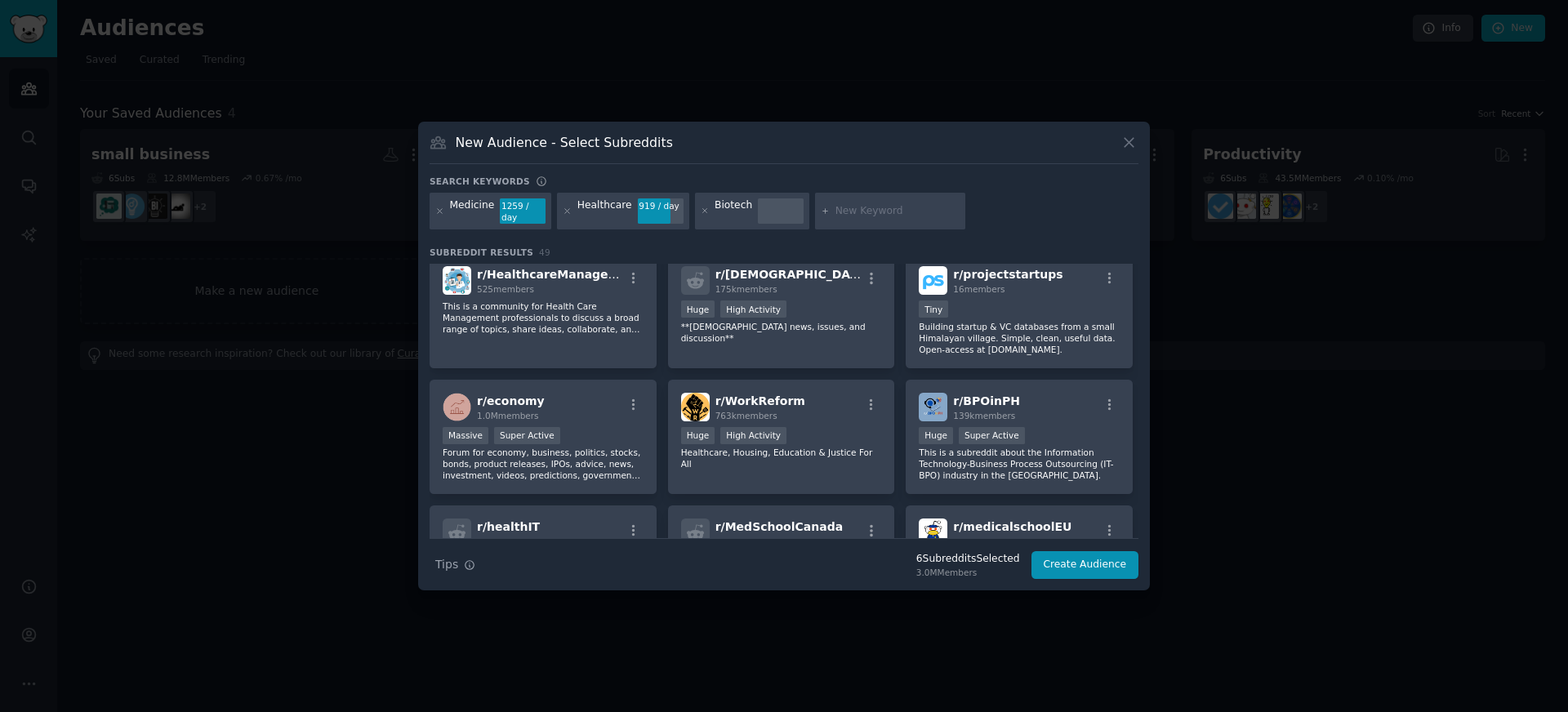
scroll to position [1022, 0]
click at [889, 209] on input "text" at bounding box center [897, 212] width 124 height 15
type input "doctors"
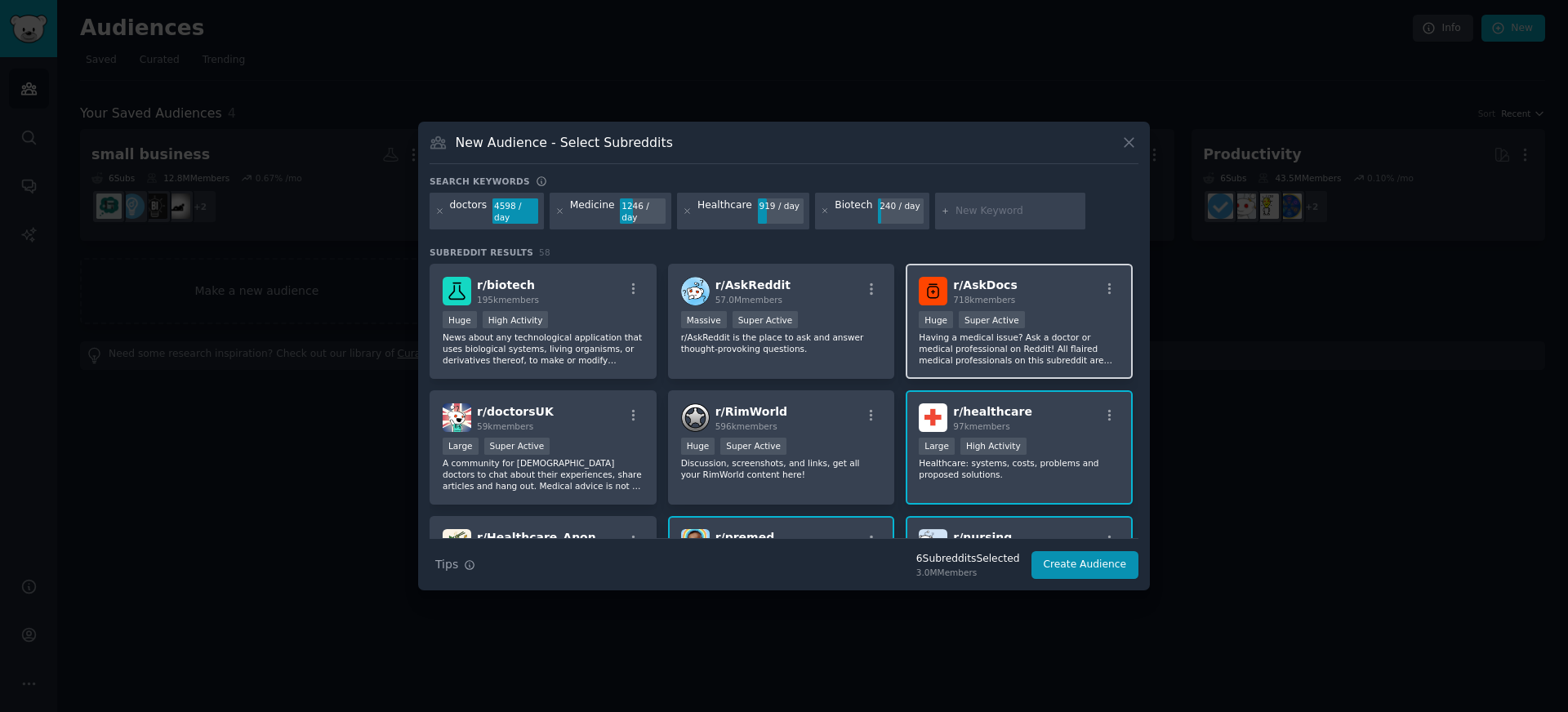
click at [1015, 279] on div "r/ AskDocs 718k members" at bounding box center [1020, 291] width 201 height 28
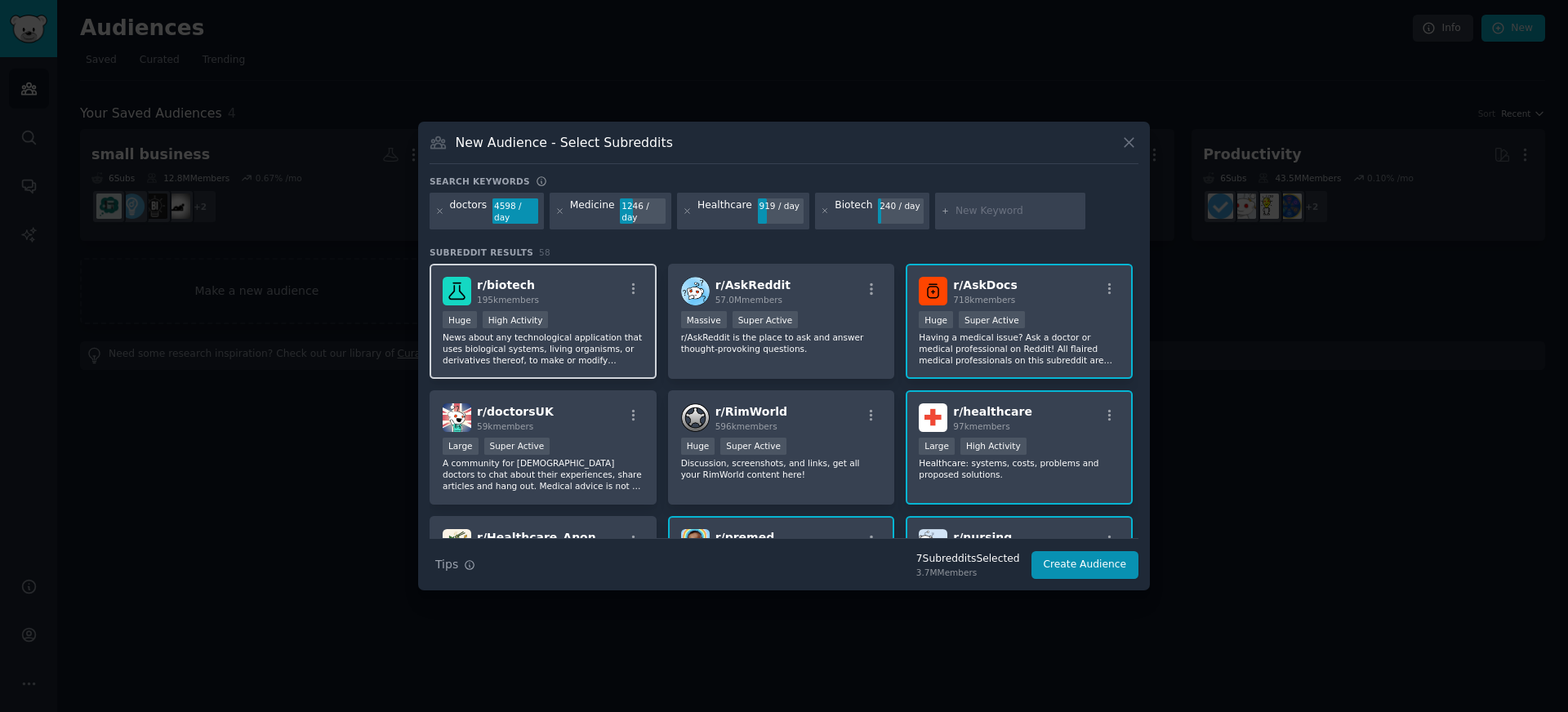
click at [543, 282] on div "r/ biotech 195k members" at bounding box center [543, 291] width 201 height 28
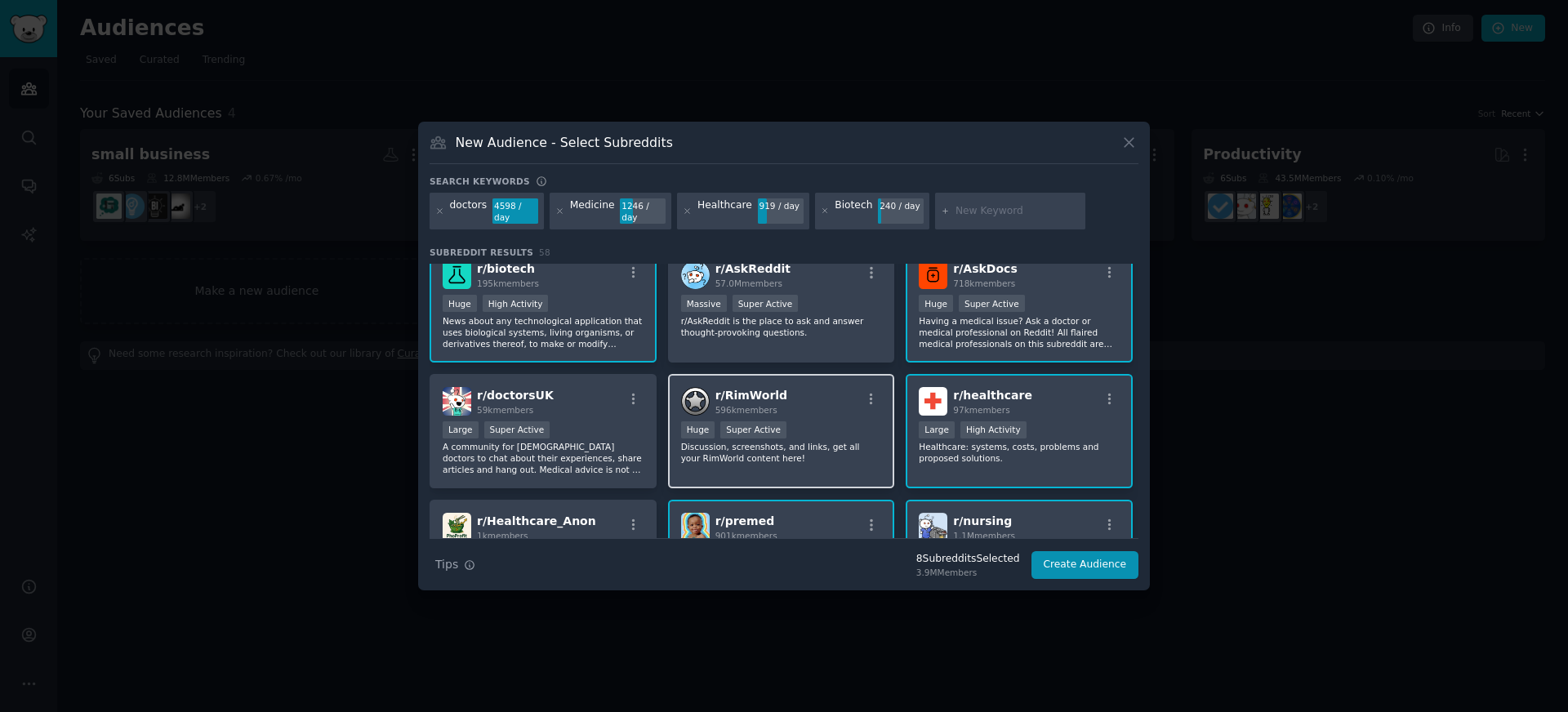
scroll to position [22, 0]
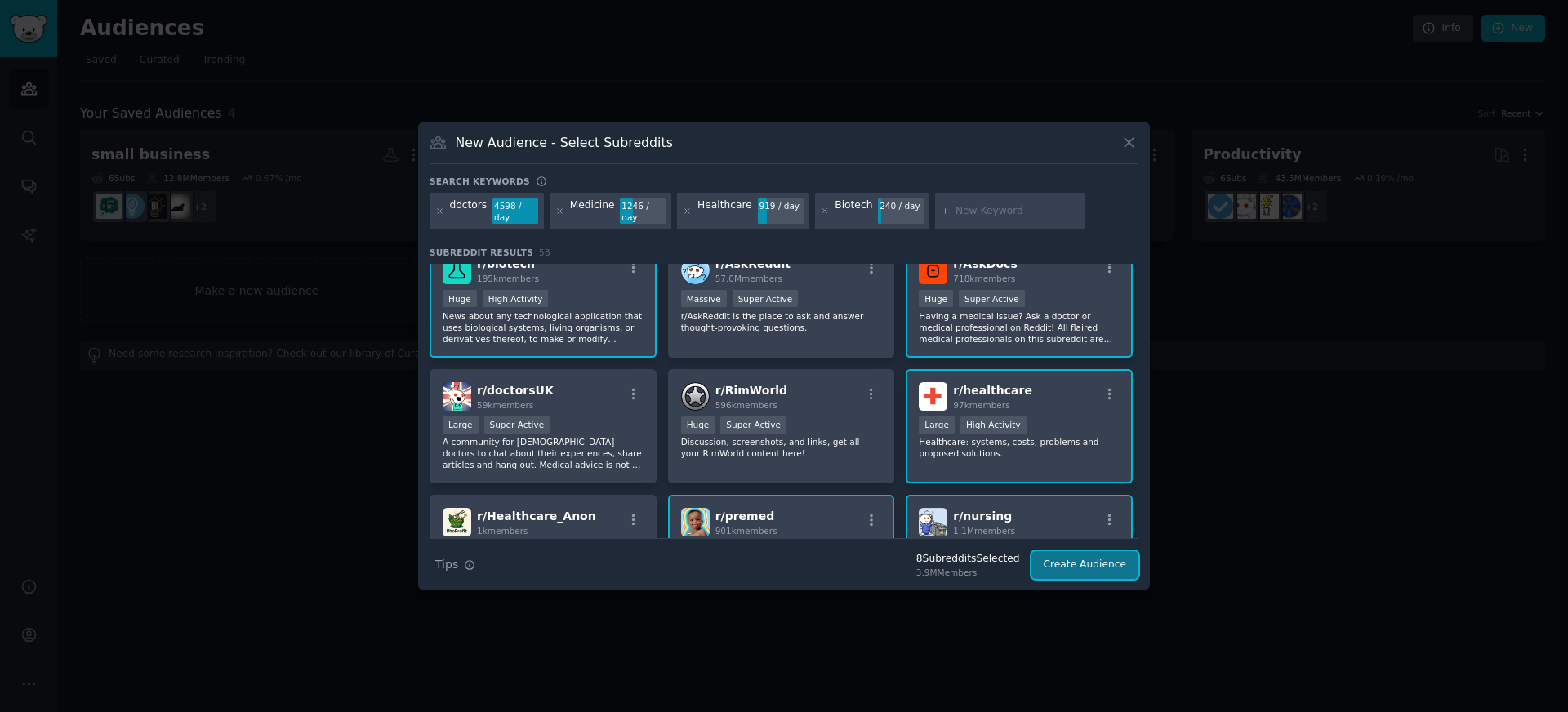
click at [1083, 570] on button "Create Audience" at bounding box center [1086, 565] width 108 height 27
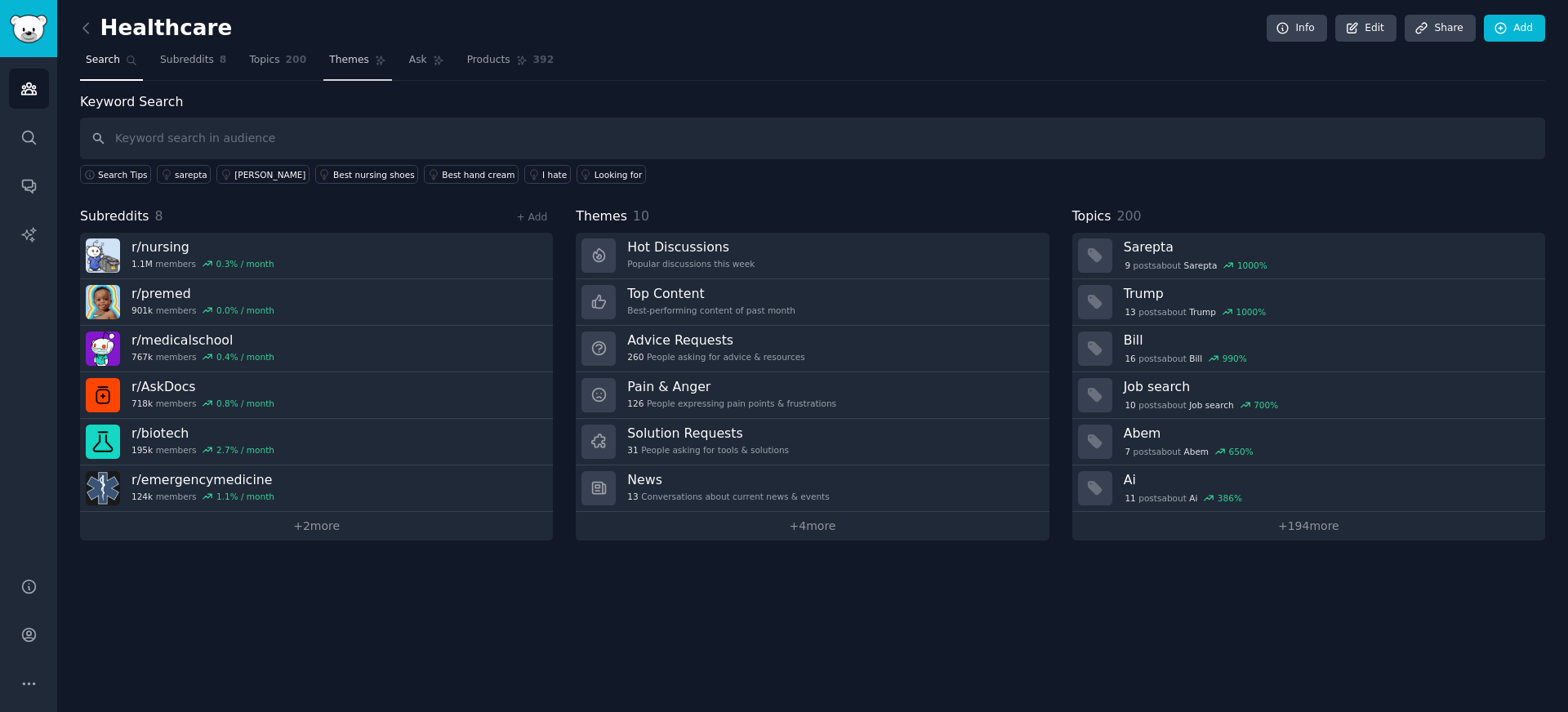
click at [379, 53] on link "Themes" at bounding box center [357, 64] width 69 height 33
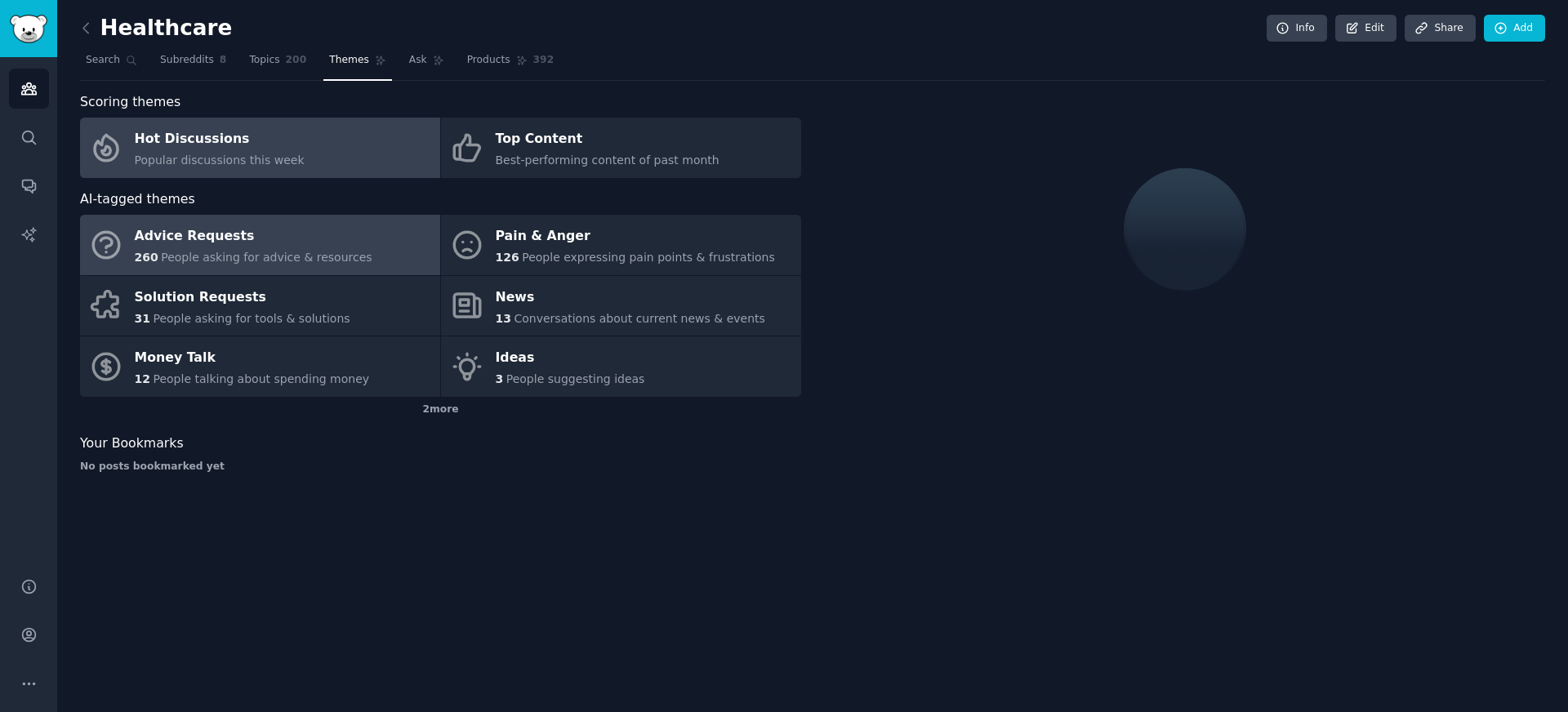
click at [303, 245] on div "Advice Requests" at bounding box center [253, 236] width 238 height 26
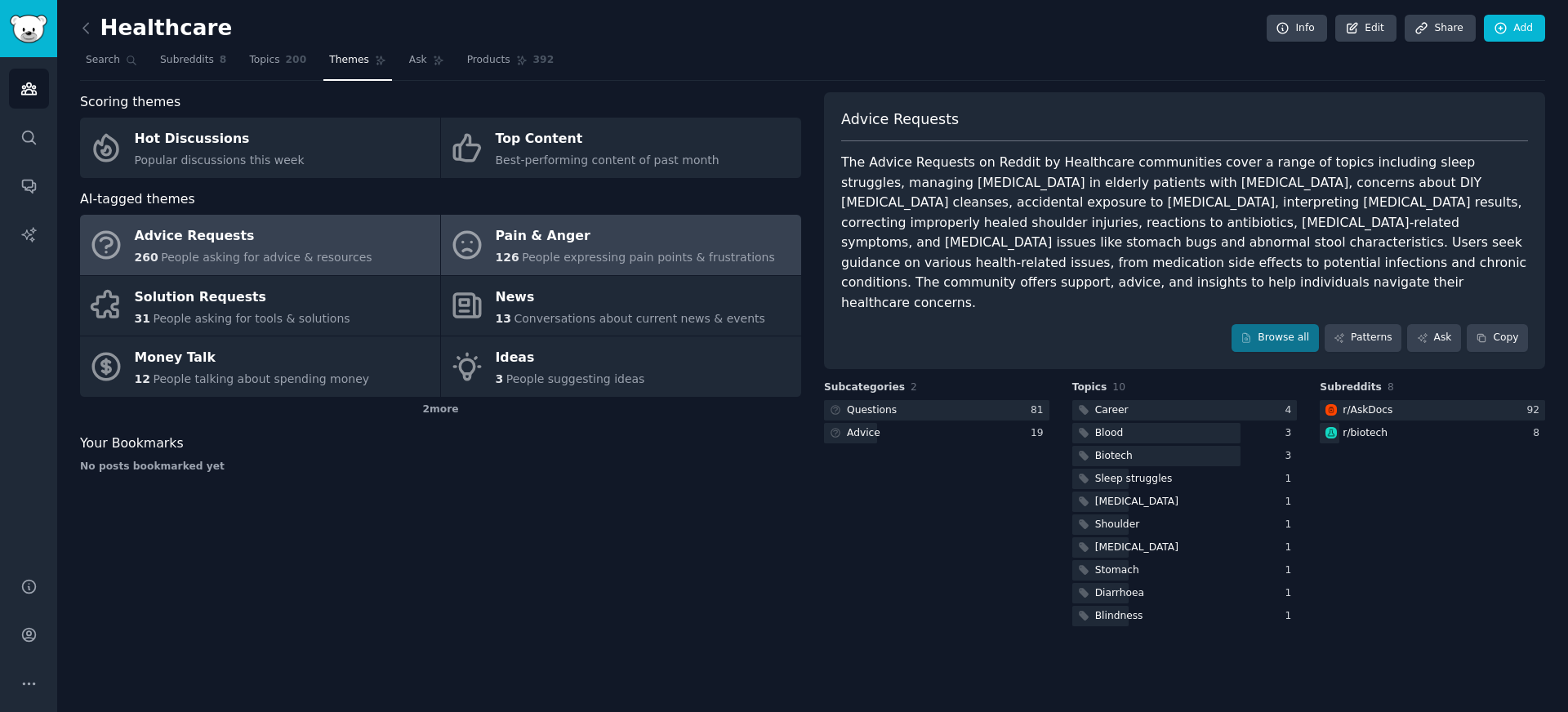
click at [517, 224] on div "Pain & Anger" at bounding box center [636, 236] width 279 height 26
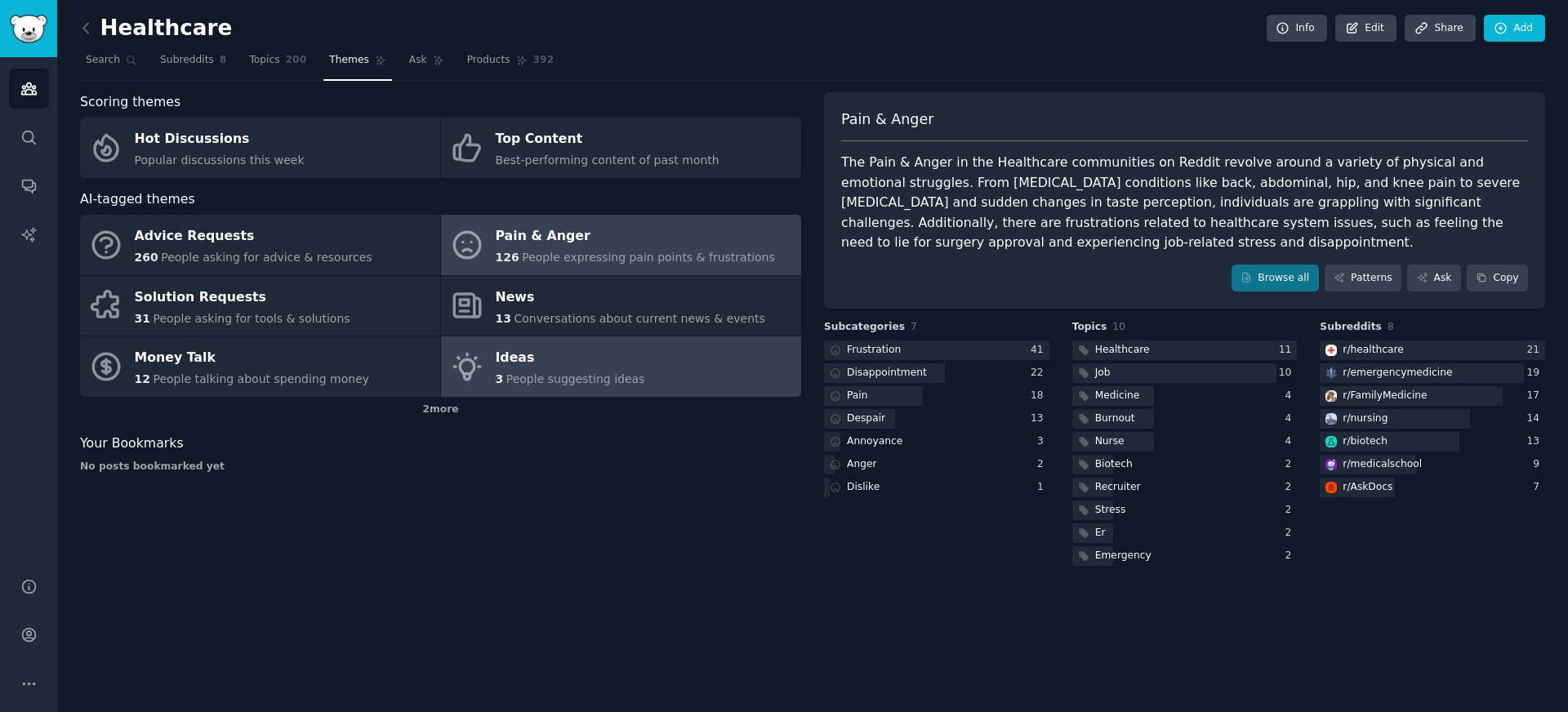
click at [579, 377] on span "People suggesting ideas" at bounding box center [575, 379] width 139 height 13
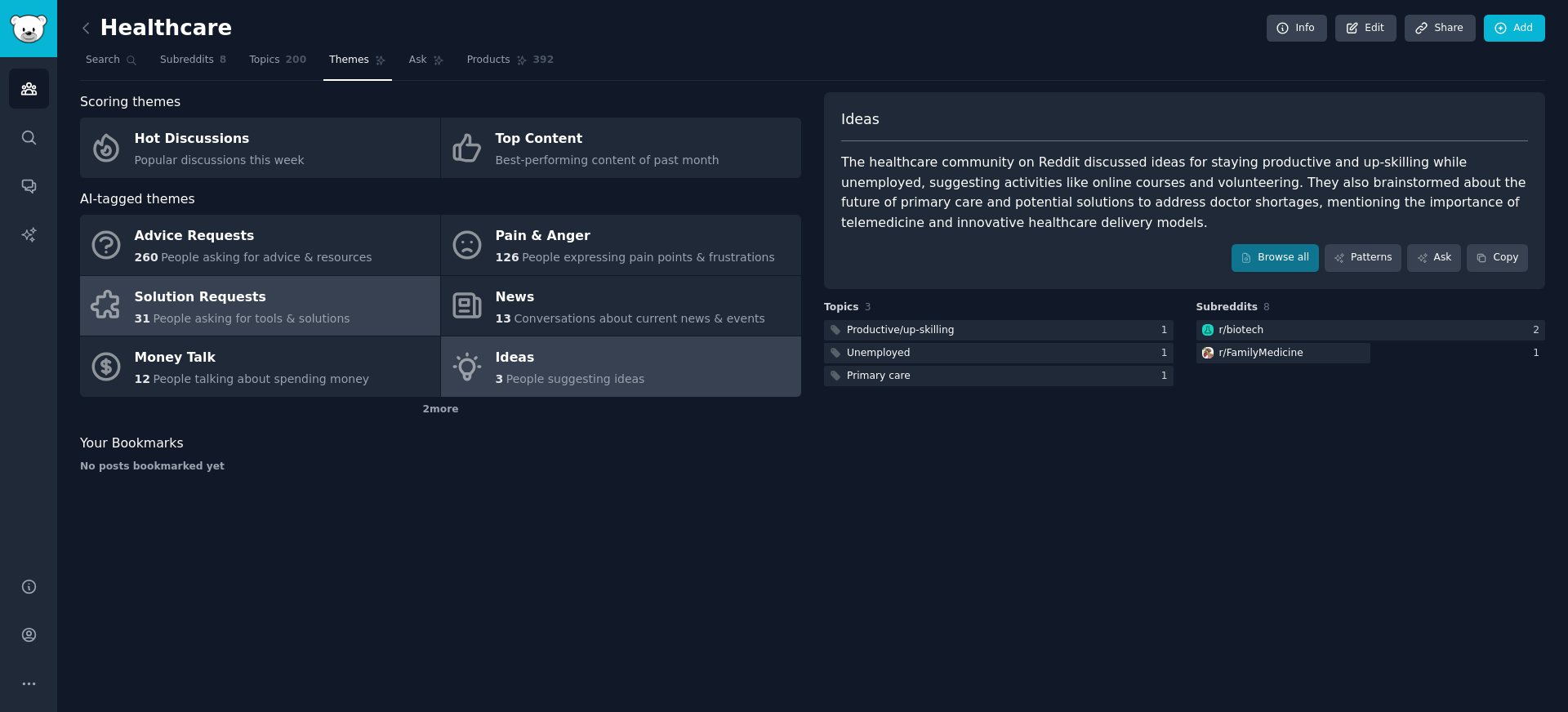
click at [258, 319] on span "People asking for tools & solutions" at bounding box center [251, 319] width 197 height 13
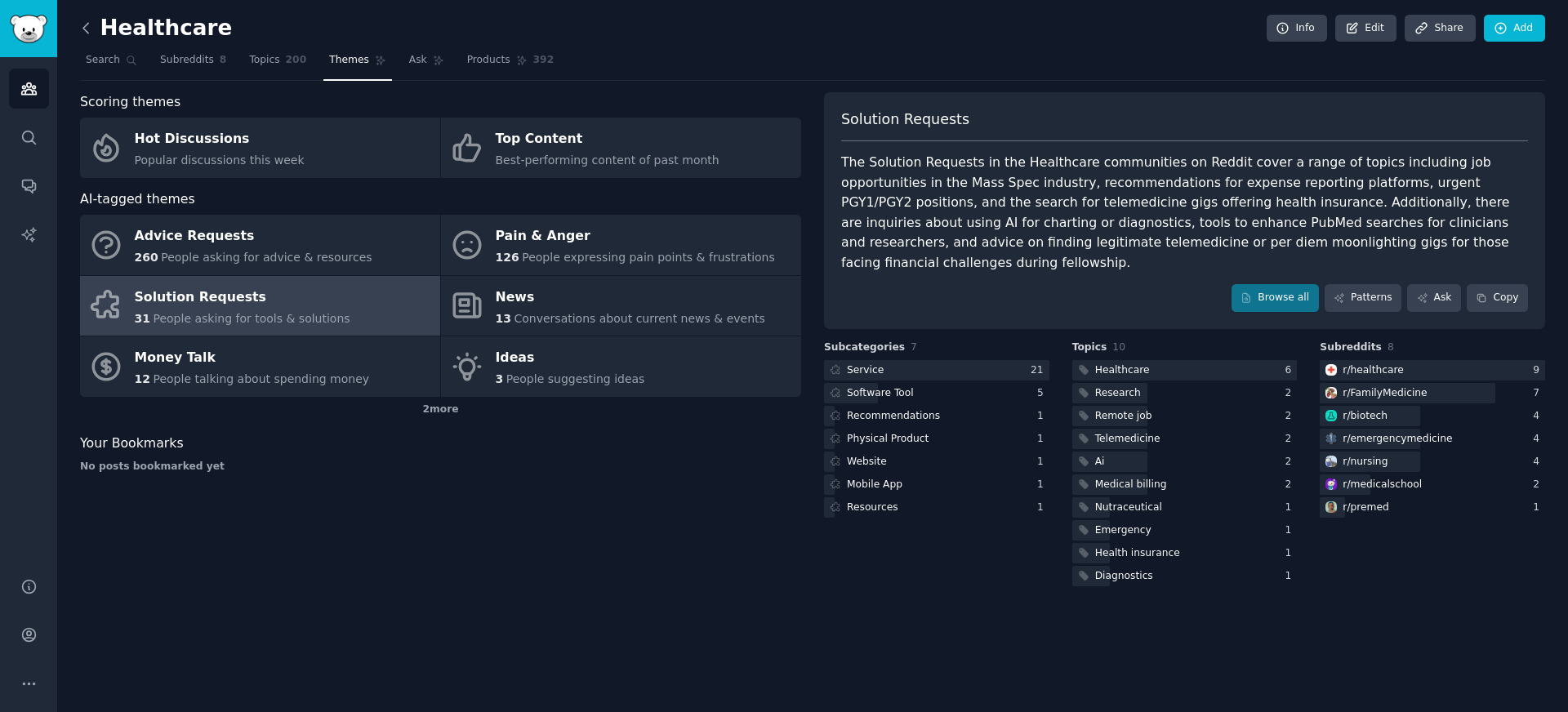
click at [91, 21] on icon at bounding box center [86, 28] width 17 height 17
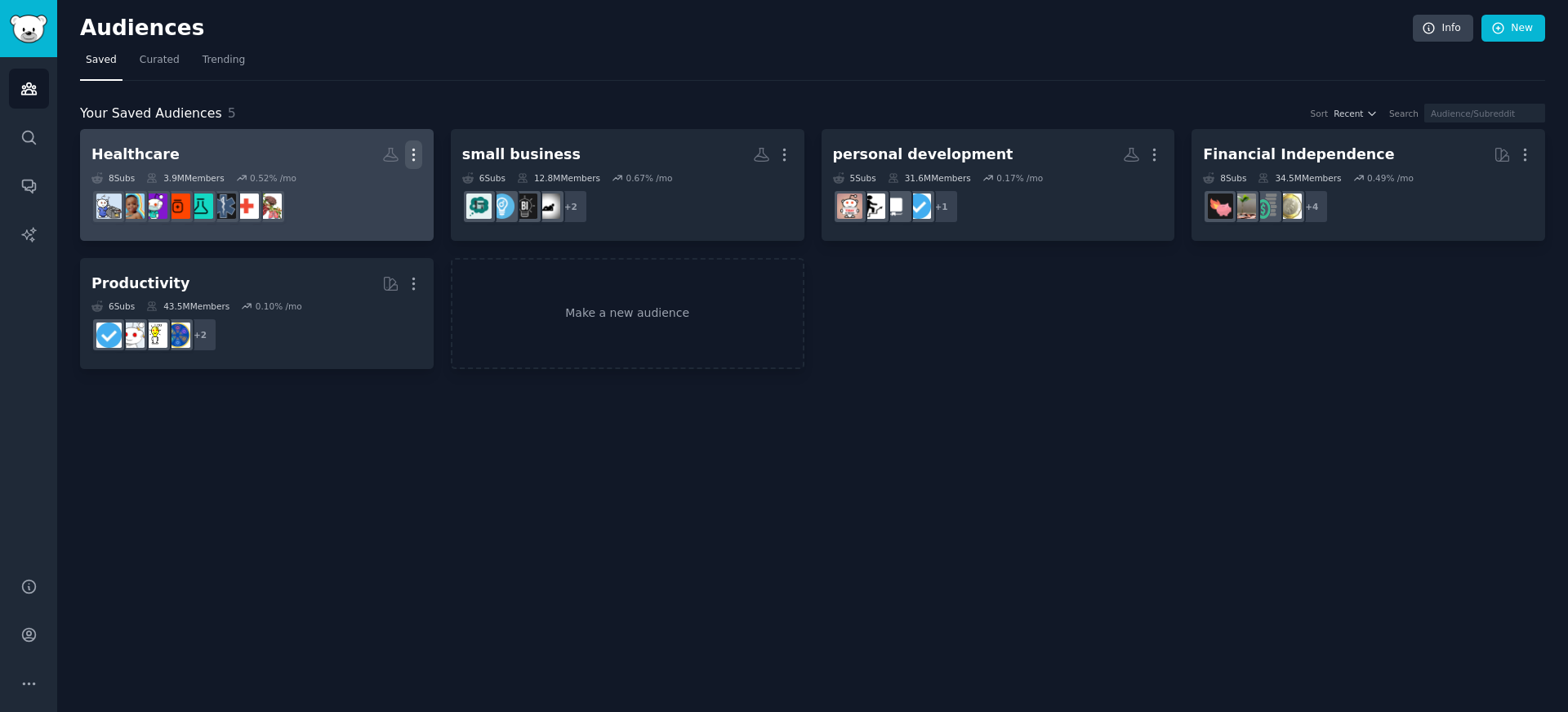
click at [409, 153] on icon "button" at bounding box center [414, 155] width 17 height 17
click at [376, 184] on p "Delete" at bounding box center [369, 189] width 37 height 17
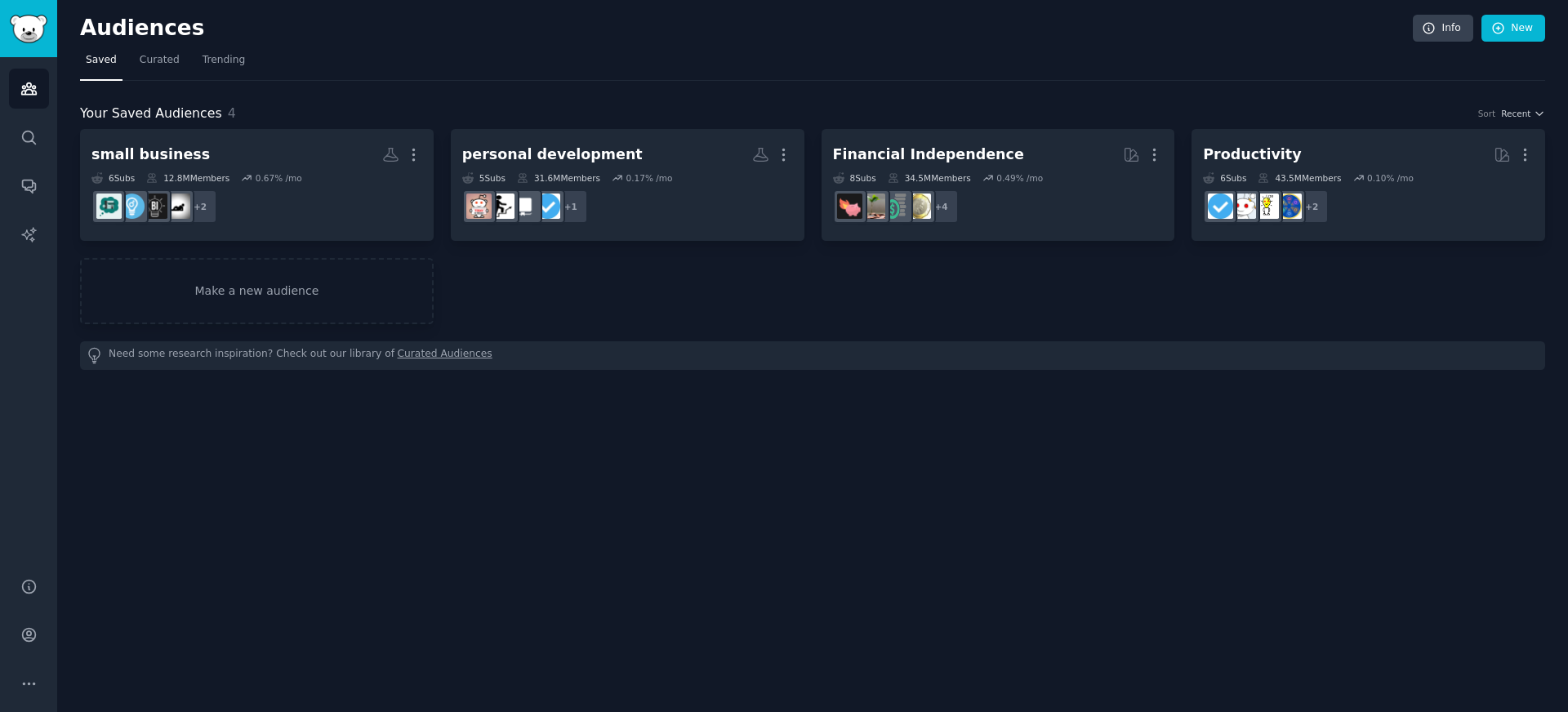
click at [651, 312] on div "small business More 6 Sub s 12.8M Members 0.67 % /mo + 2 personal development M…" at bounding box center [813, 226] width 1466 height 195
click at [340, 283] on link "Make a new audience" at bounding box center [257, 292] width 354 height 66
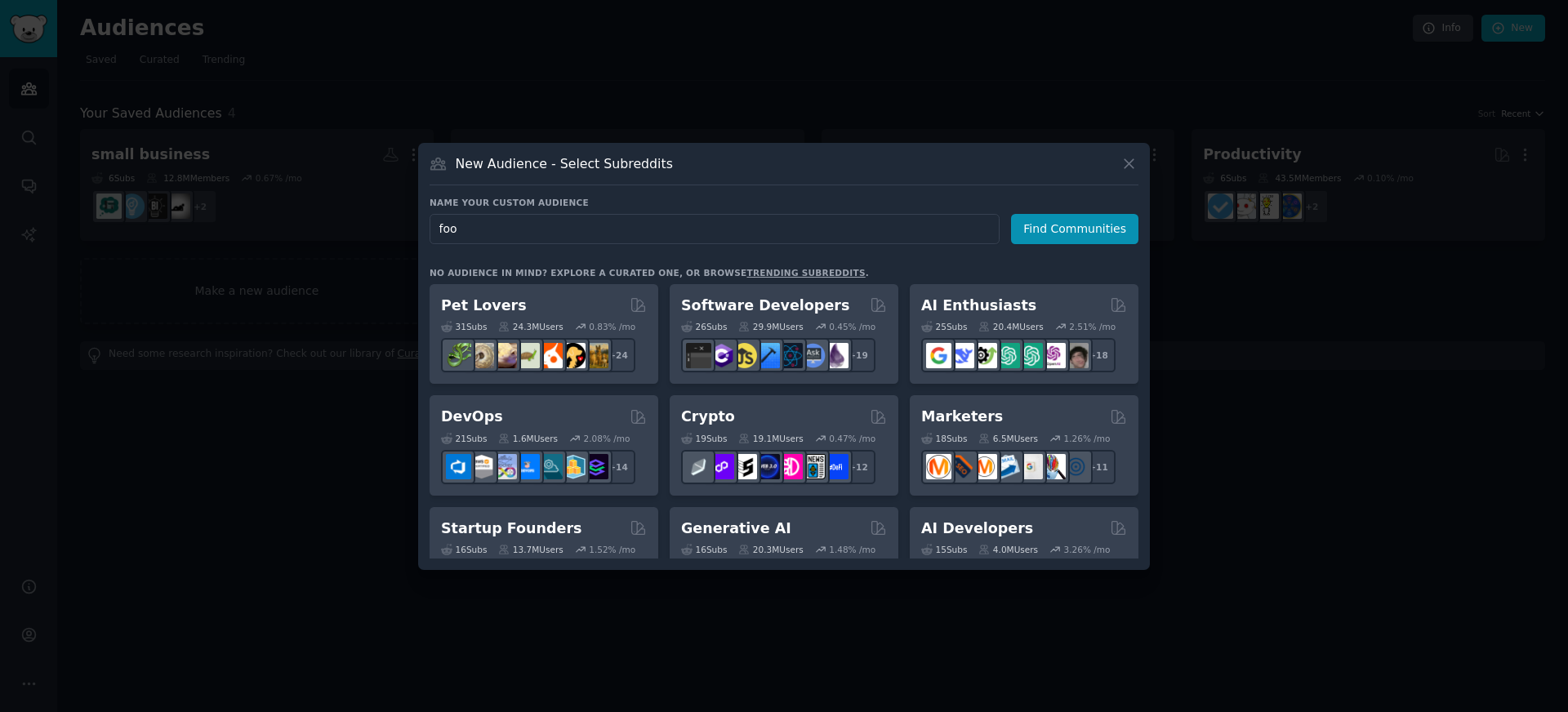
type input "food"
click button "Find Communities" at bounding box center [1074, 229] width 127 height 30
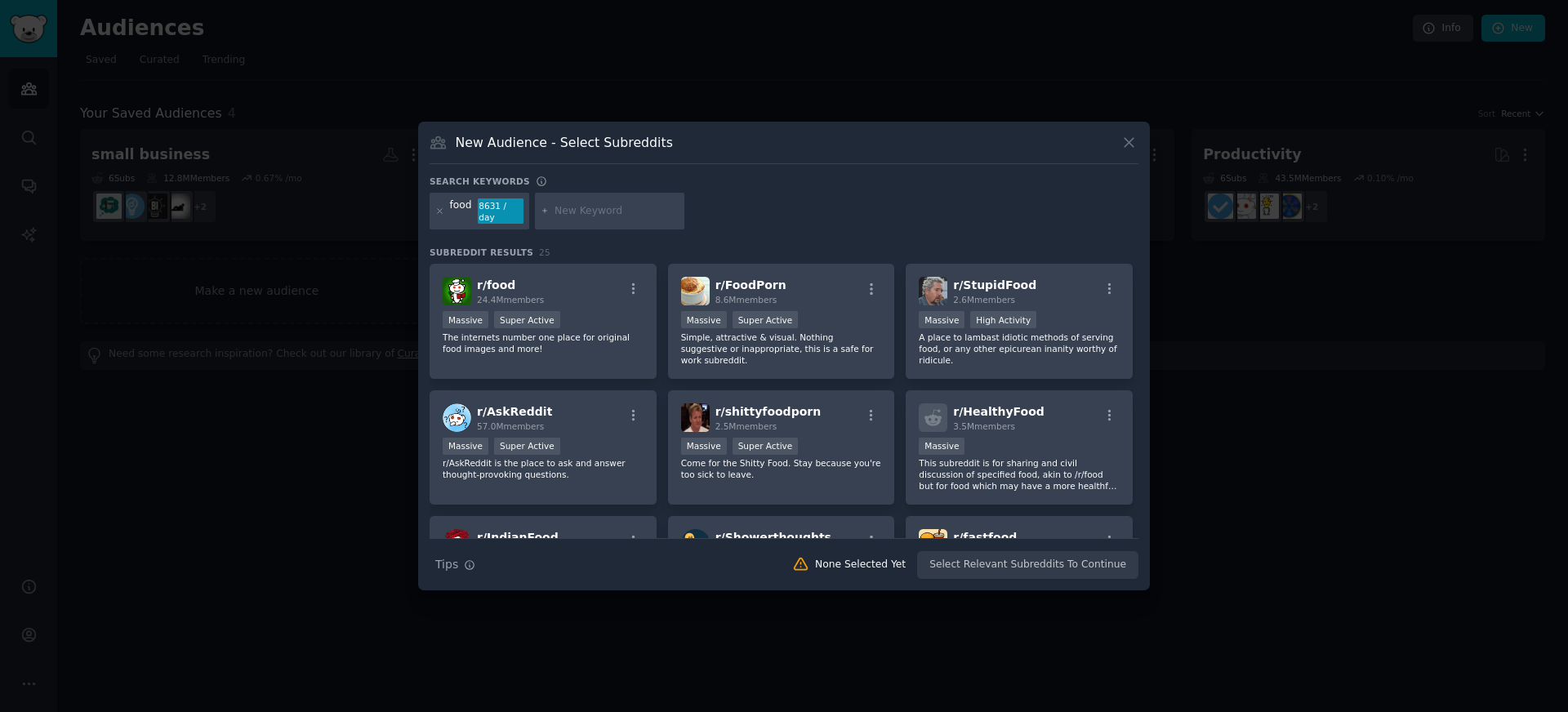
click at [610, 227] on div at bounding box center [610, 211] width 150 height 37
click at [605, 209] on input "text" at bounding box center [616, 212] width 124 height 15
type input "diet"
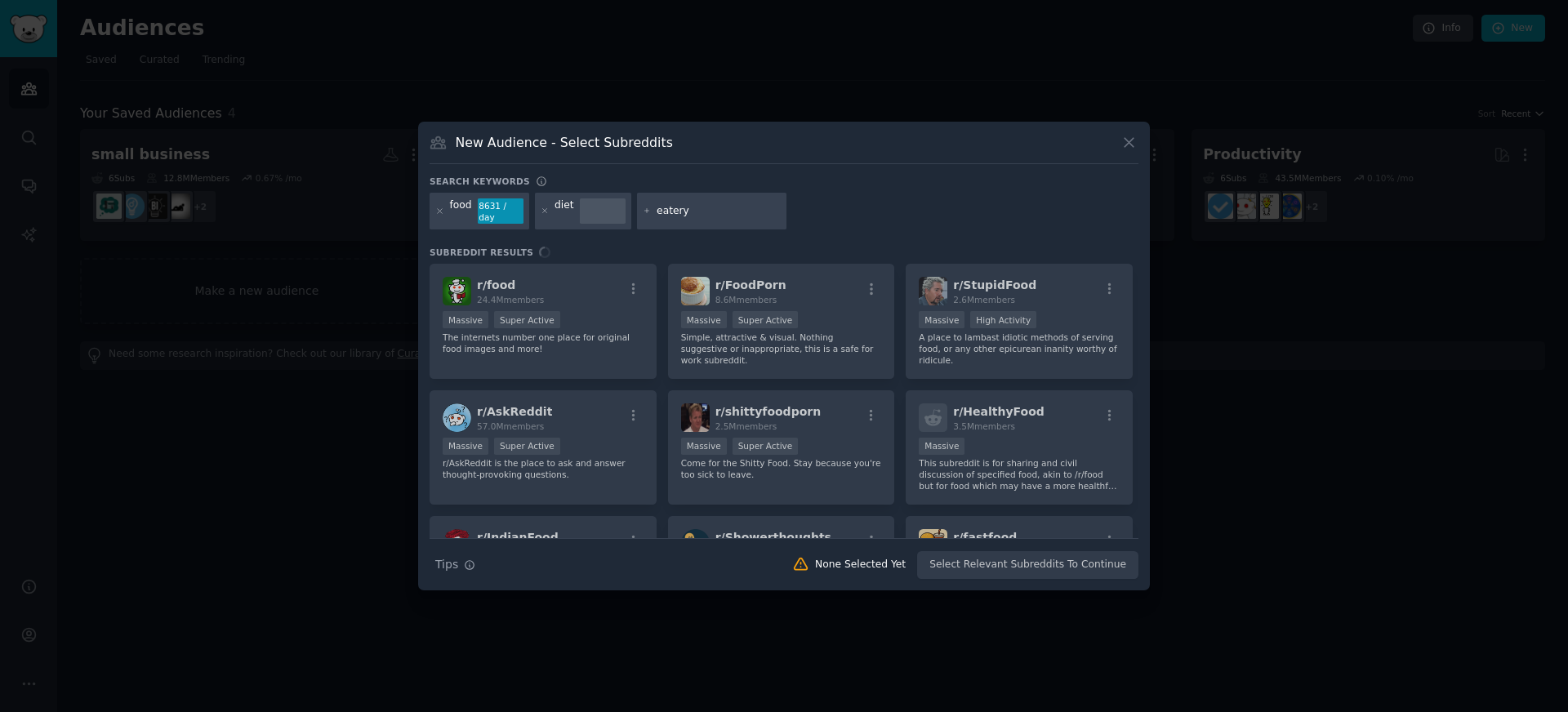
type input "eatery"
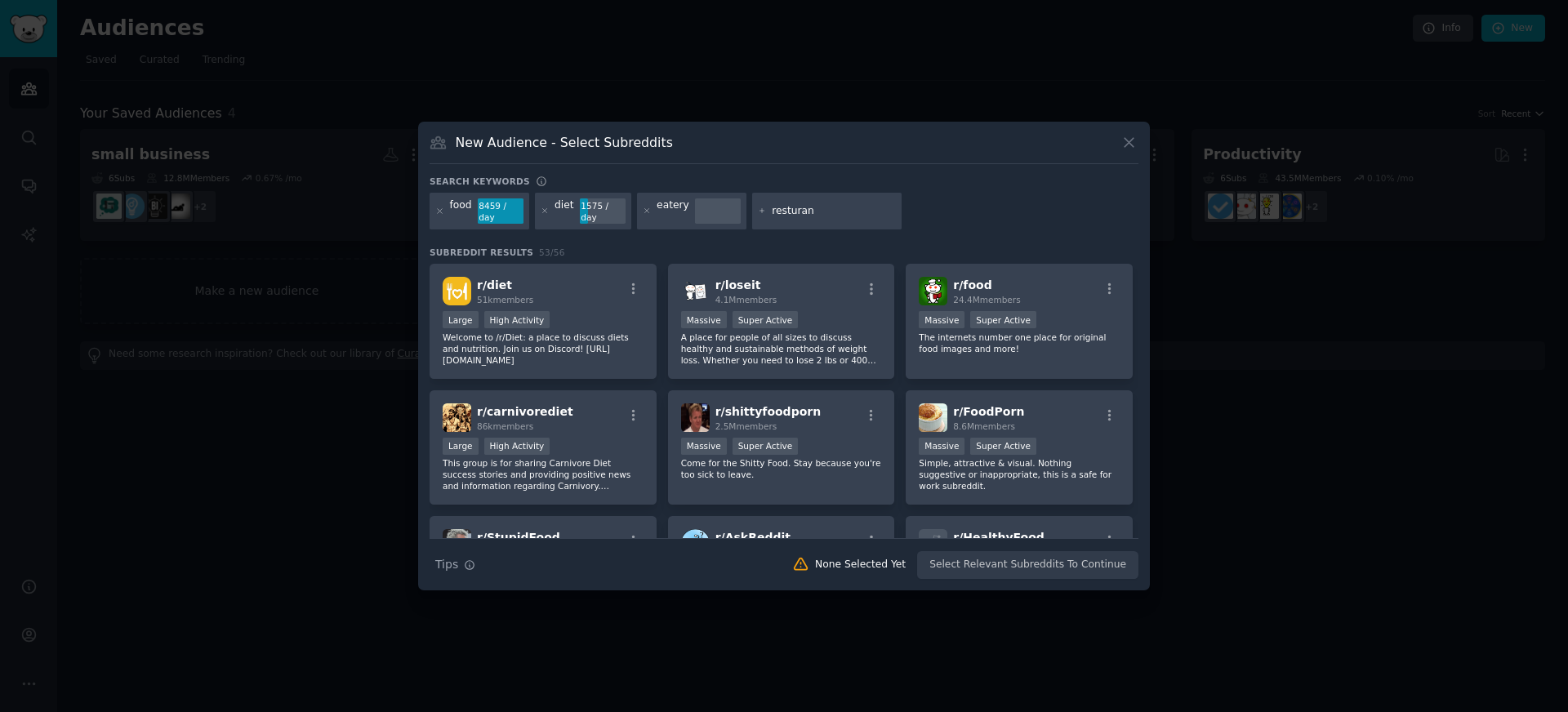
type input "resturant"
click at [1030, 290] on div "r/ food 24.4M members" at bounding box center [1020, 291] width 201 height 28
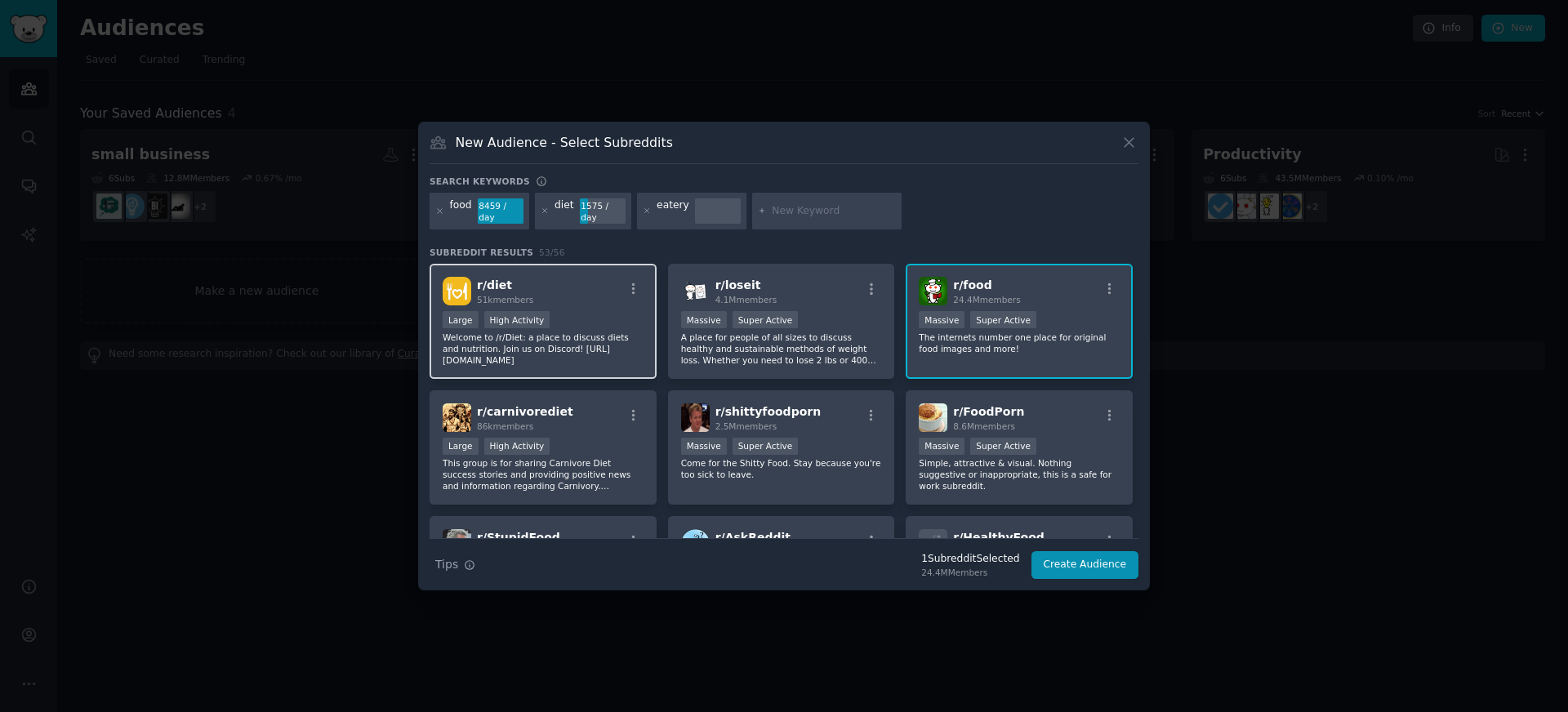
click at [569, 294] on div "r/ diet 51k members" at bounding box center [543, 291] width 201 height 28
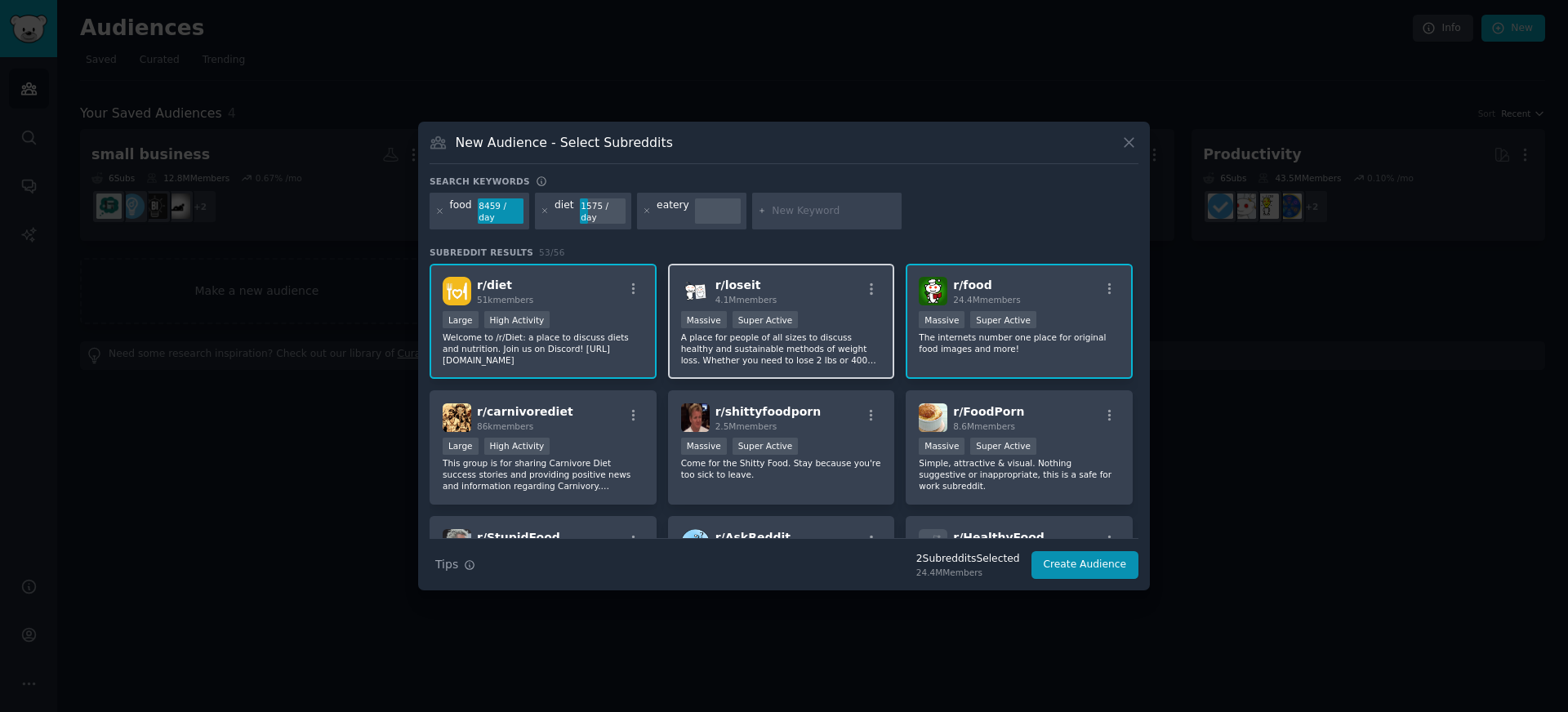
click at [764, 295] on span "4.1M members" at bounding box center [746, 300] width 62 height 10
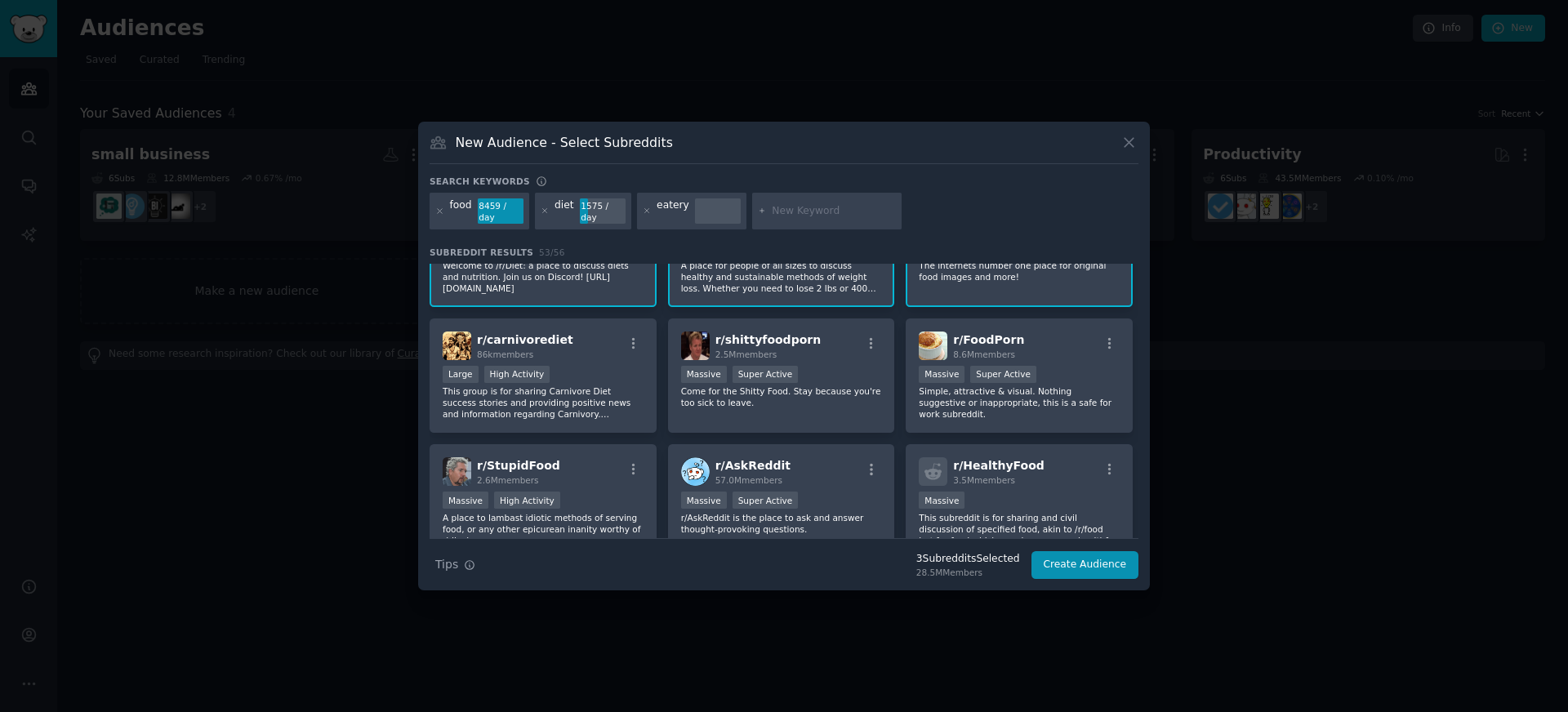
scroll to position [76, 0]
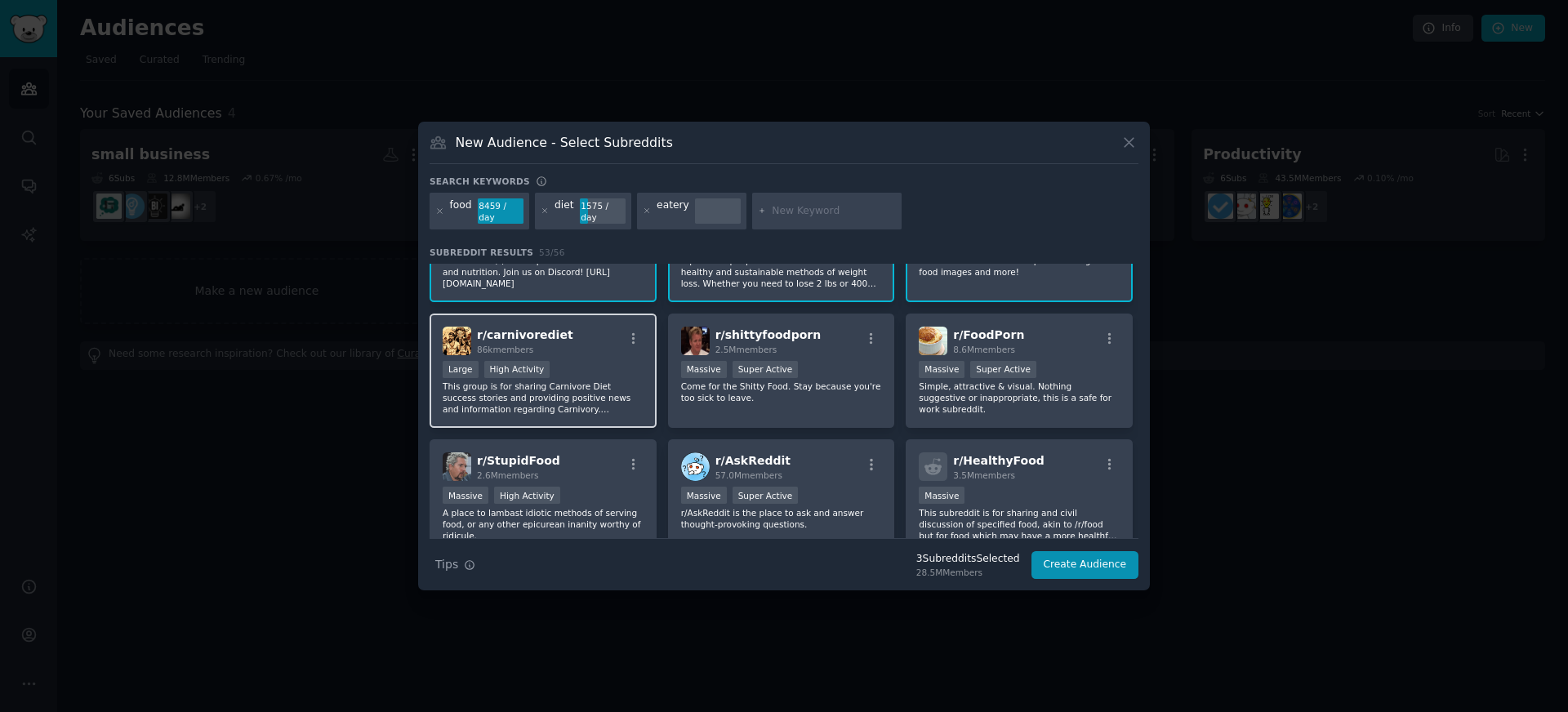
click at [561, 351] on div "r/ carnivorediet 86k members" at bounding box center [543, 341] width 201 height 28
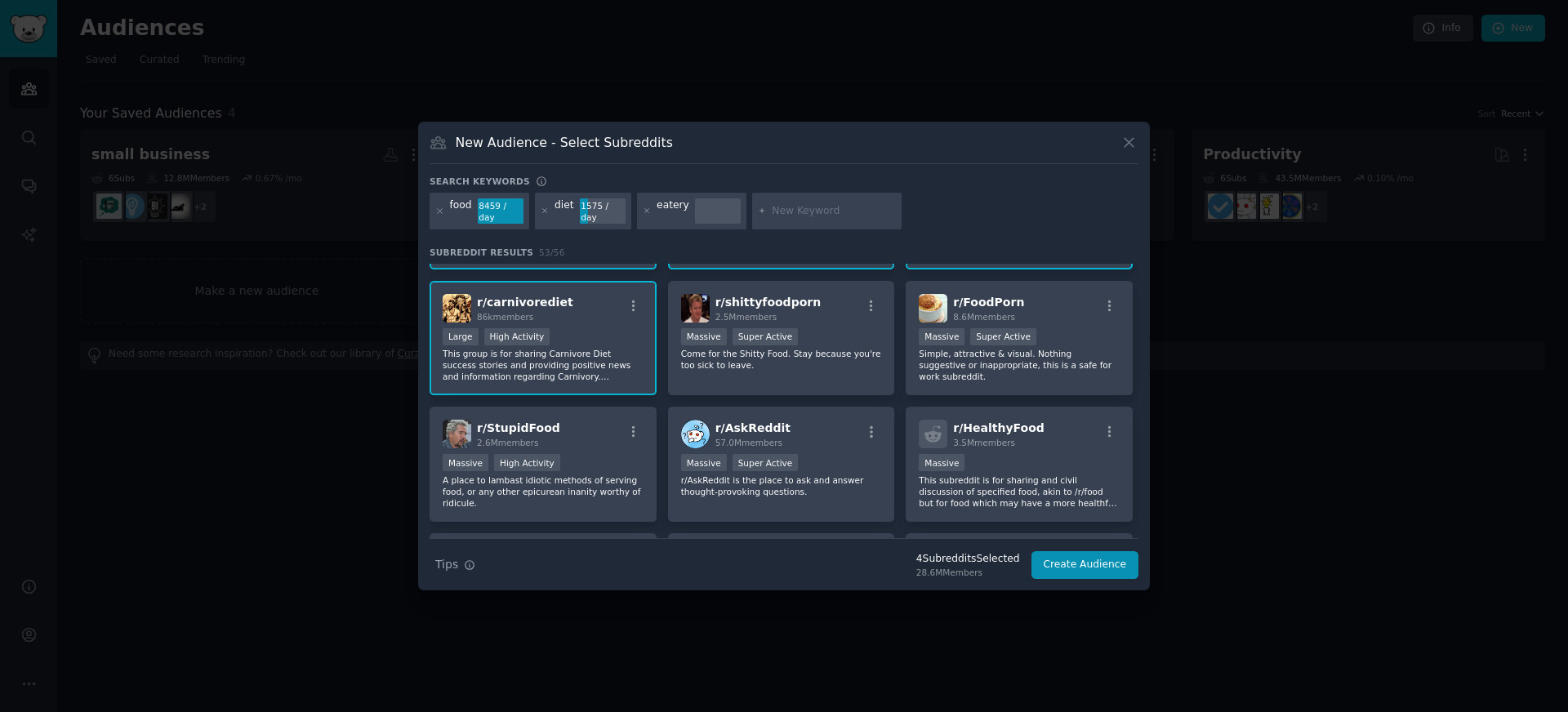
scroll to position [113, 0]
click at [992, 435] on span "3.5M members" at bounding box center [984, 439] width 62 height 10
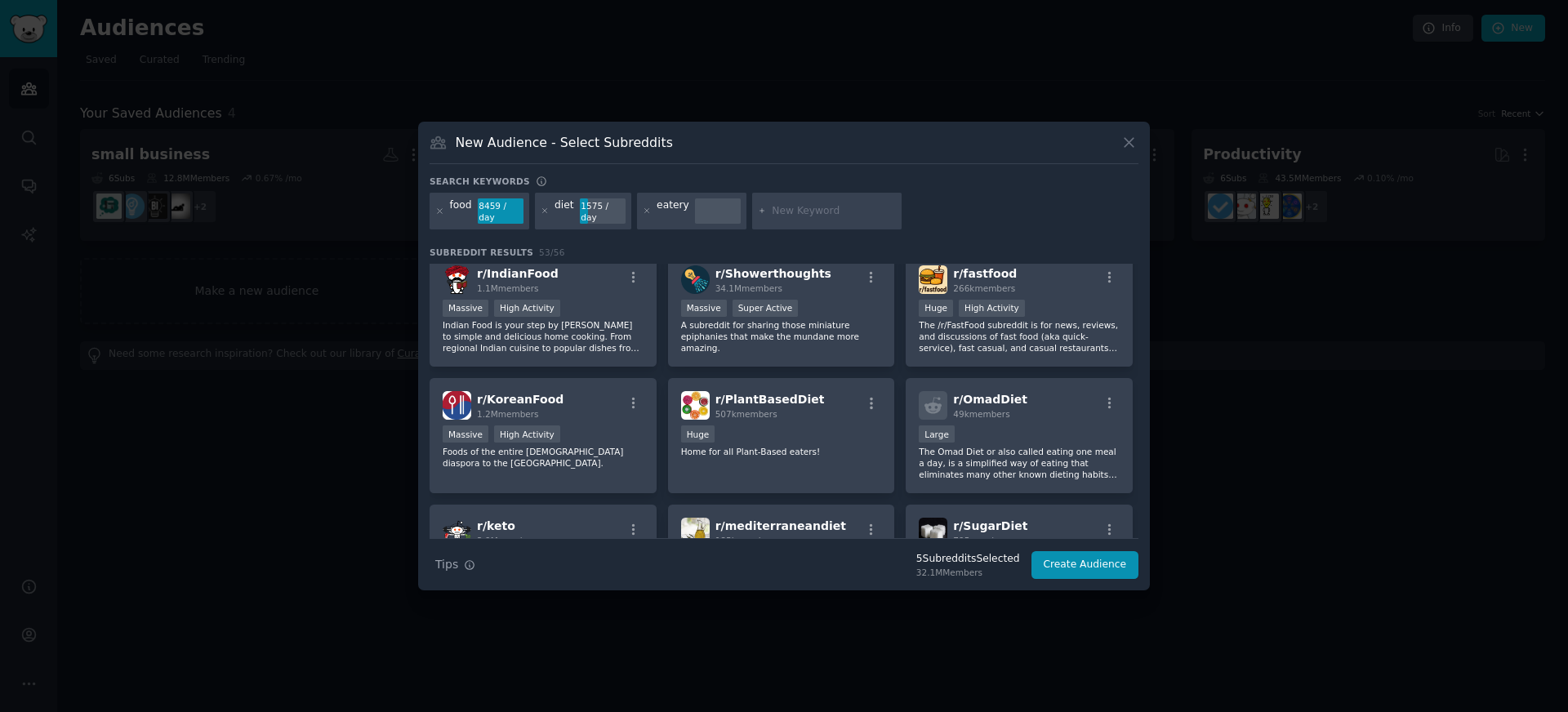
scroll to position [390, 0]
click at [789, 413] on div "507k members" at bounding box center [770, 415] width 110 height 12
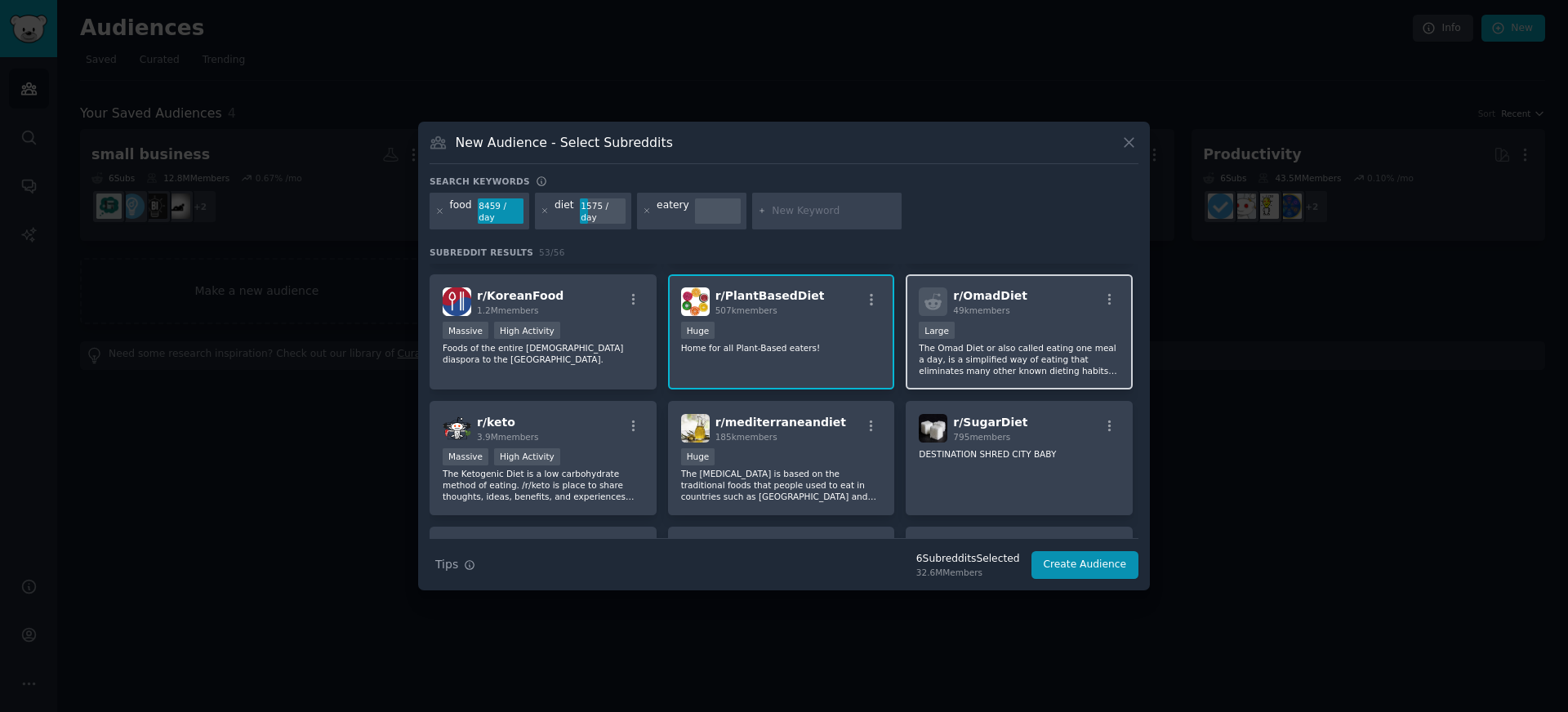
click at [1020, 288] on div "r/ OmadDiet 49k members" at bounding box center [1020, 302] width 201 height 28
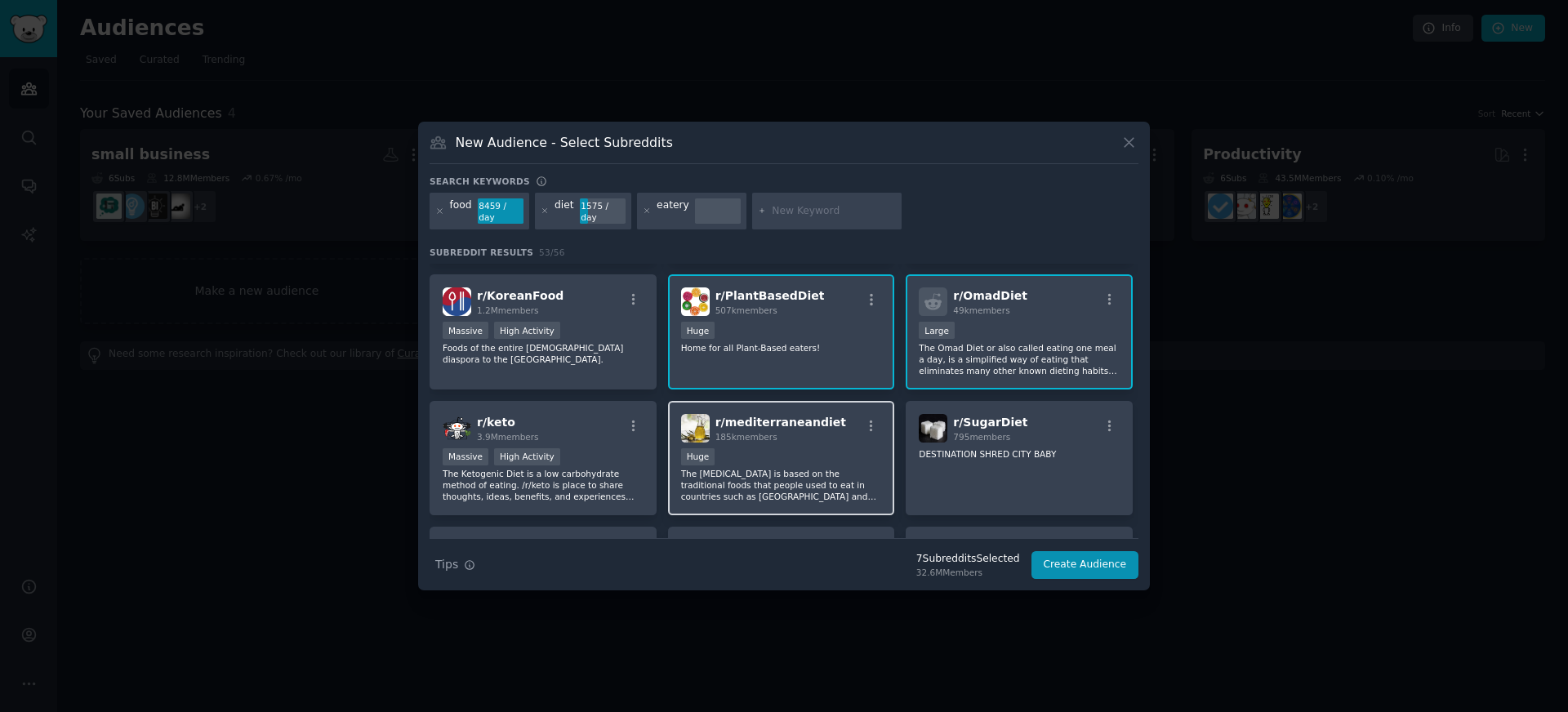
click at [791, 440] on div "185k members" at bounding box center [780, 437] width 130 height 12
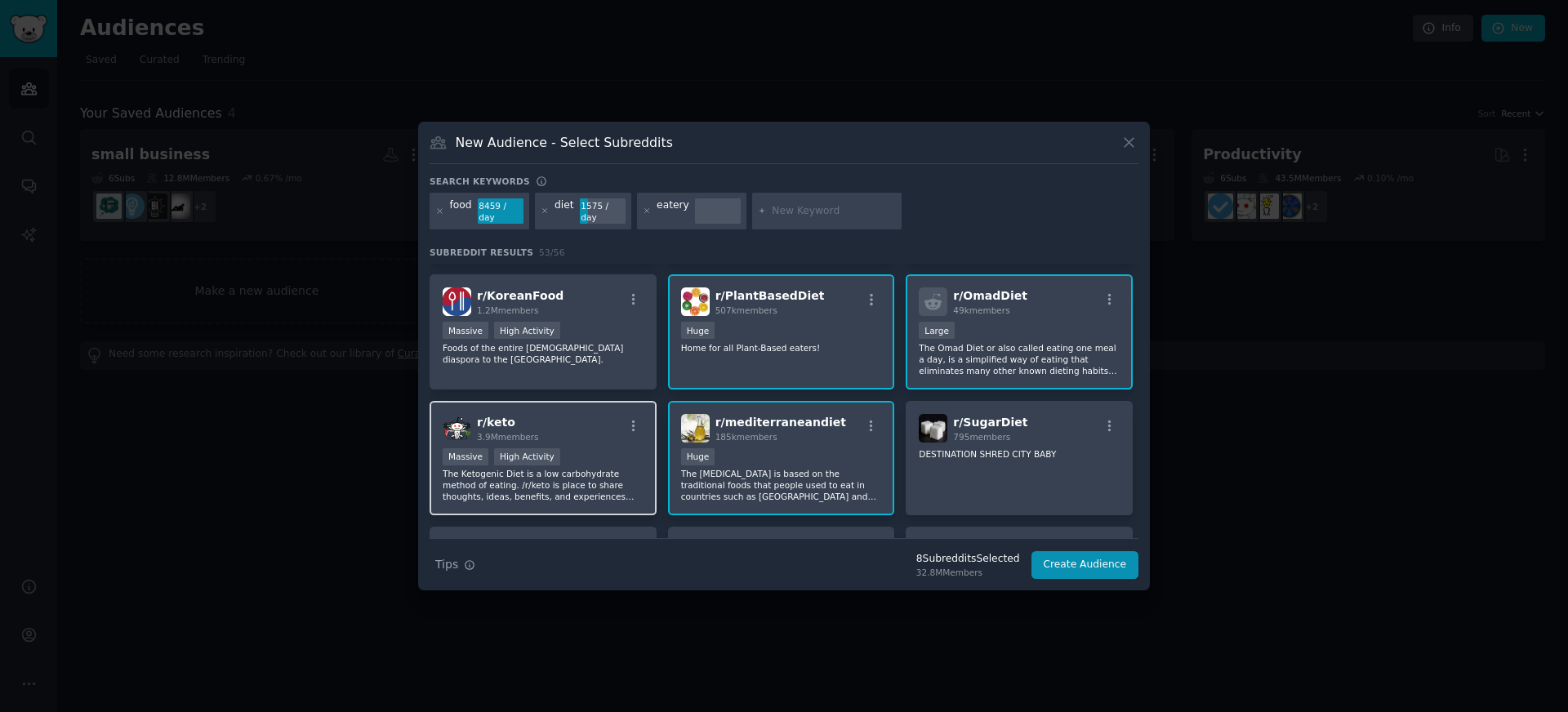
click at [556, 432] on div "r/ keto 3.9M members" at bounding box center [543, 428] width 201 height 28
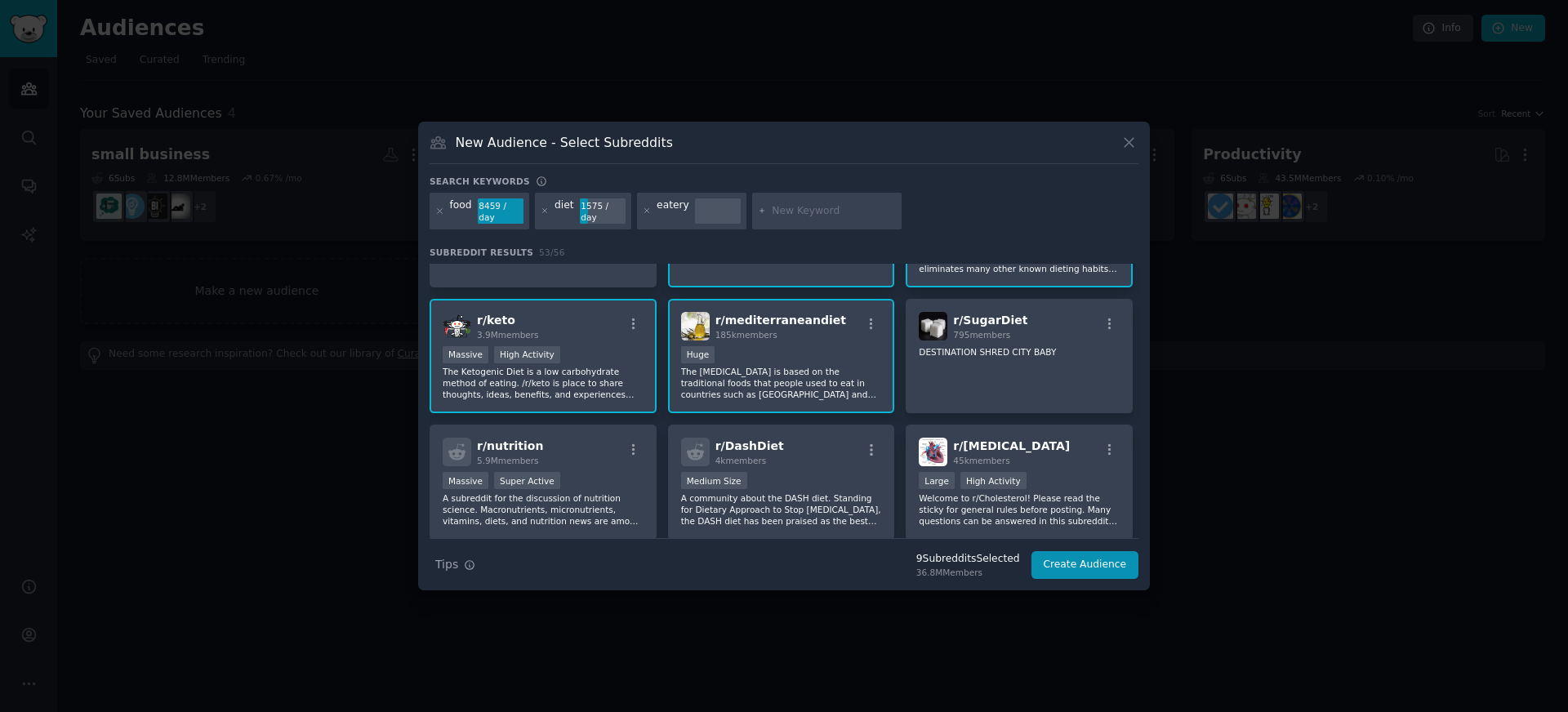
scroll to position [602, 0]
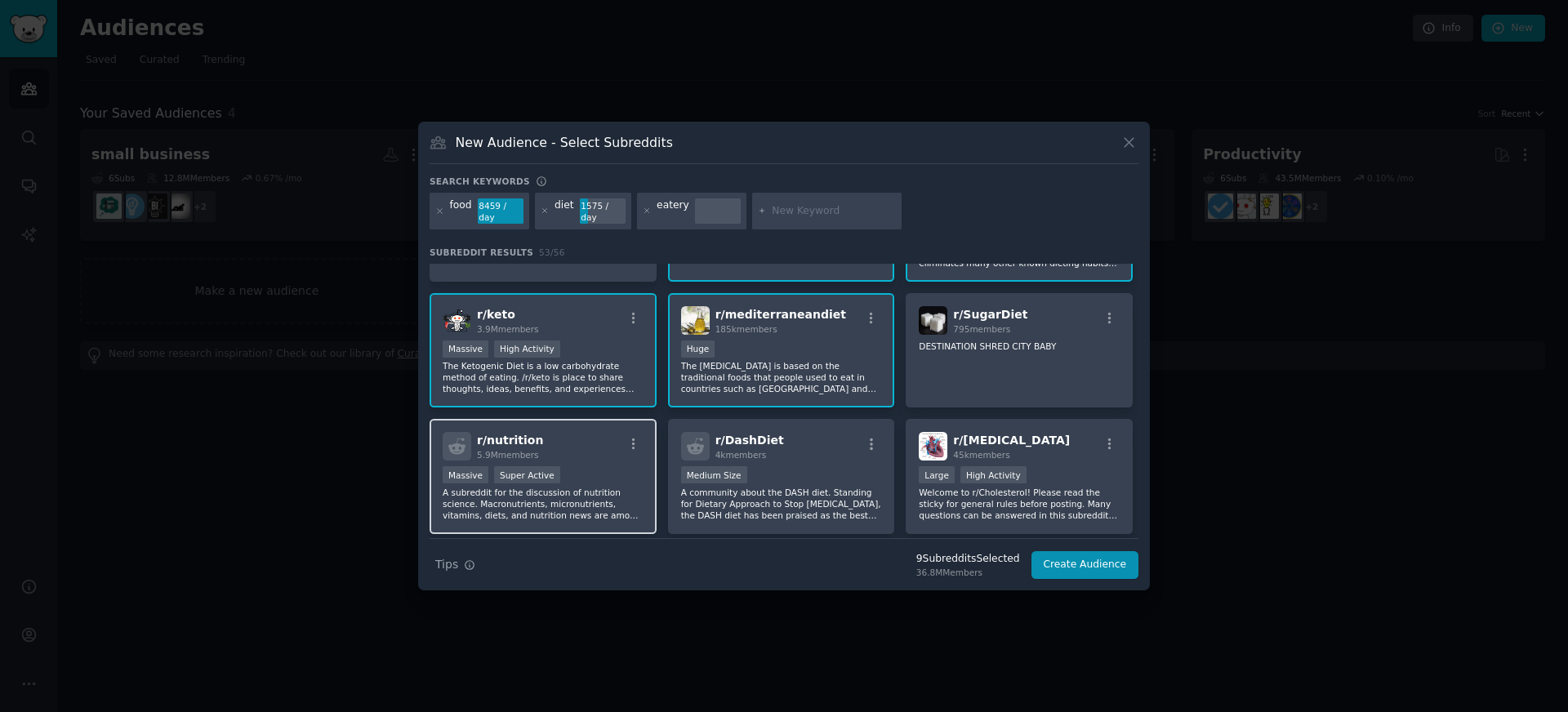
click at [557, 439] on div "r/ nutrition 5.9M members" at bounding box center [543, 446] width 201 height 28
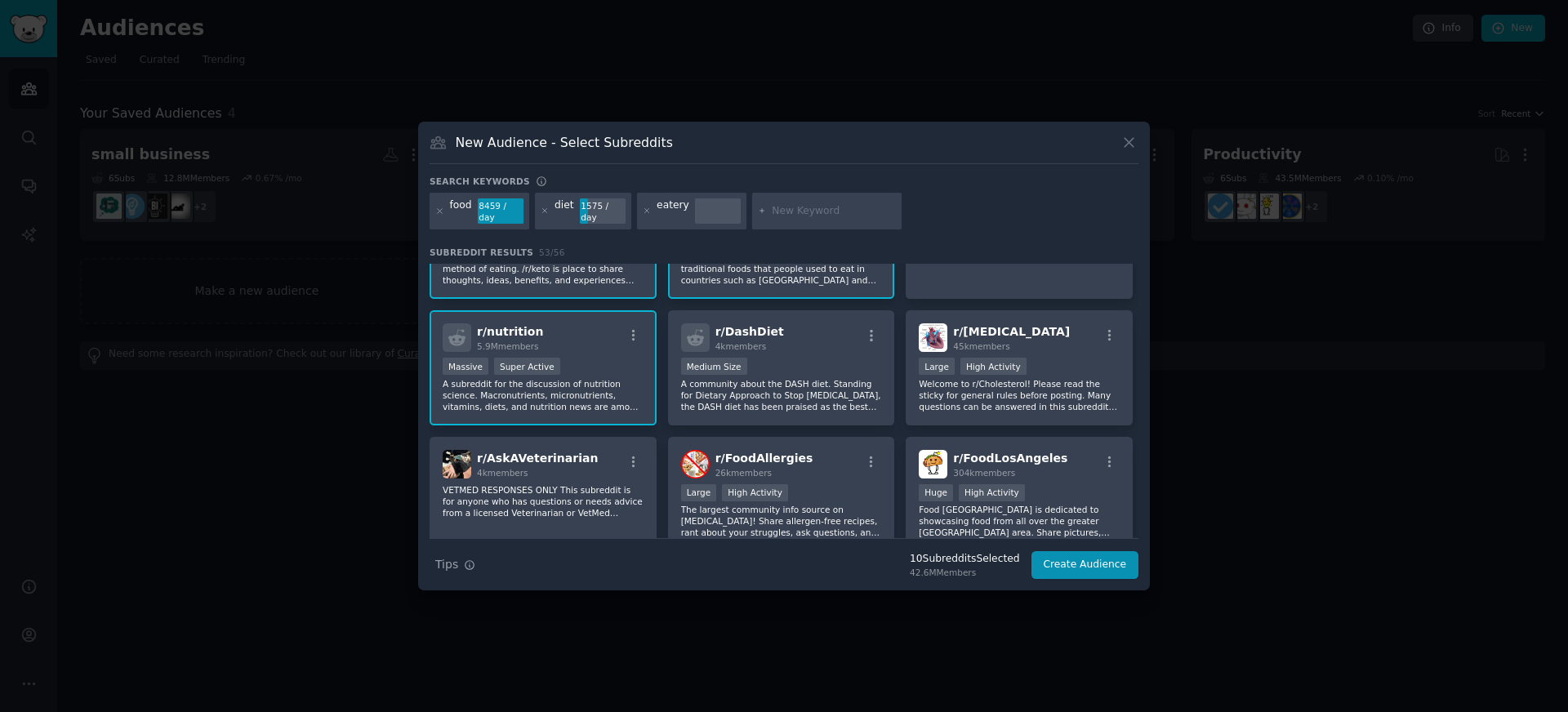
scroll to position [711, 0]
click at [772, 476] on div "26k members" at bounding box center [764, 472] width 98 height 12
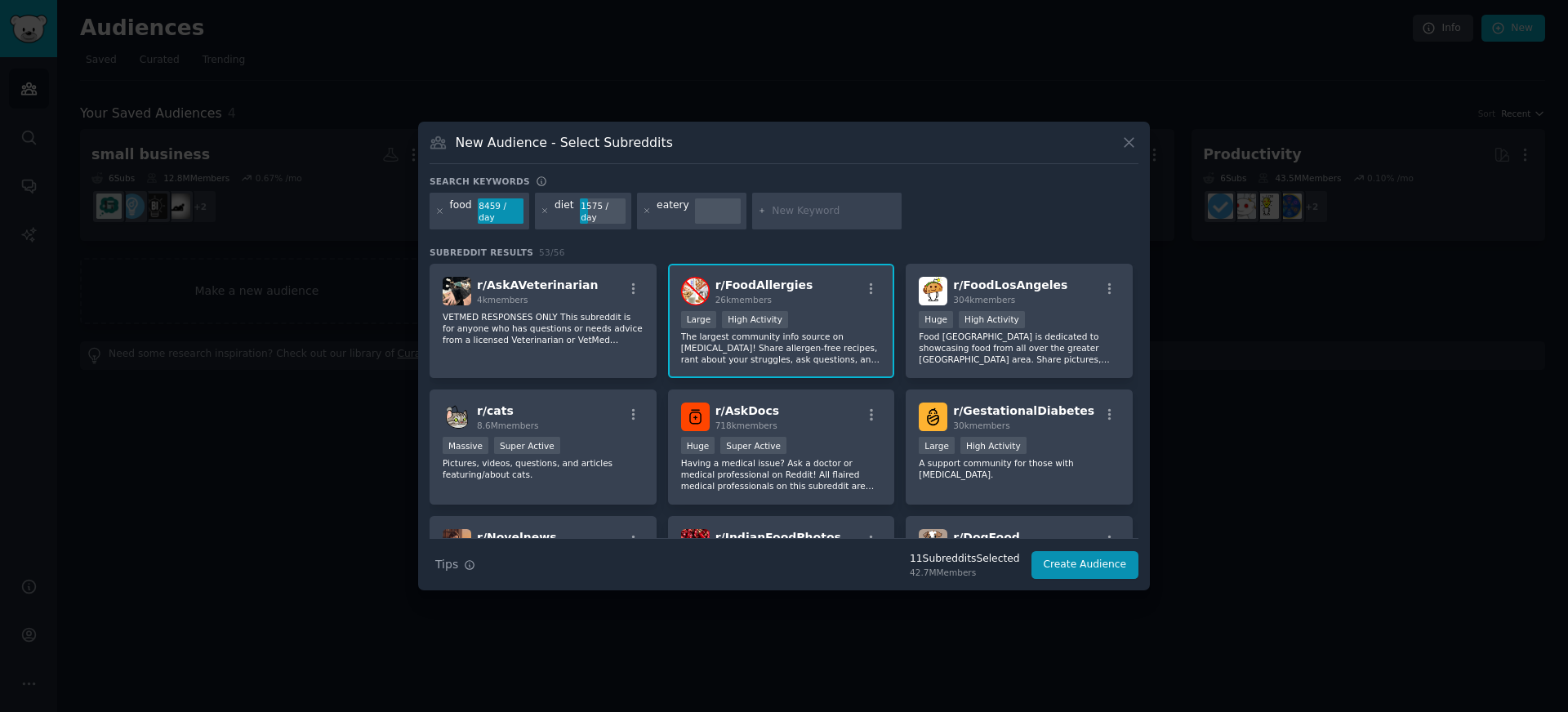
scroll to position [889, 0]
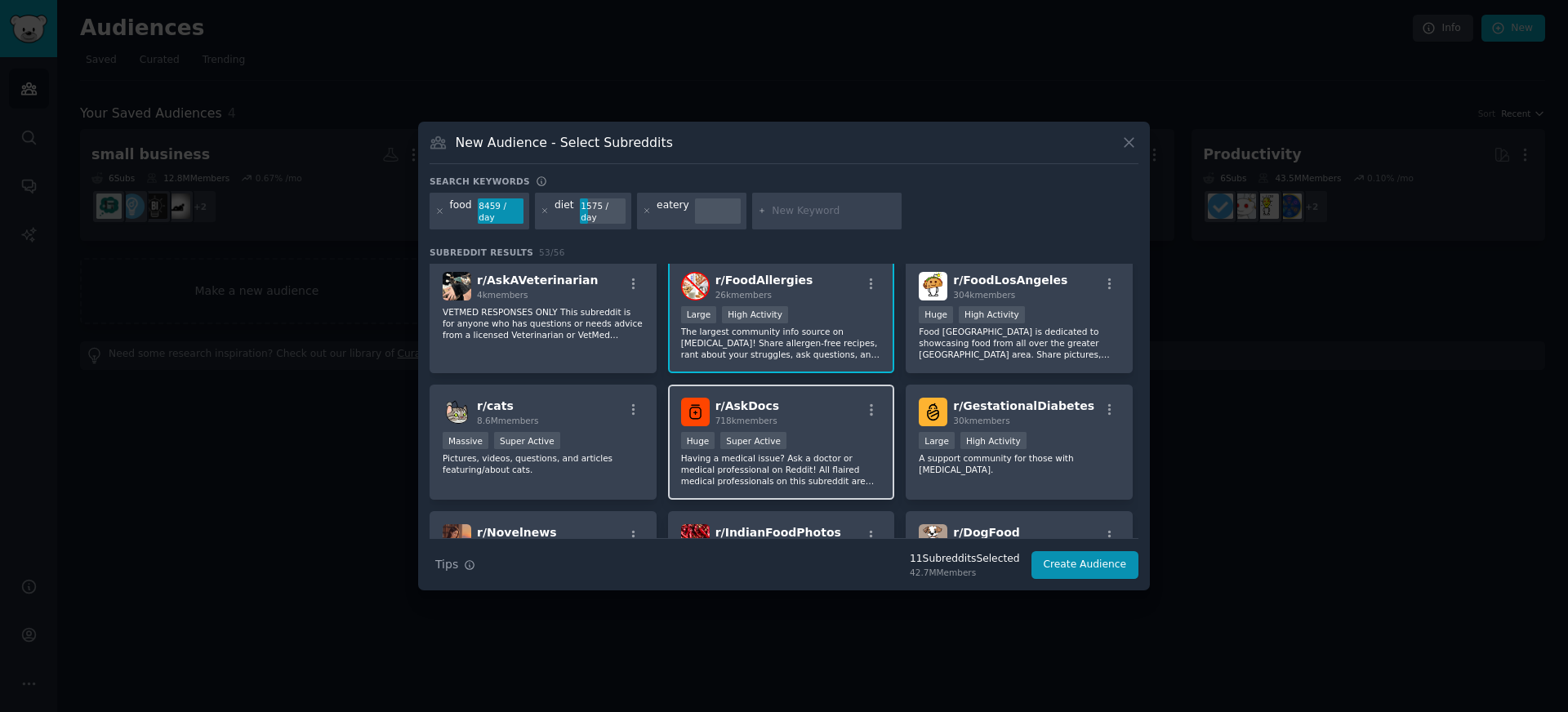
click at [814, 401] on div "r/ AskDocs 718k members" at bounding box center [782, 412] width 201 height 28
click at [1059, 562] on button "Create Audience" at bounding box center [1086, 565] width 108 height 27
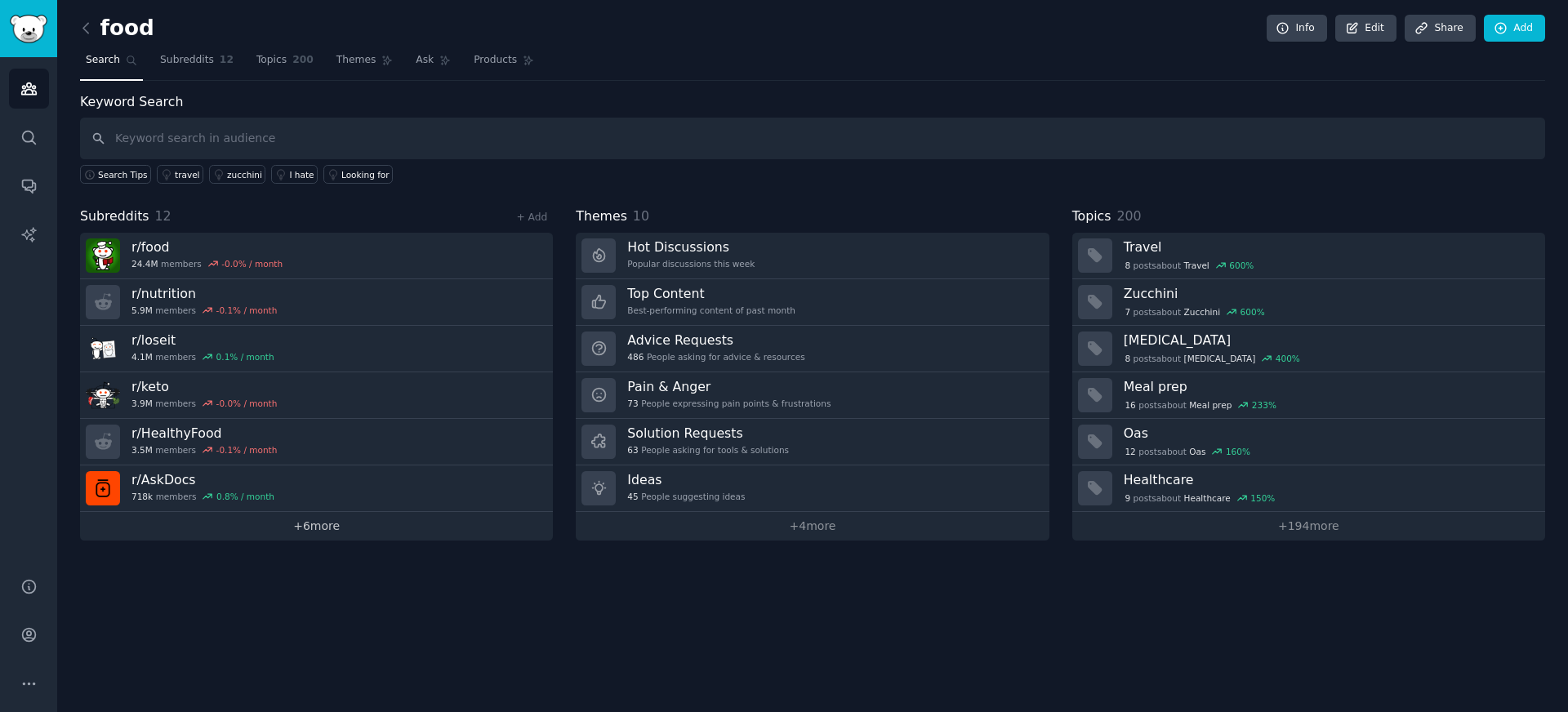
click at [351, 537] on link "+ 6 more" at bounding box center [316, 526] width 473 height 28
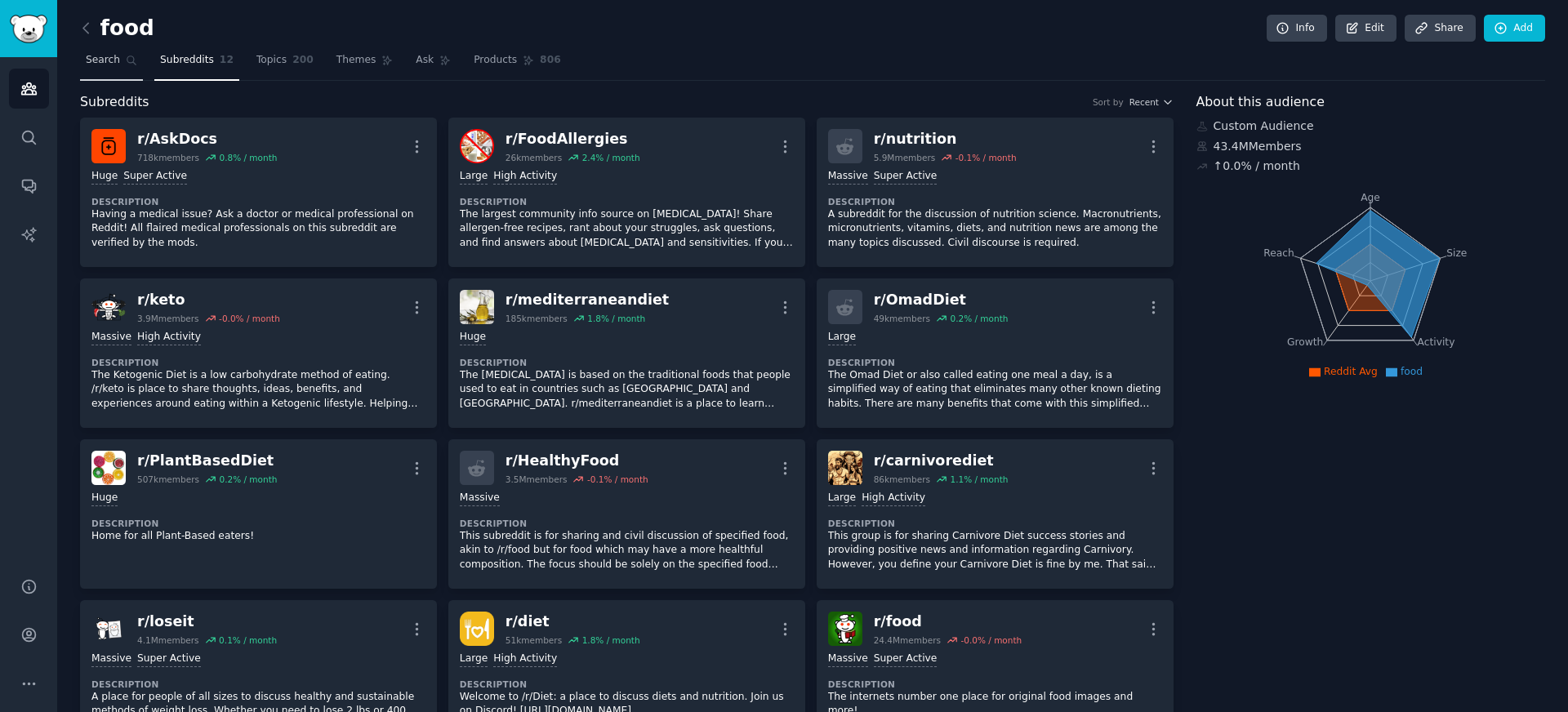
click at [132, 59] on icon at bounding box center [131, 61] width 9 height 9
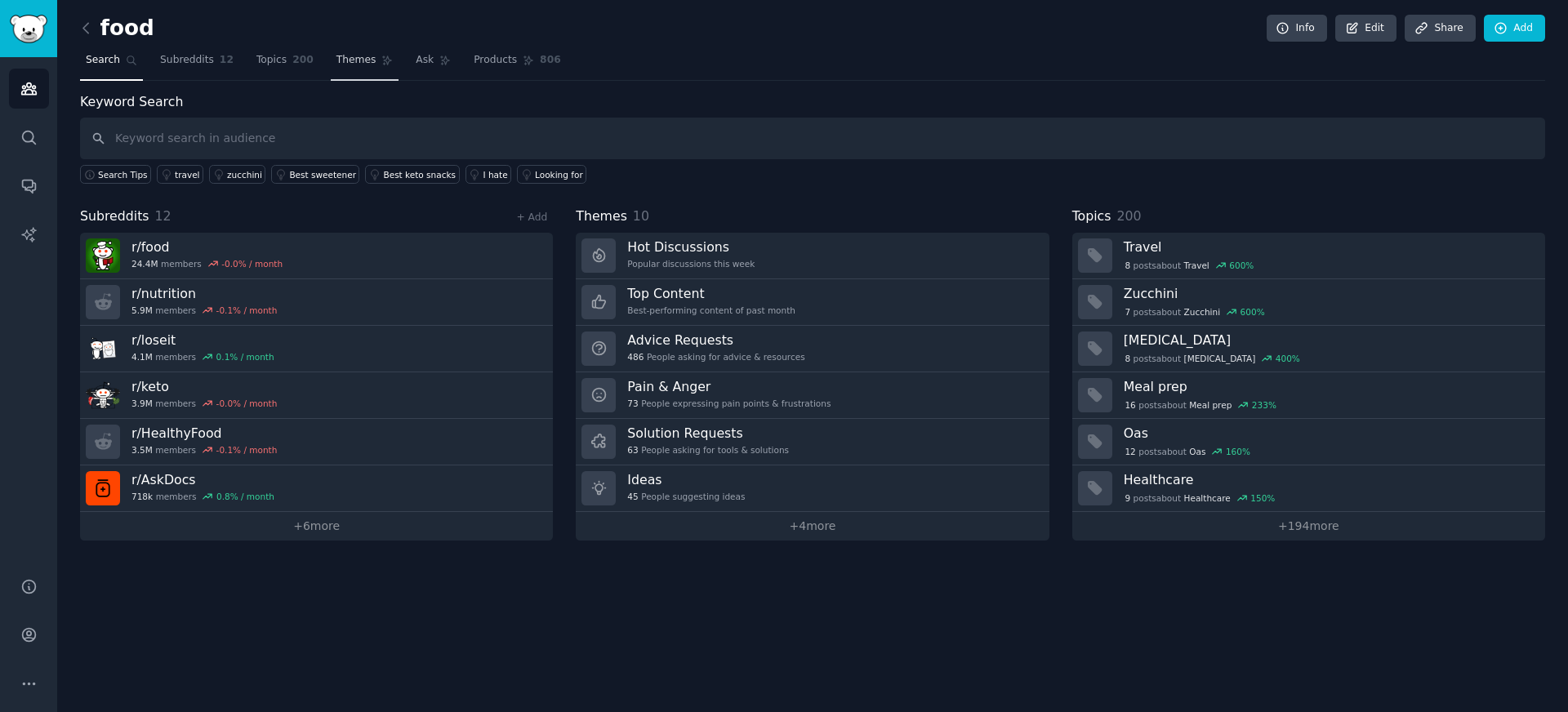
click at [361, 71] on link "Themes" at bounding box center [365, 64] width 69 height 33
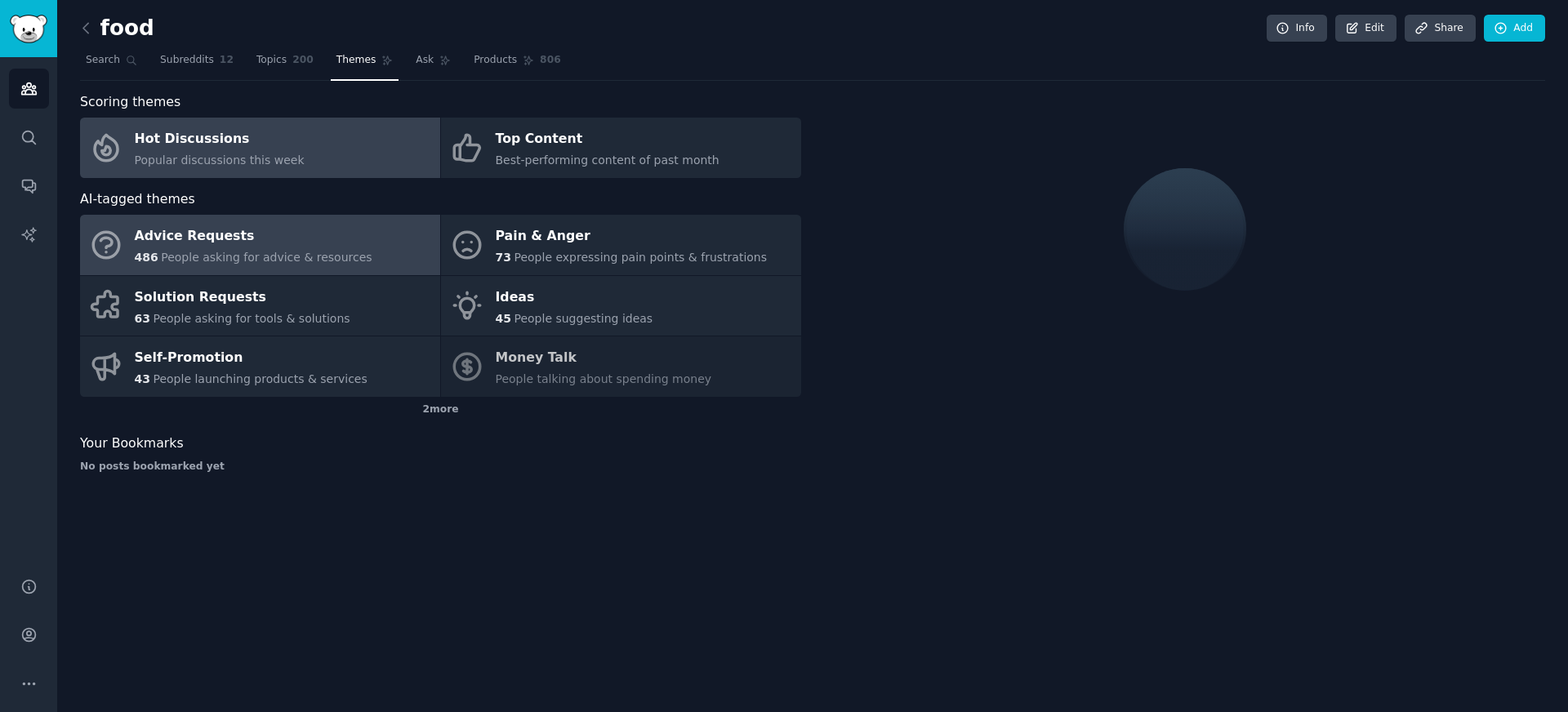
click at [339, 251] on span "People asking for advice & resources" at bounding box center [267, 258] width 211 height 13
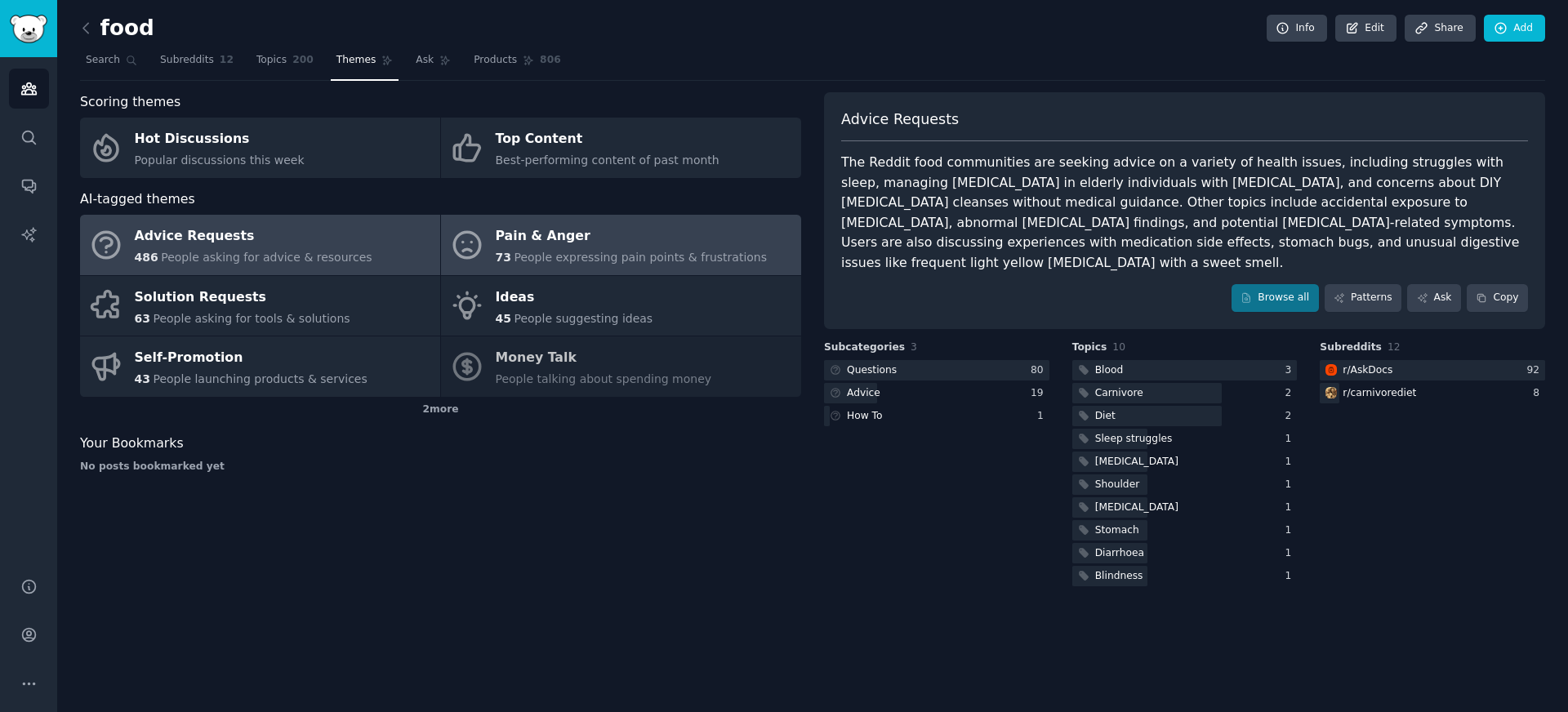
click at [524, 264] on div "73 People expressing pain points & frustrations" at bounding box center [632, 258] width 272 height 17
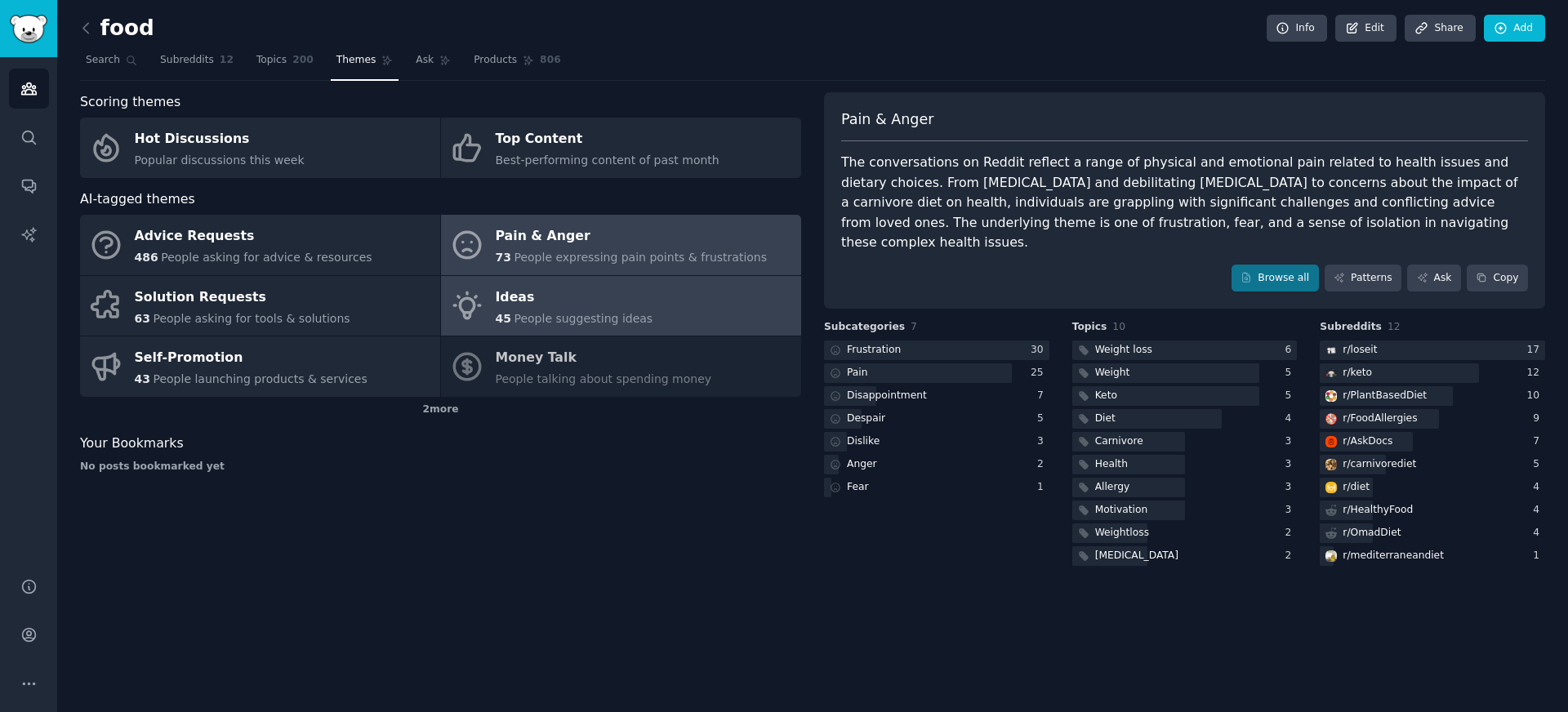
click at [533, 318] on span "People suggesting ideas" at bounding box center [582, 319] width 139 height 13
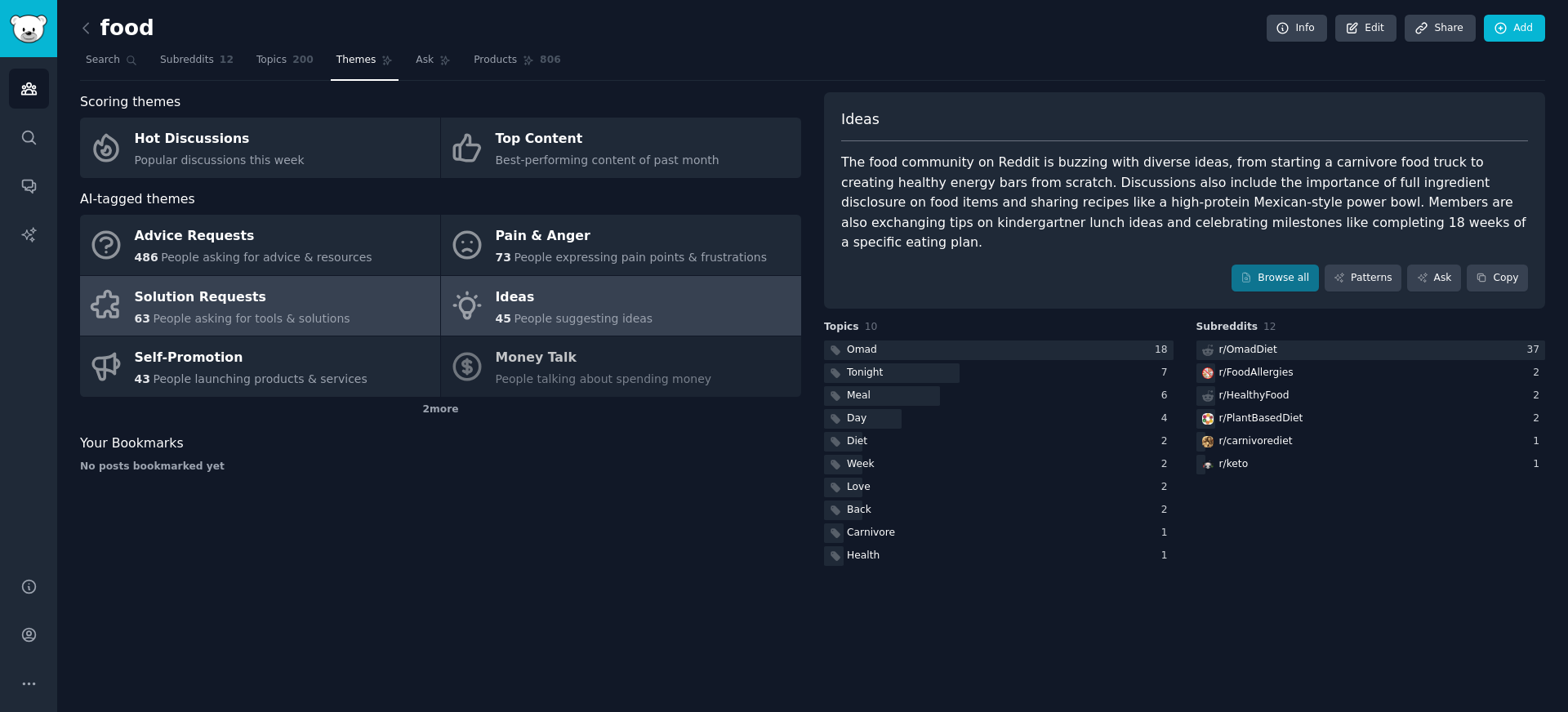
click at [277, 325] on span "People asking for tools & solutions" at bounding box center [251, 319] width 197 height 13
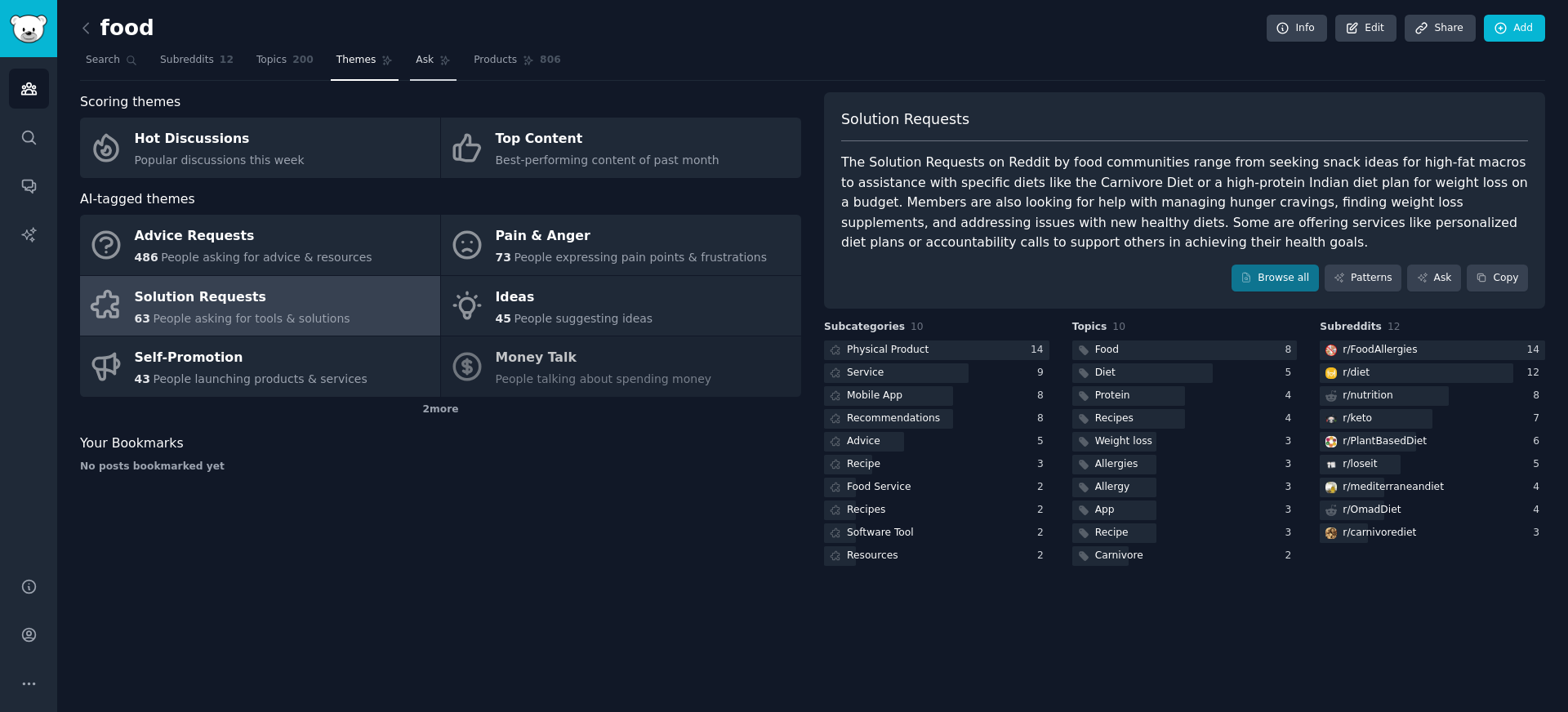
click at [436, 75] on link "Ask" at bounding box center [433, 64] width 47 height 33
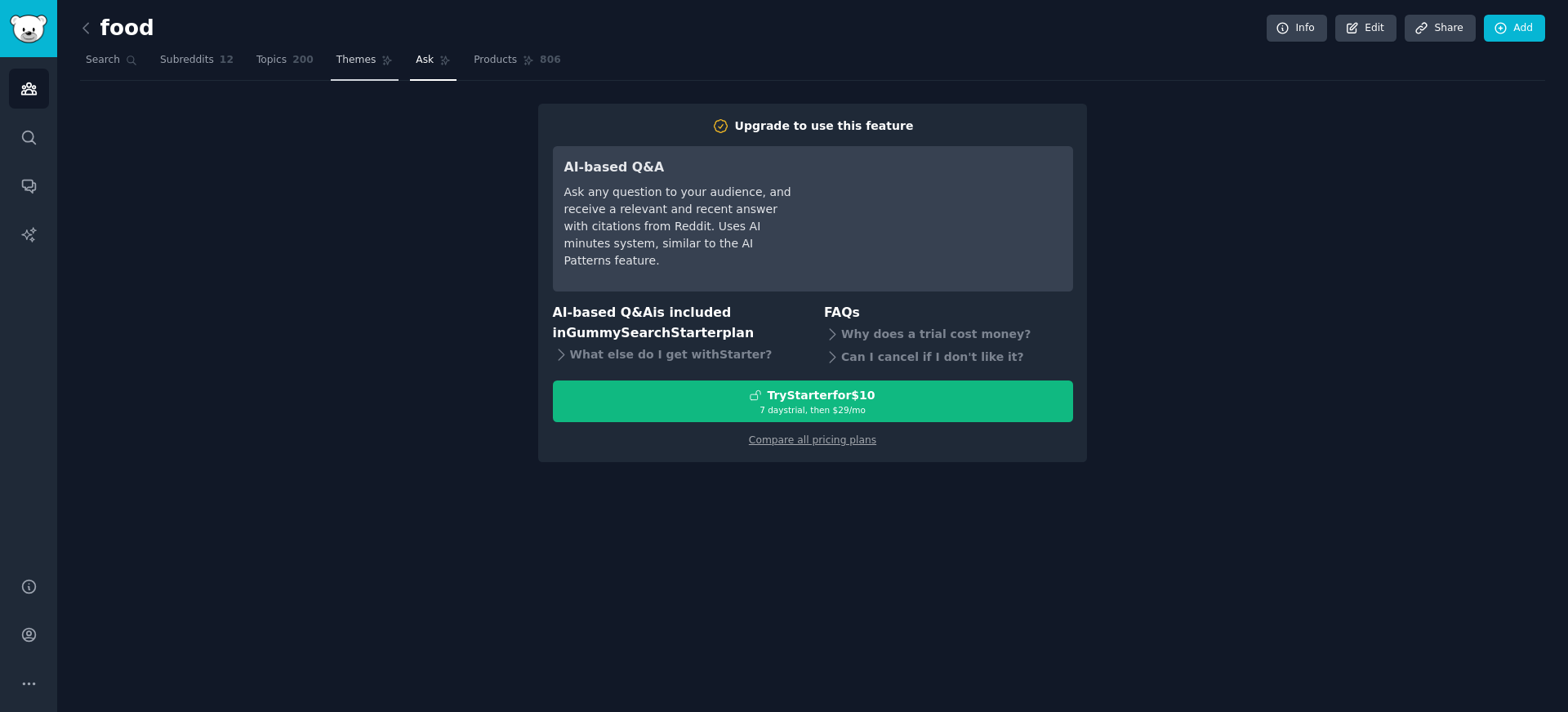
click at [376, 75] on link "Themes" at bounding box center [365, 64] width 69 height 33
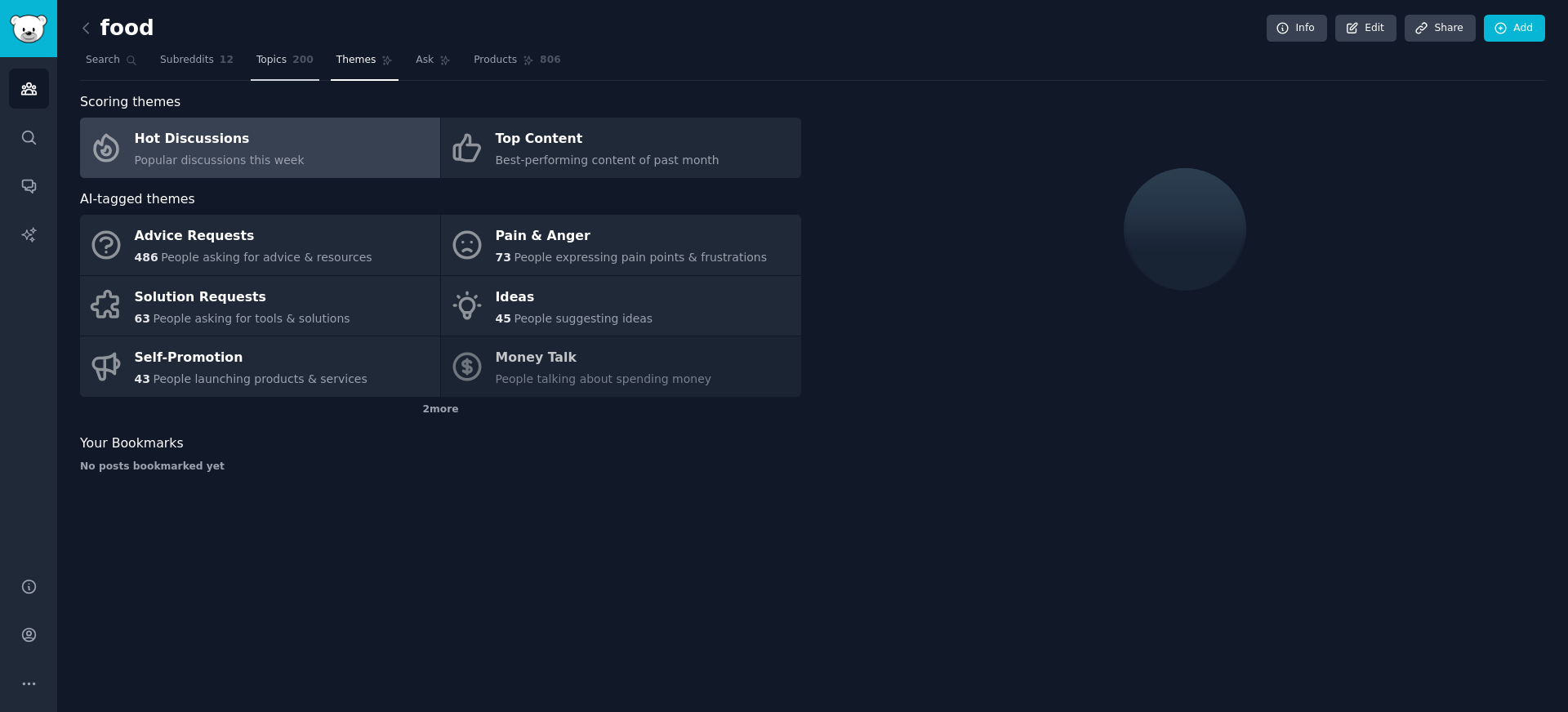
click at [301, 64] on span "200" at bounding box center [303, 61] width 22 height 15
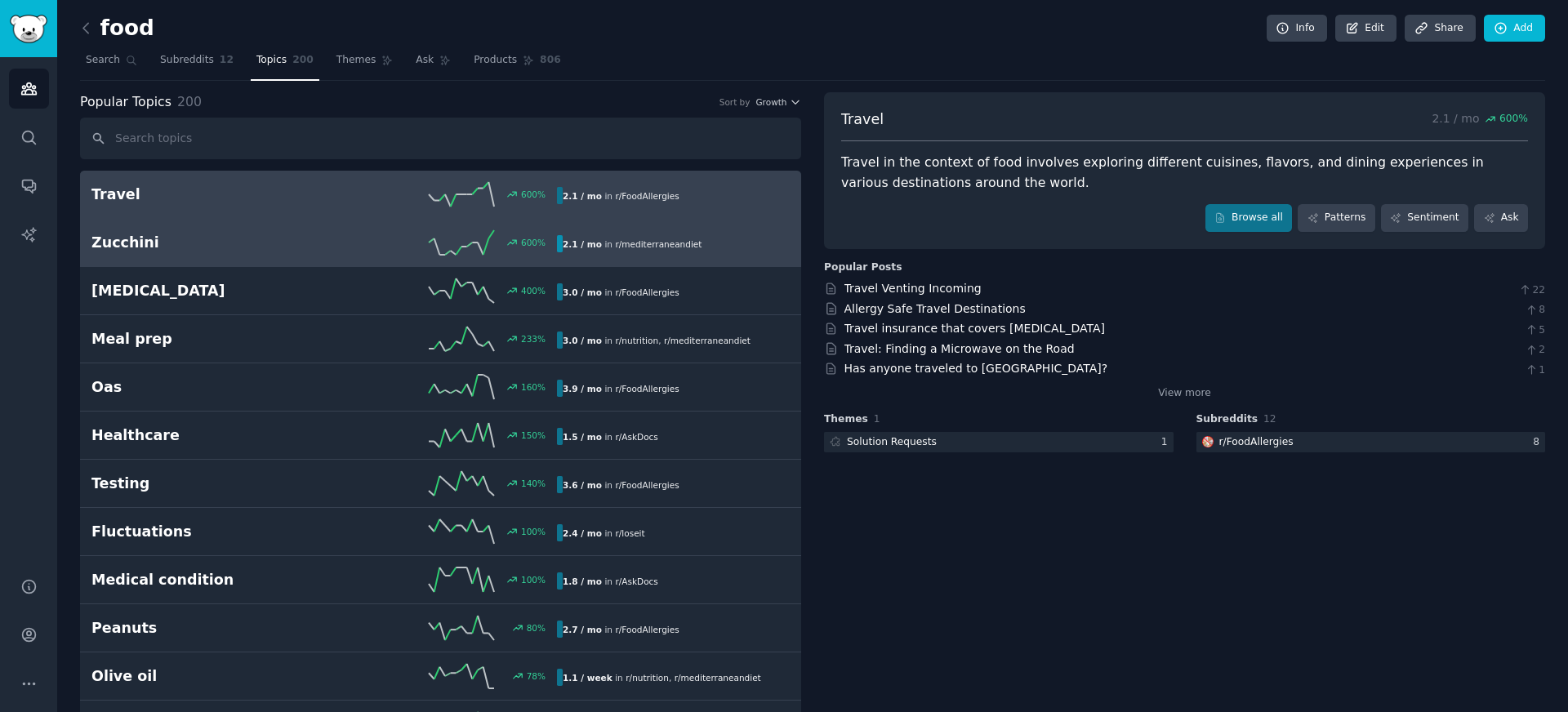
click at [300, 236] on h2 "Zucchini" at bounding box center [208, 243] width 233 height 21
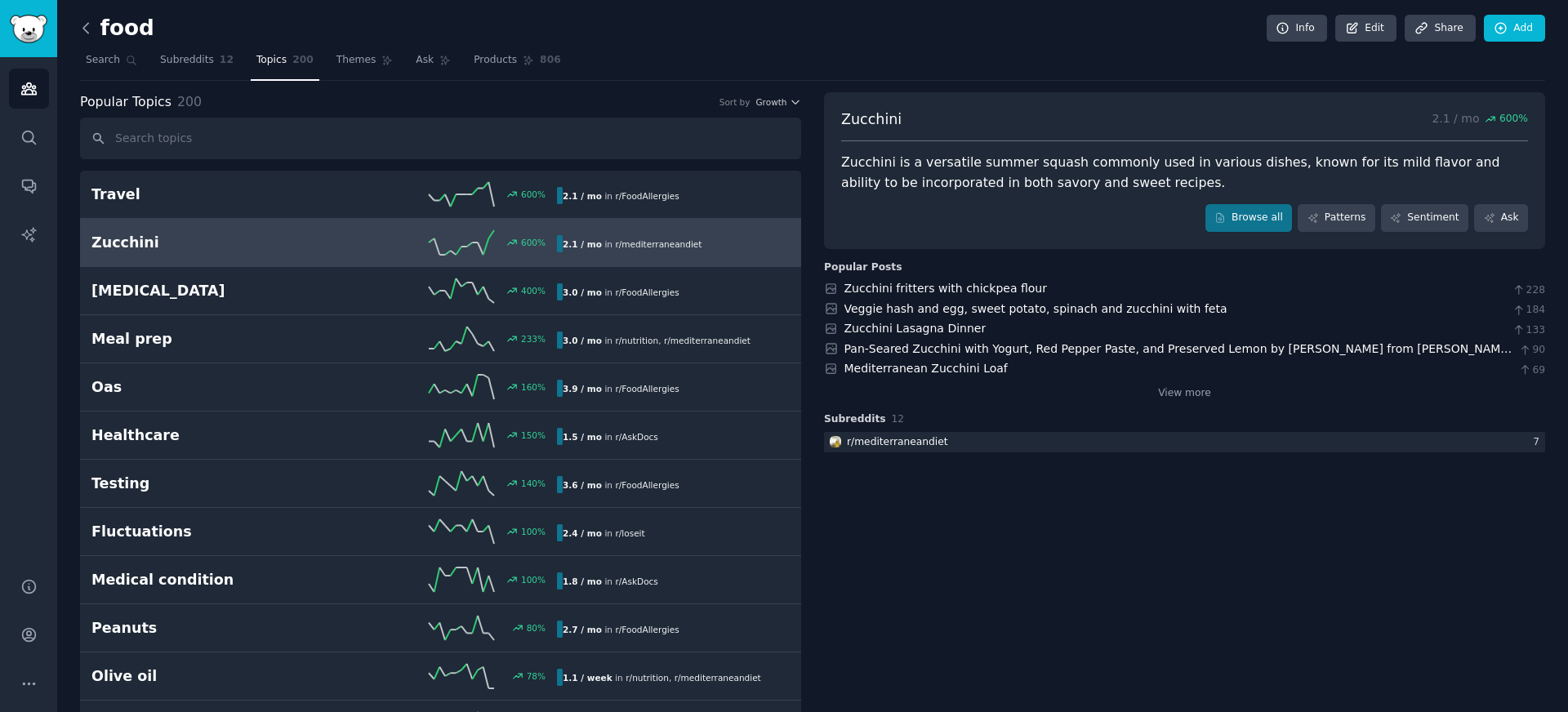
click at [89, 25] on icon at bounding box center [86, 28] width 17 height 17
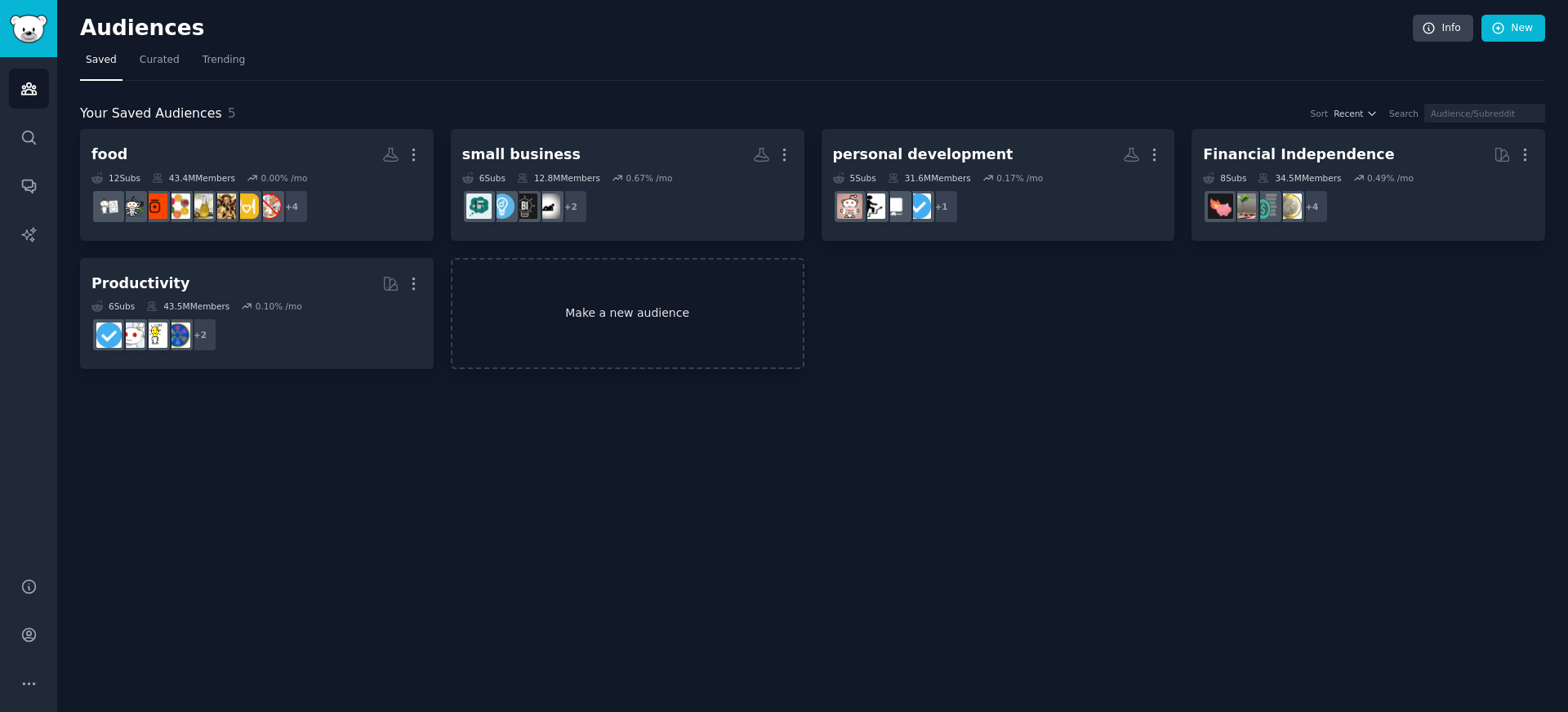
click at [474, 277] on link "Make a new audience" at bounding box center [628, 314] width 354 height 112
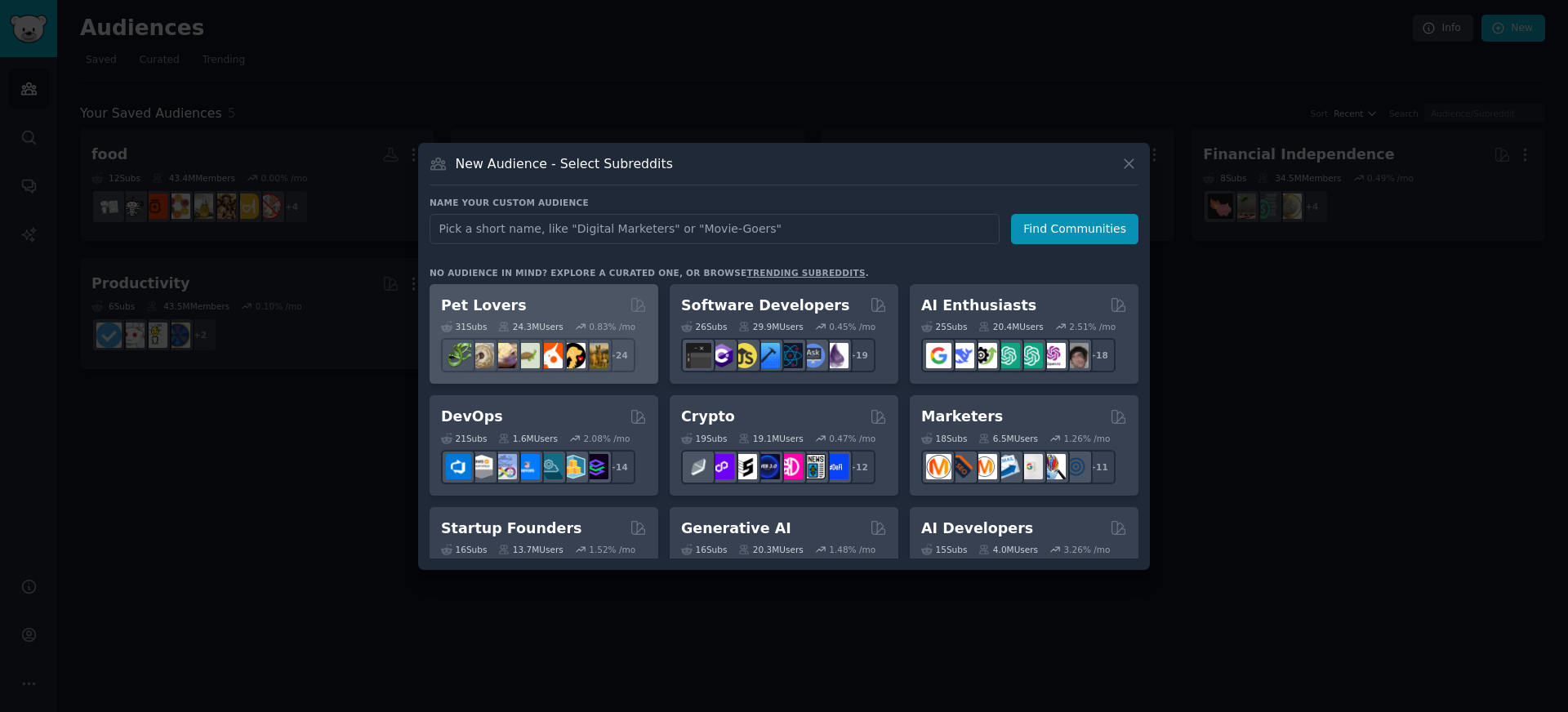
click at [562, 330] on div "24.3M Users" at bounding box center [531, 327] width 65 height 12
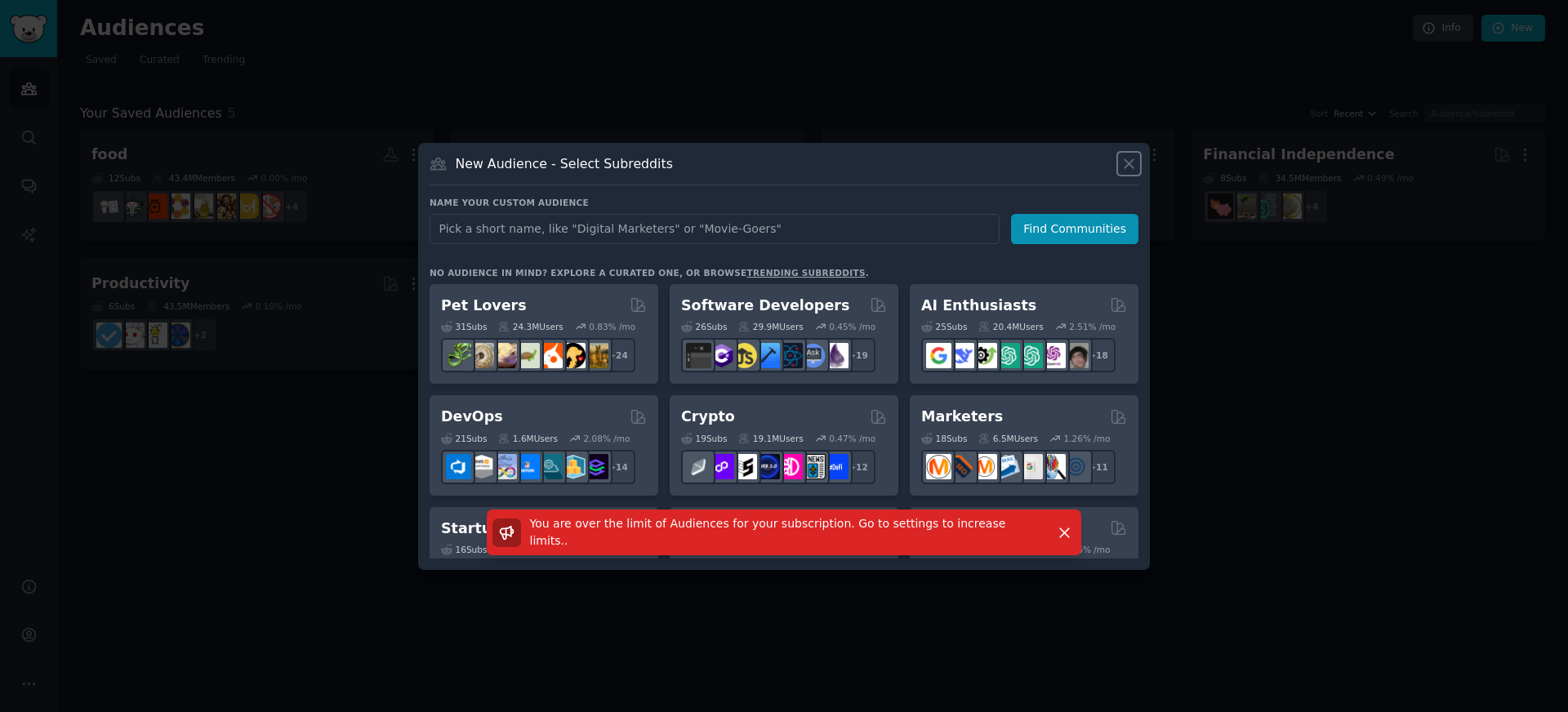
click at [1123, 169] on icon at bounding box center [1129, 164] width 17 height 17
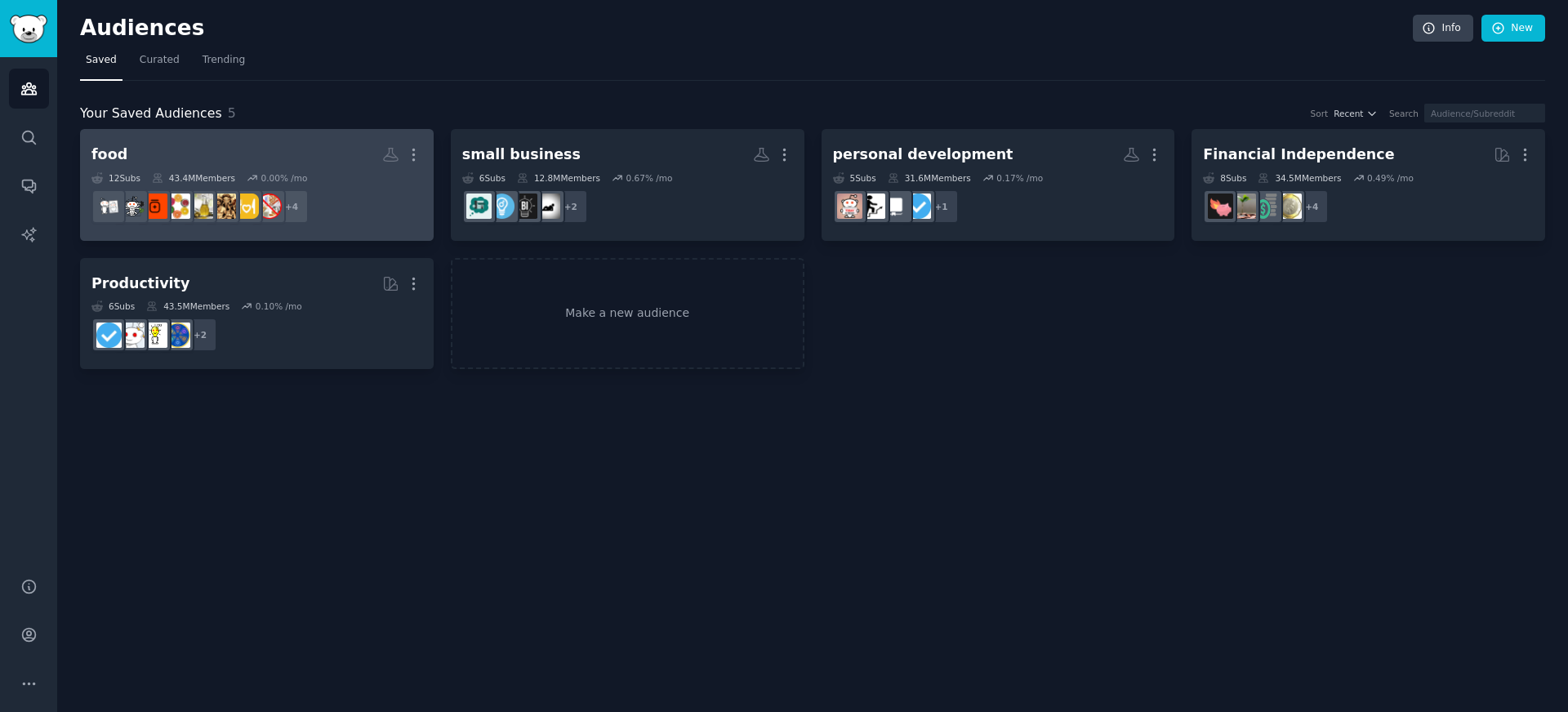
click at [428, 160] on link "food More 12 Sub s 43.4M Members 0.00 % /mo + 4" at bounding box center [257, 184] width 354 height 112
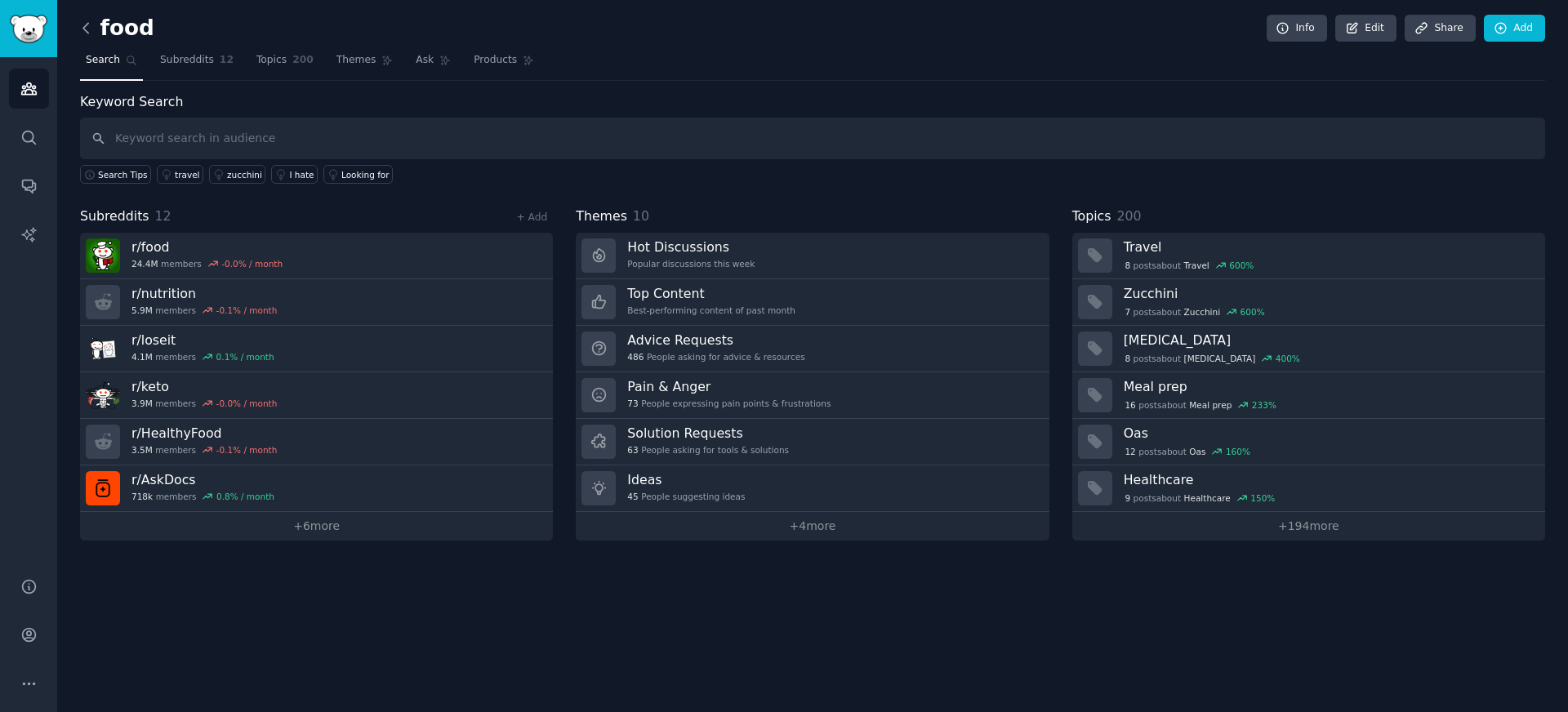
click at [93, 24] on icon at bounding box center [86, 28] width 17 height 17
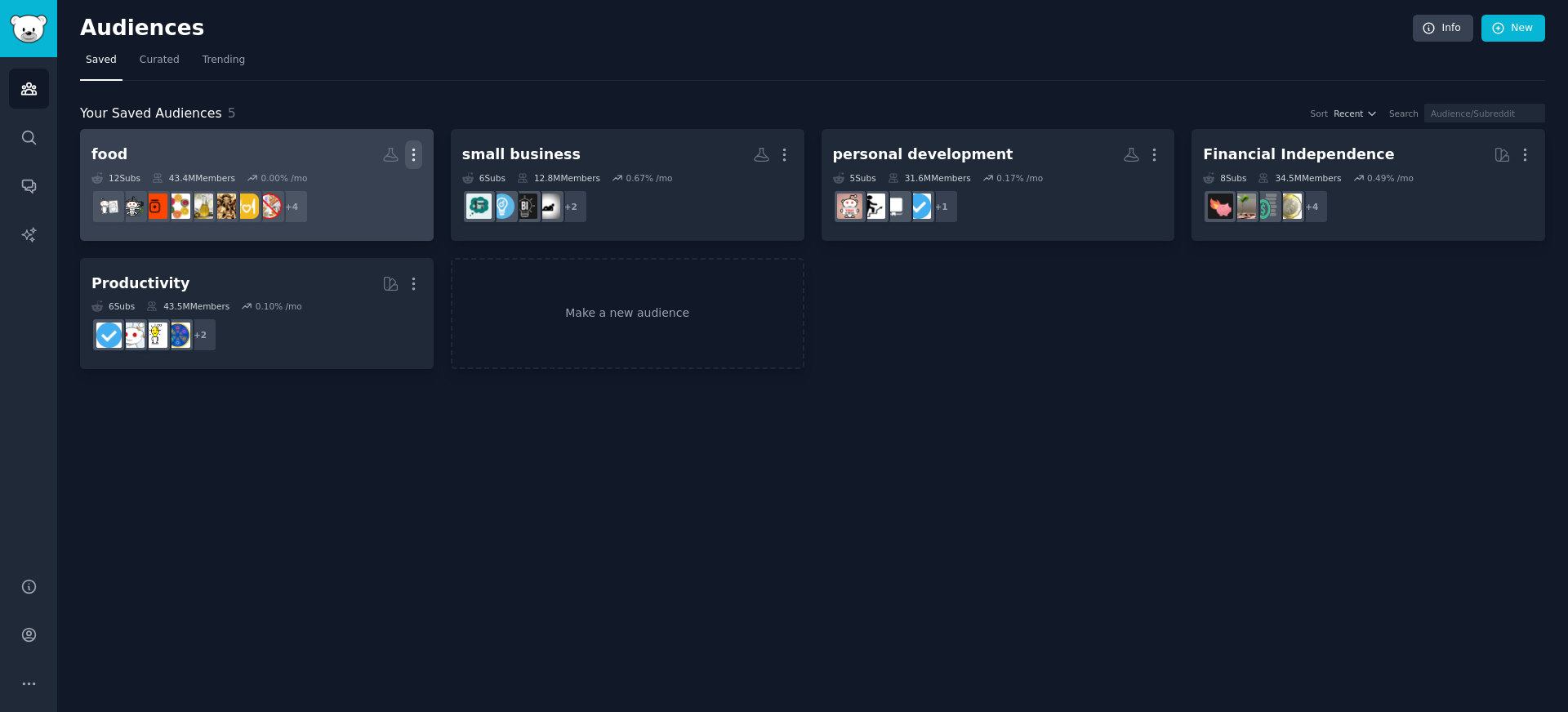
click at [420, 155] on icon "button" at bounding box center [414, 155] width 17 height 17
click at [376, 197] on p "Delete" at bounding box center [369, 189] width 37 height 17
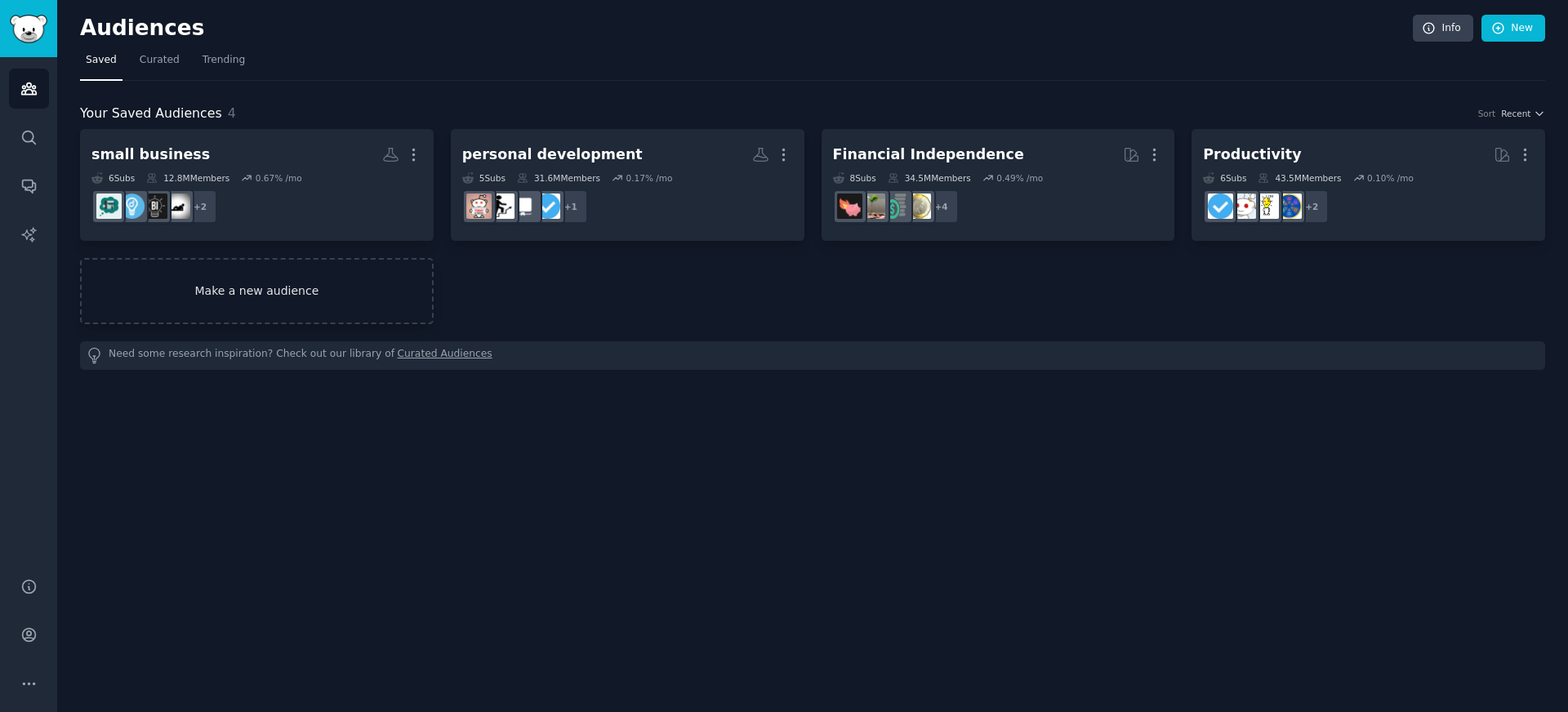
click at [396, 281] on link "Make a new audience" at bounding box center [257, 292] width 354 height 66
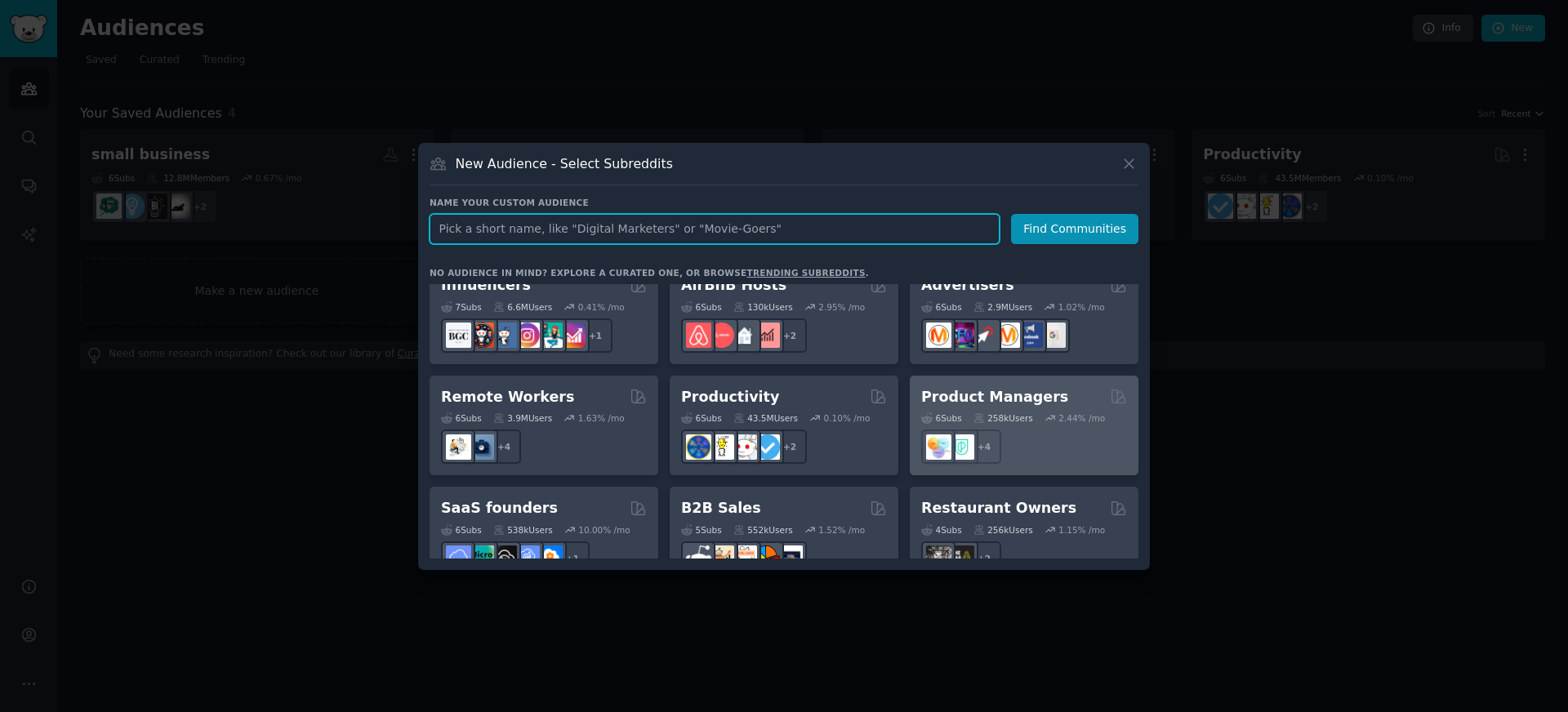
scroll to position [1170, 0]
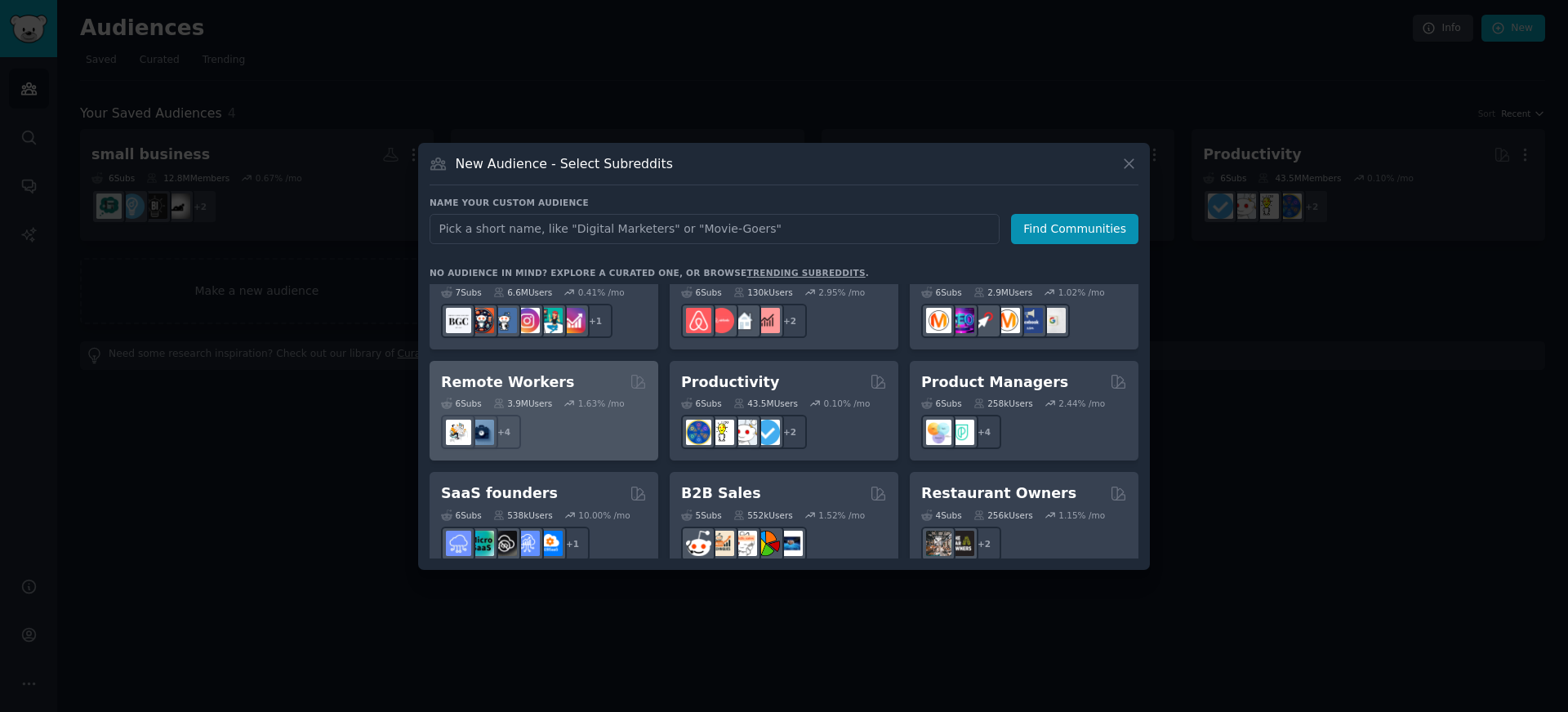
click at [523, 372] on h2 "Remote Workers" at bounding box center [508, 382] width 133 height 21
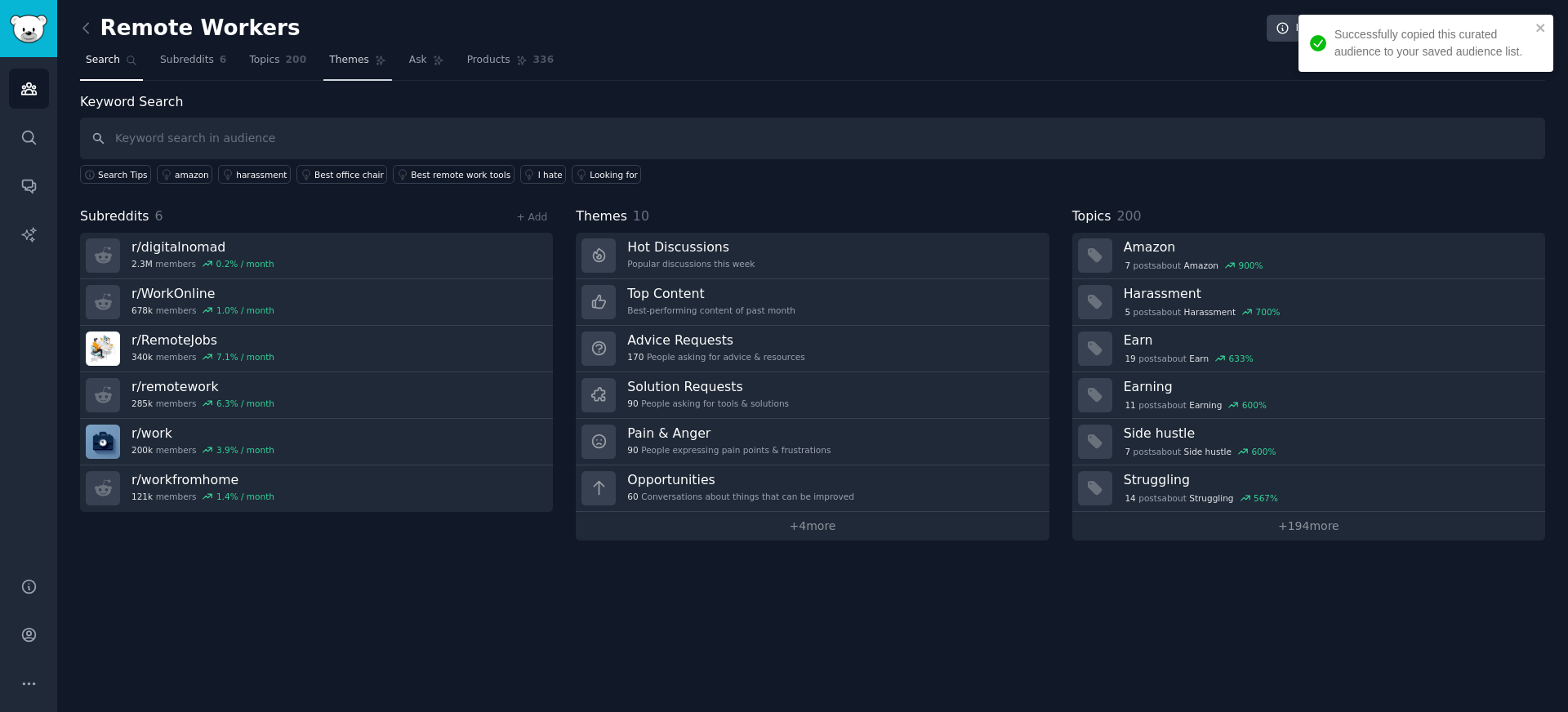
click at [343, 58] on span "Themes" at bounding box center [349, 61] width 40 height 15
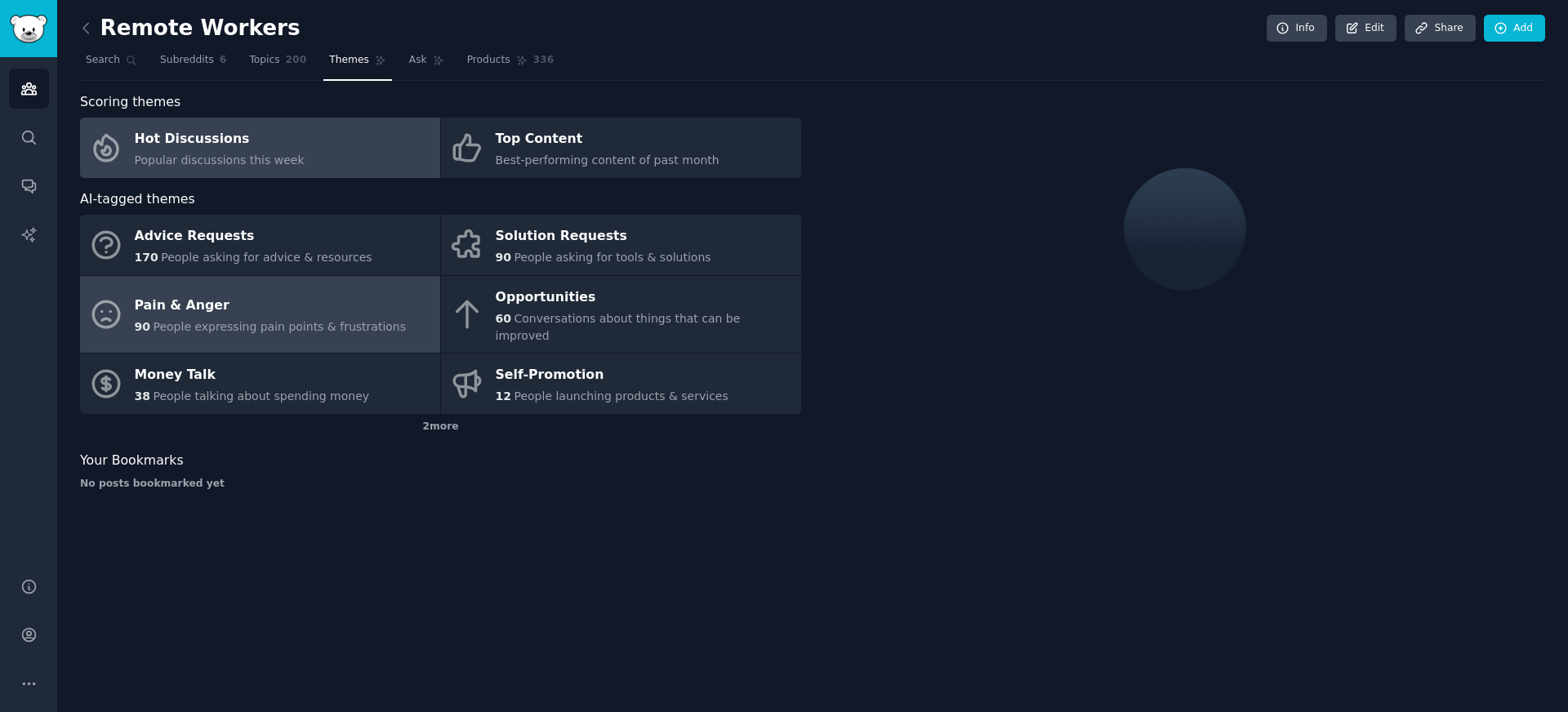
click at [333, 330] on link "Pain & Anger 90 People expressing pain points & frustrations" at bounding box center [260, 314] width 361 height 77
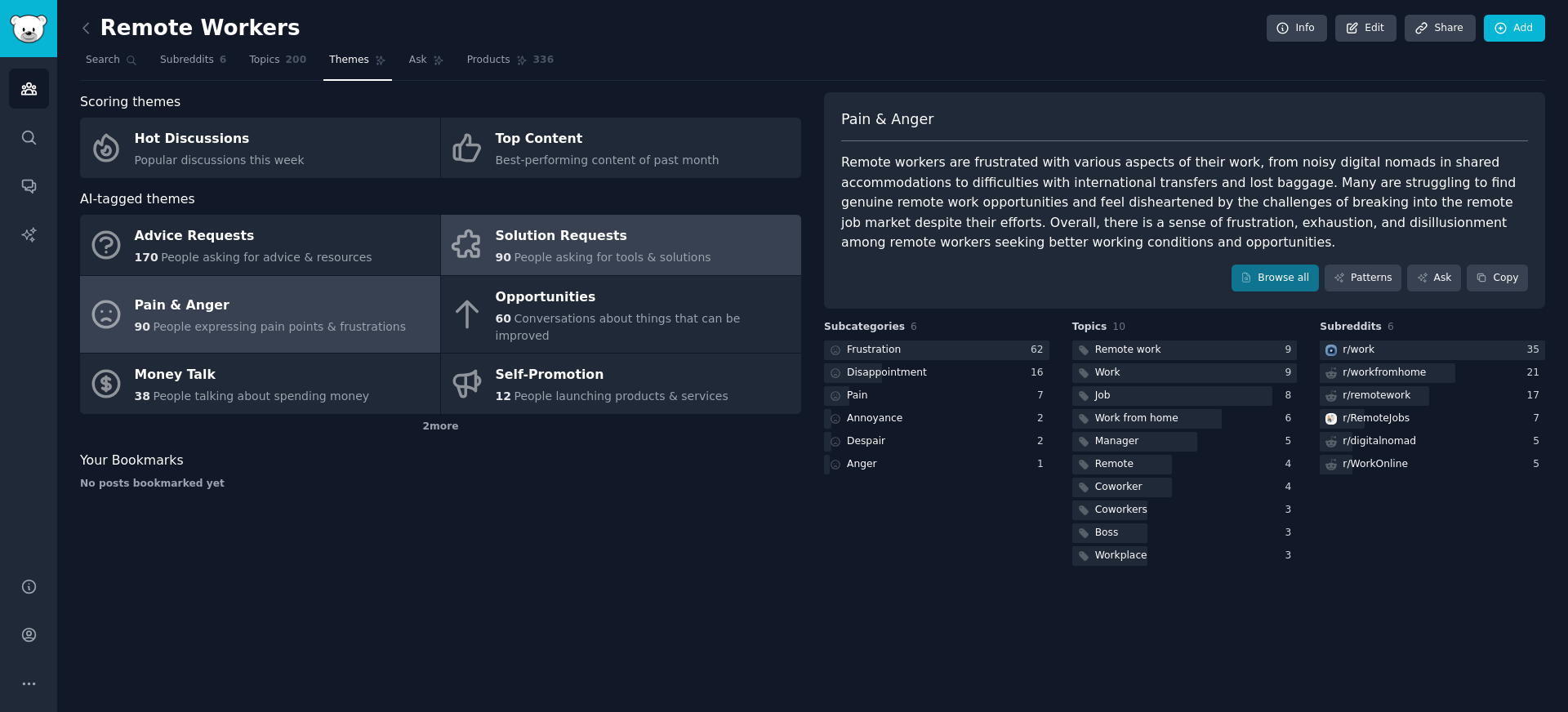
click at [521, 243] on div "Solution Requests" at bounding box center [604, 236] width 216 height 26
